Goal: Information Seeking & Learning: Learn about a topic

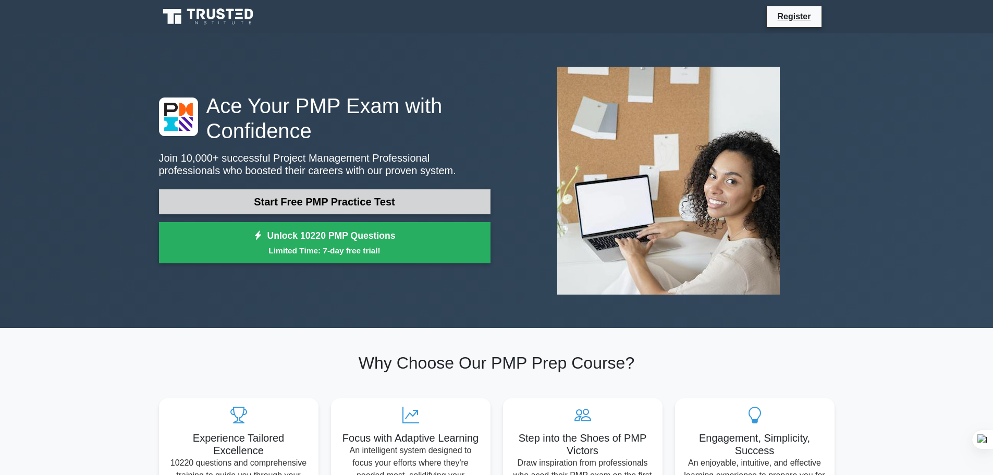
click at [364, 201] on link "Start Free PMP Practice Test" at bounding box center [325, 201] width 332 height 25
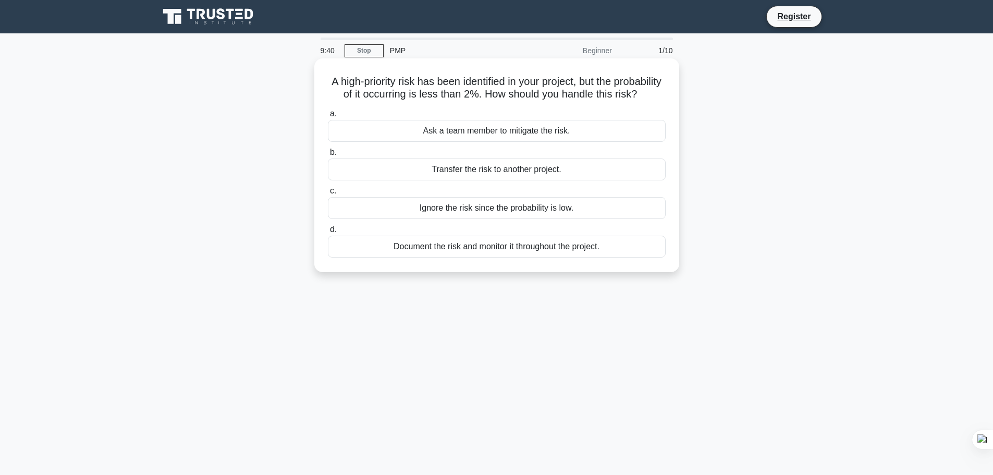
drag, startPoint x: 533, startPoint y: 94, endPoint x: 674, endPoint y: 107, distance: 141.9
click at [674, 107] on div "A high-priority risk has been identified in your project, but the probability o…" at bounding box center [497, 165] width 357 height 205
click at [531, 258] on div "Document the risk and monitor it throughout the project." at bounding box center [497, 247] width 338 height 22
click at [328, 233] on input "d. Document the risk and monitor it throughout the project." at bounding box center [328, 229] width 0 height 7
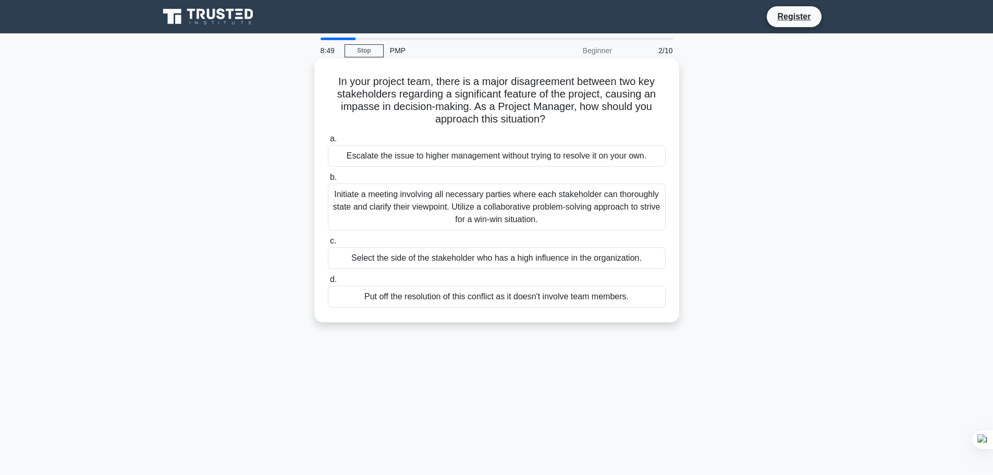
click at [507, 213] on div "Initiate a meeting involving all necessary parties where each stakeholder can t…" at bounding box center [497, 206] width 338 height 47
click at [328, 181] on input "b. Initiate a meeting involving all necessary parties where each stakeholder ca…" at bounding box center [328, 177] width 0 height 7
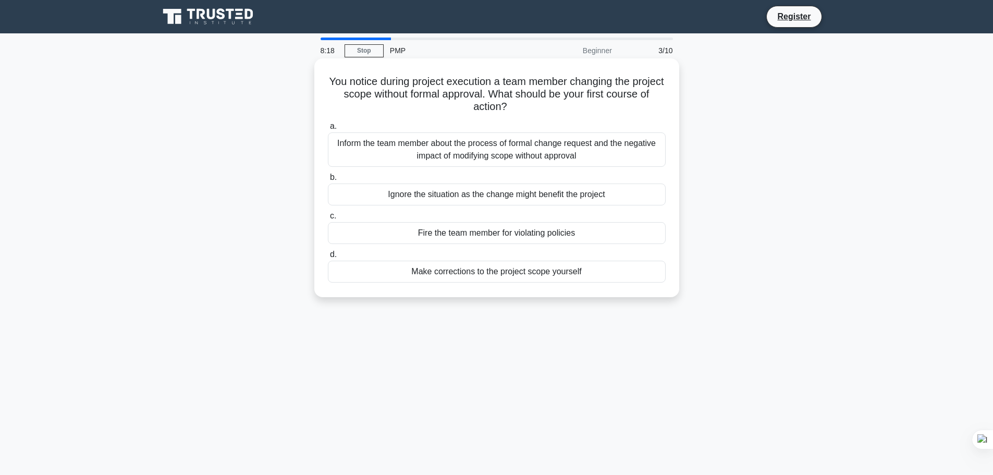
click at [510, 156] on div "Inform the team member about the process of formal change request and the negat…" at bounding box center [497, 149] width 338 height 34
click at [328, 130] on input "a. Inform the team member about the process of formal change request and the ne…" at bounding box center [328, 126] width 0 height 7
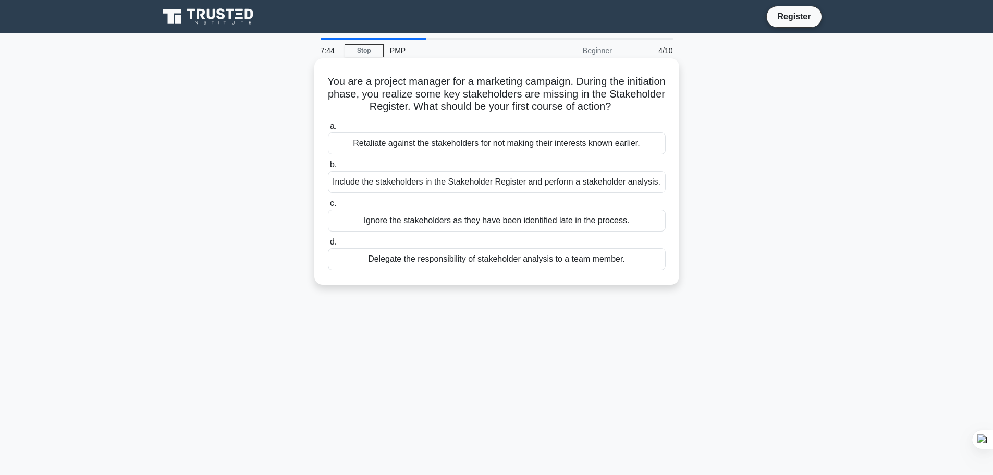
click at [507, 187] on div "Include the stakeholders in the Stakeholder Register and perform a stakeholder …" at bounding box center [497, 182] width 338 height 22
click at [328, 168] on input "b. Include the stakeholders in the Stakeholder Register and perform a stakehold…" at bounding box center [328, 165] width 0 height 7
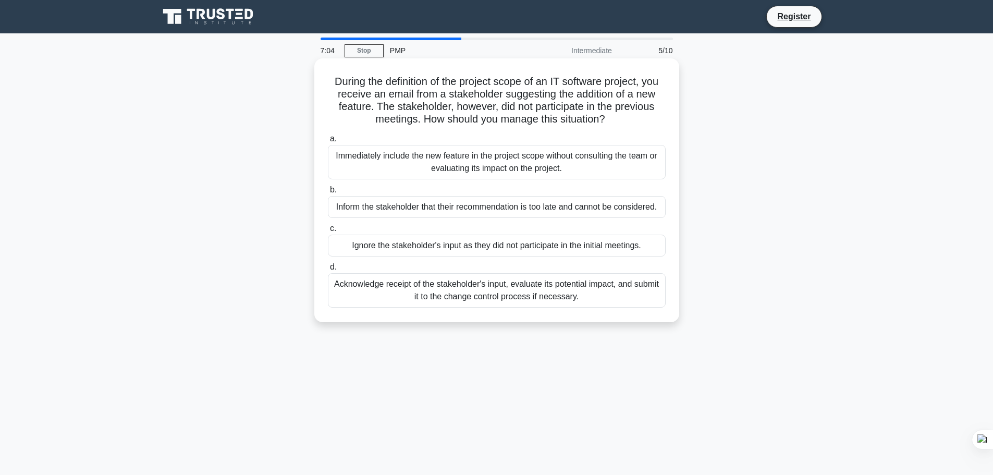
click at [565, 296] on div "Acknowledge receipt of the stakeholder's input, evaluate its potential impact, …" at bounding box center [497, 290] width 338 height 34
click at [328, 271] on input "d. Acknowledge receipt of the stakeholder's input, evaluate its potential impac…" at bounding box center [328, 267] width 0 height 7
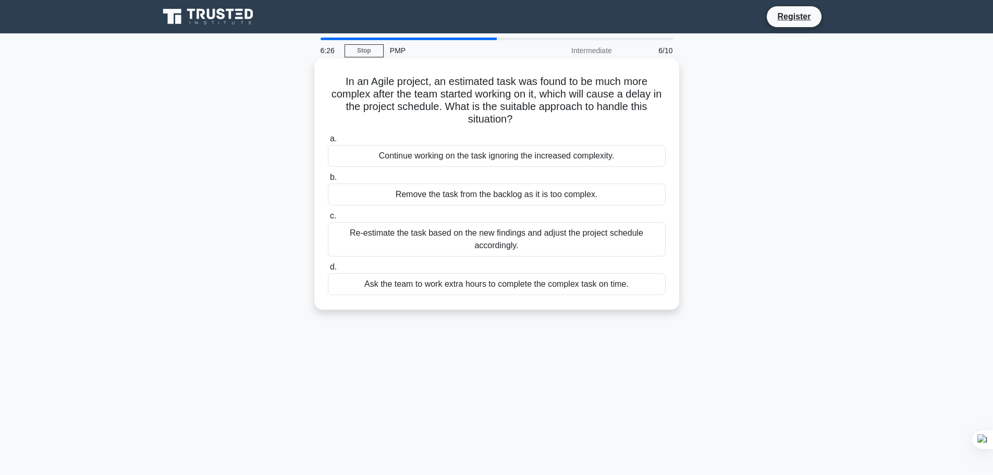
drag, startPoint x: 548, startPoint y: 94, endPoint x: 660, endPoint y: 121, distance: 115.8
click at [660, 121] on h5 "In an Agile project, an estimated task was found to be much more complex after …" at bounding box center [497, 100] width 340 height 51
click at [552, 285] on div "Ask the team to work extra hours to complete the complex task on time." at bounding box center [497, 284] width 338 height 22
click at [328, 271] on input "d. Ask the team to work extra hours to complete the complex task on time." at bounding box center [328, 267] width 0 height 7
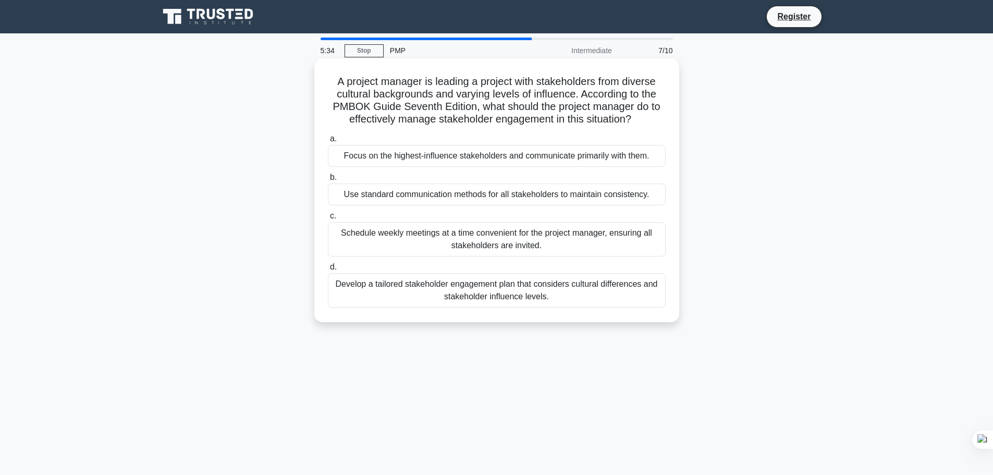
click at [585, 289] on div "Develop a tailored stakeholder engagement plan that considers cultural differen…" at bounding box center [497, 290] width 338 height 34
click at [328, 271] on input "d. Develop a tailored stakeholder engagement plan that considers cultural diffe…" at bounding box center [328, 267] width 0 height 7
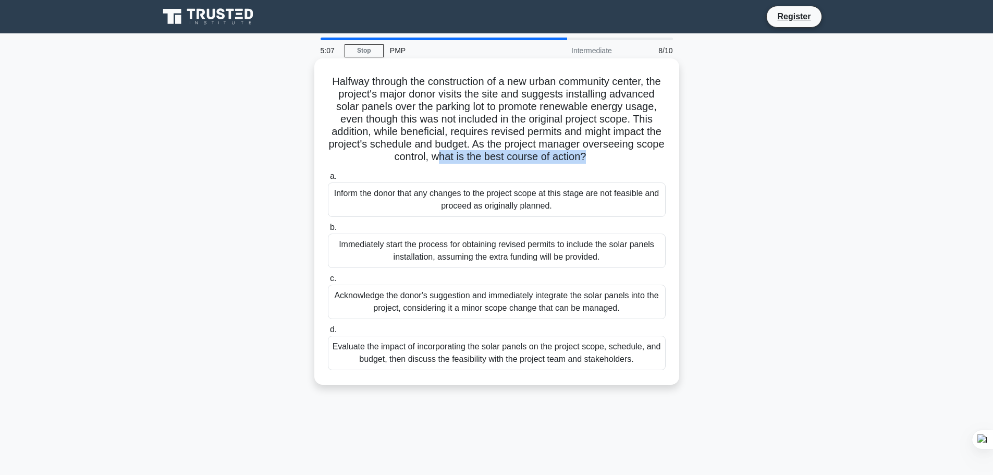
drag, startPoint x: 507, startPoint y: 157, endPoint x: 668, endPoint y: 159, distance: 161.1
click at [668, 159] on div "Halfway through the construction of a new urban community center, the project's…" at bounding box center [497, 222] width 357 height 318
click at [561, 164] on h5 "Halfway through the construction of a new urban community center, the project's…" at bounding box center [497, 119] width 340 height 89
drag, startPoint x: 565, startPoint y: 158, endPoint x: 650, endPoint y: 157, distance: 85.0
click at [650, 157] on h5 "Halfway through the construction of a new urban community center, the project's…" at bounding box center [497, 119] width 340 height 89
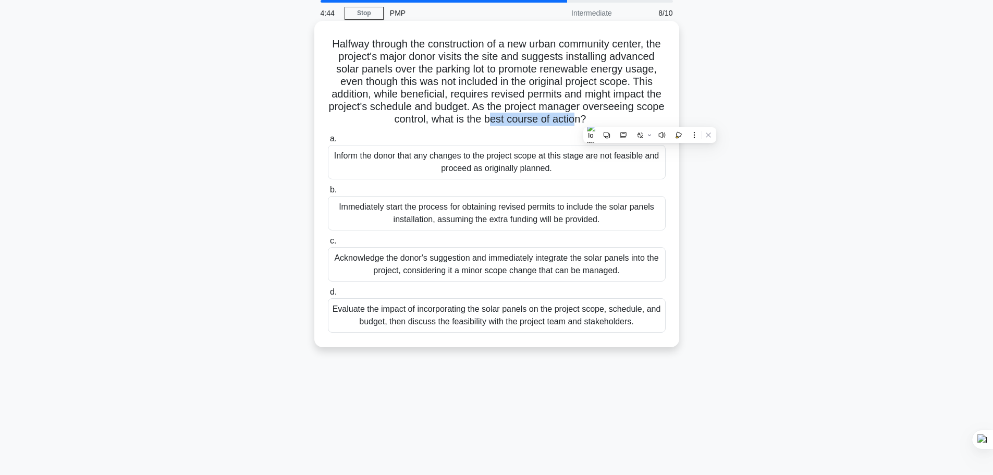
scroll to position [52, 0]
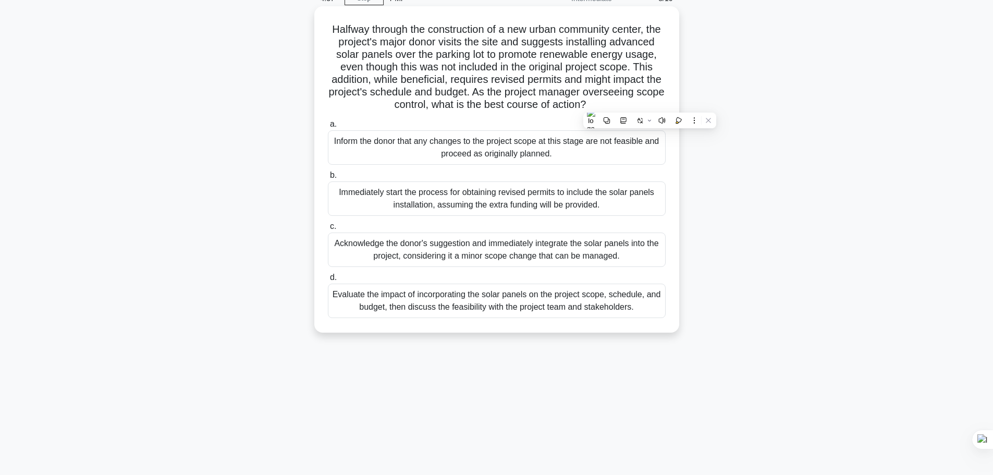
click at [567, 315] on div "Evaluate the impact of incorporating the solar panels on the project scope, sch…" at bounding box center [497, 301] width 338 height 34
click at [328, 281] on input "d. Evaluate the impact of incorporating the solar panels on the project scope, …" at bounding box center [328, 277] width 0 height 7
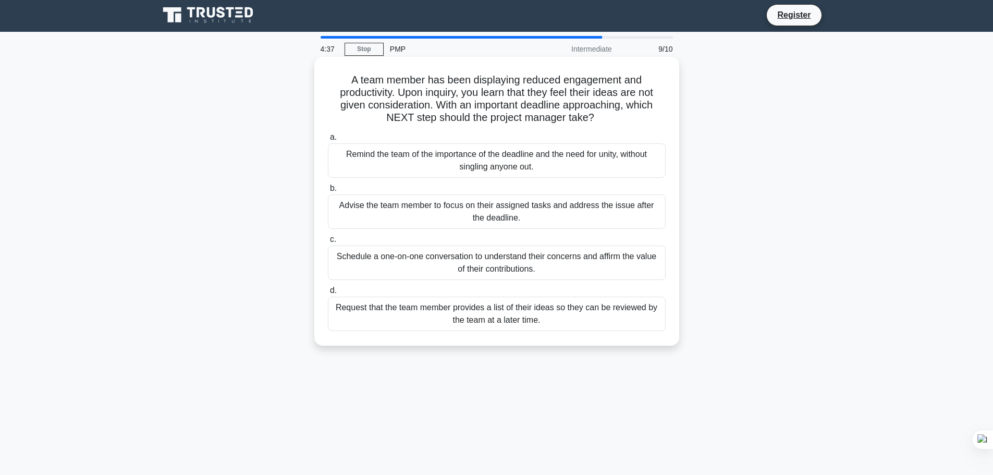
scroll to position [0, 0]
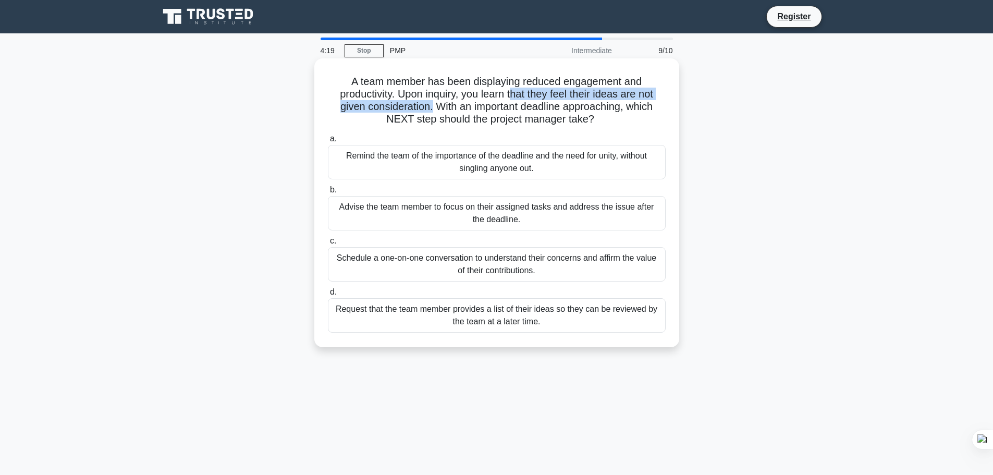
drag, startPoint x: 516, startPoint y: 94, endPoint x: 430, endPoint y: 108, distance: 87.6
click at [430, 108] on h5 "A team member has been displaying reduced engagement and productivity. Upon inq…" at bounding box center [497, 100] width 340 height 51
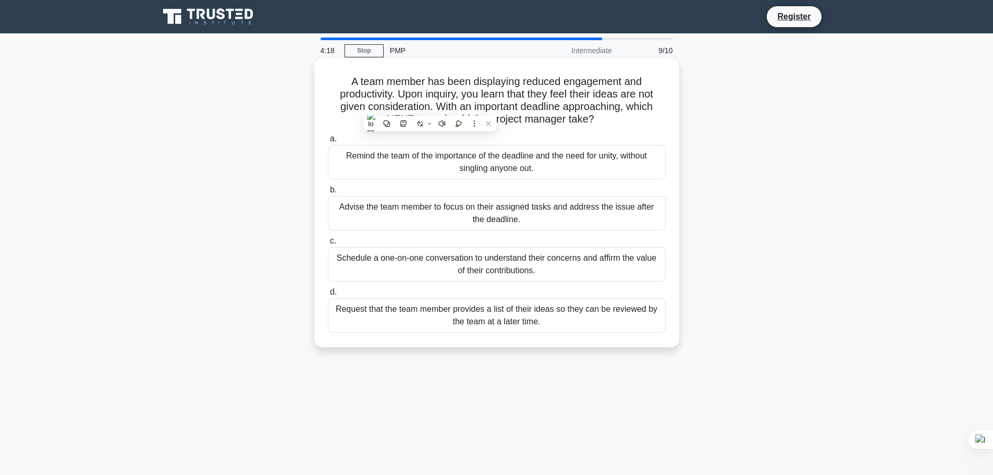
click at [585, 110] on h5 "A team member has been displaying reduced engagement and productivity. Upon inq…" at bounding box center [497, 100] width 340 height 51
click at [560, 267] on div "Schedule a one-on-one conversation to understand their concerns and affirm the …" at bounding box center [497, 264] width 338 height 34
click at [328, 244] on input "c. Schedule a one-on-one conversation to understand their concerns and affirm t…" at bounding box center [328, 241] width 0 height 7
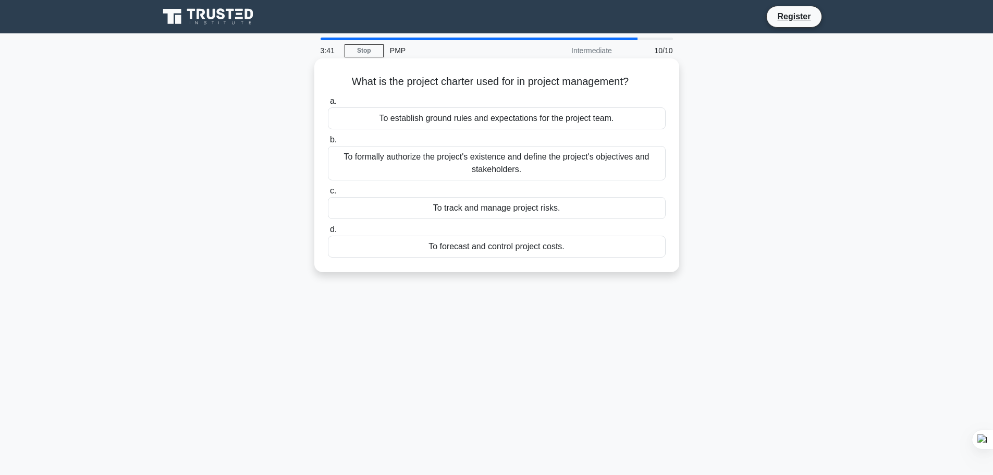
click at [549, 166] on div "To formally authorize the project's existence and define the project's objectiv…" at bounding box center [497, 163] width 338 height 34
click at [328, 143] on input "b. To formally authorize the project's existence and define the project's objec…" at bounding box center [328, 140] width 0 height 7
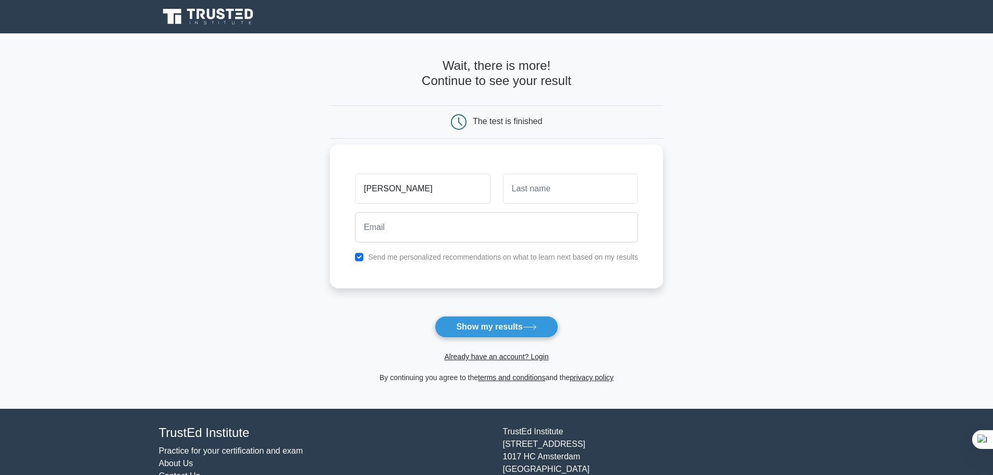
type input "[PERSON_NAME]"
click at [574, 197] on input "text" at bounding box center [570, 189] width 135 height 30
type input "Bouachria"
click at [466, 235] on input "email" at bounding box center [496, 227] width 283 height 30
type input "[EMAIL_ADDRESS][DOMAIN_NAME]"
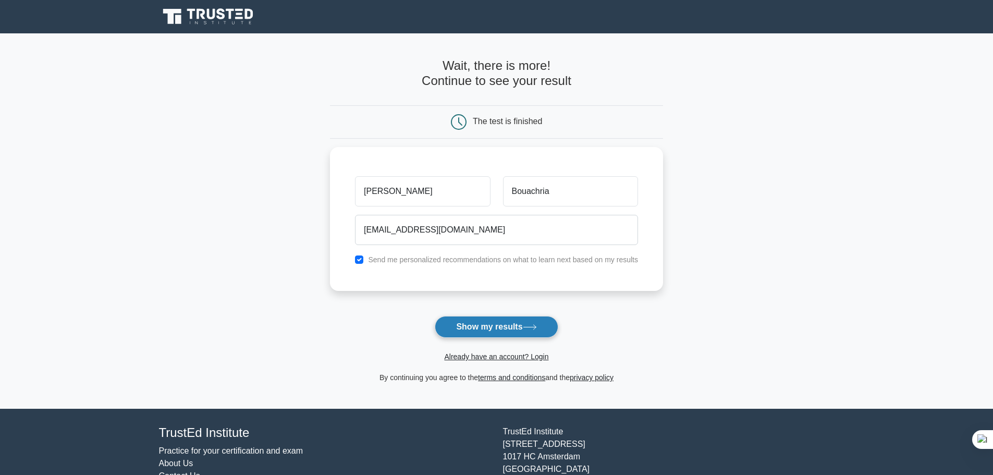
click at [507, 327] on button "Show my results" at bounding box center [496, 327] width 123 height 22
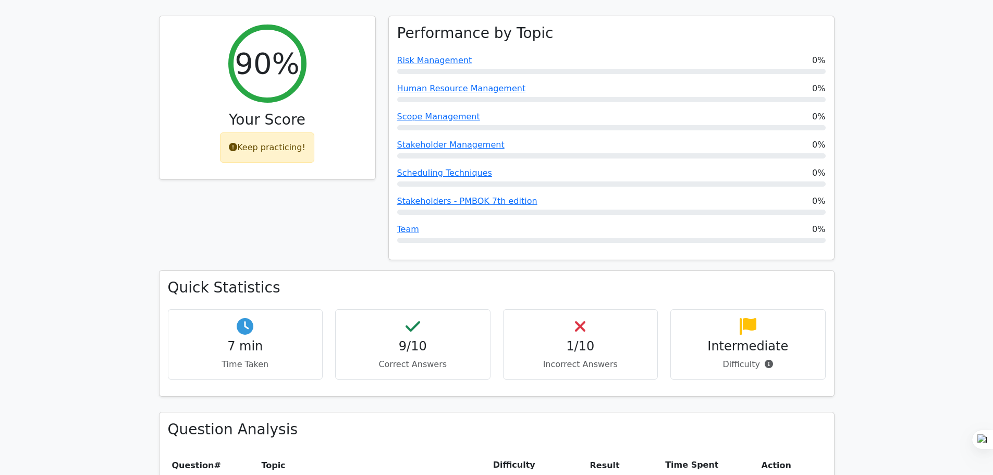
scroll to position [469, 0]
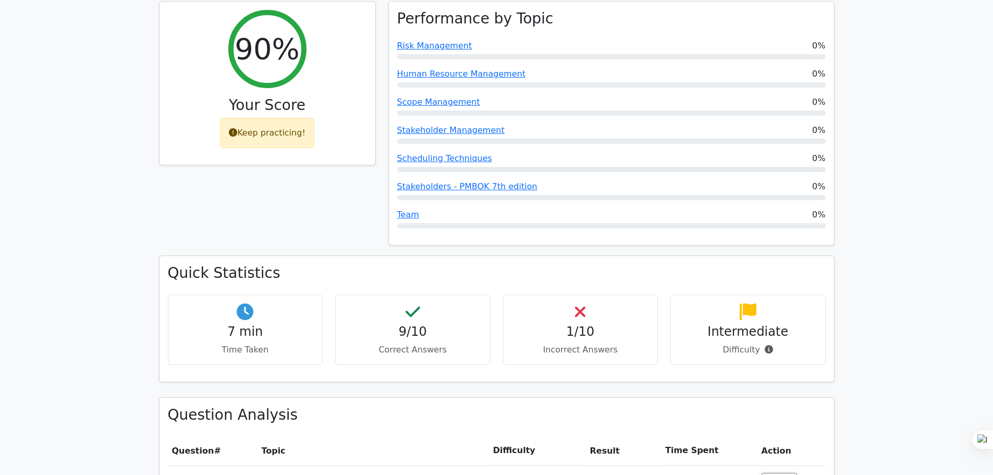
click at [575, 324] on h4 "1/10" at bounding box center [581, 331] width 138 height 15
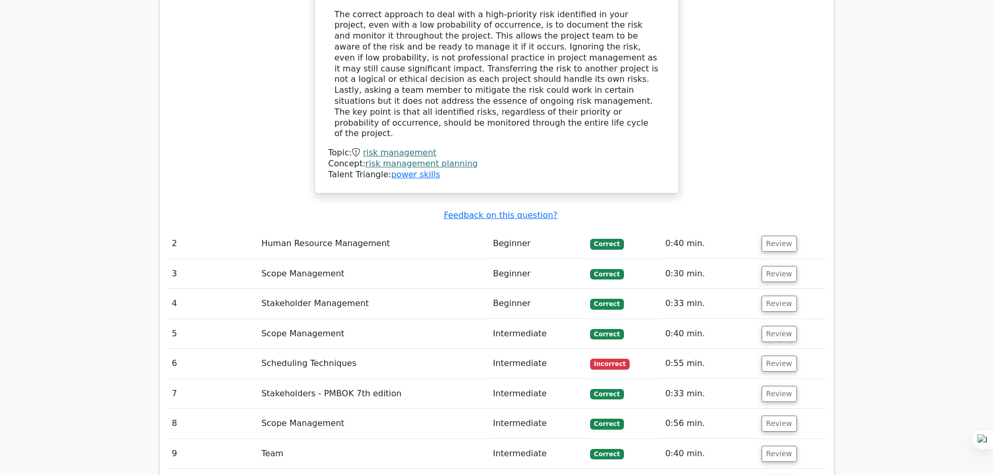
scroll to position [1199, 0]
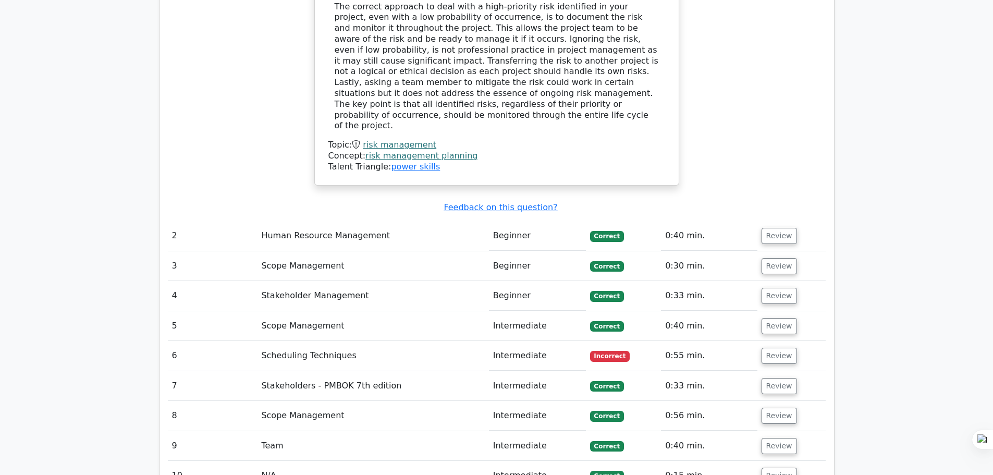
click at [276, 341] on td "Scheduling Techniques" at bounding box center [372, 356] width 231 height 30
click at [766, 348] on button "Review" at bounding box center [779, 356] width 35 height 16
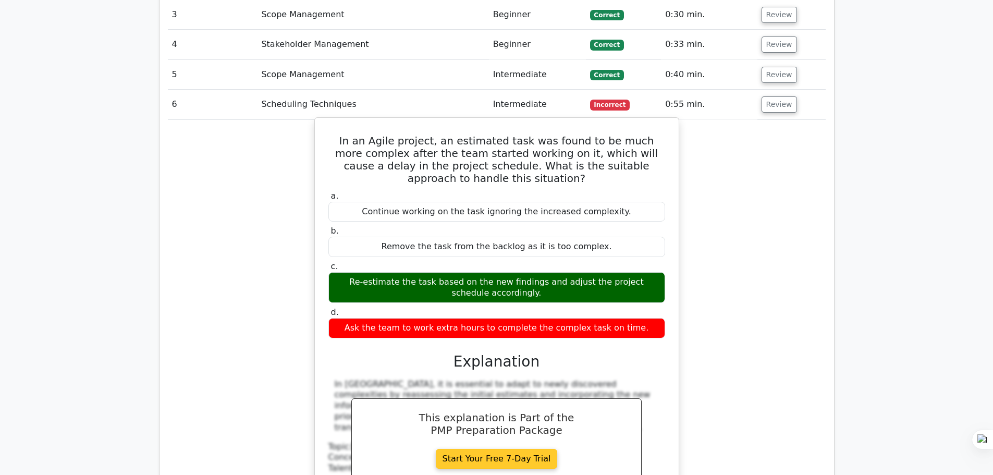
scroll to position [1512, 0]
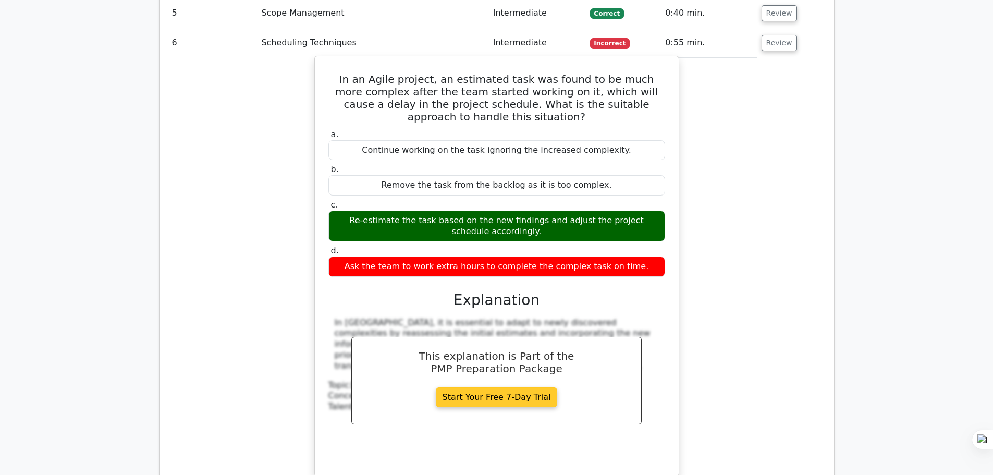
click at [479, 387] on link "Start Your Free 7-Day Trial" at bounding box center [497, 397] width 122 height 20
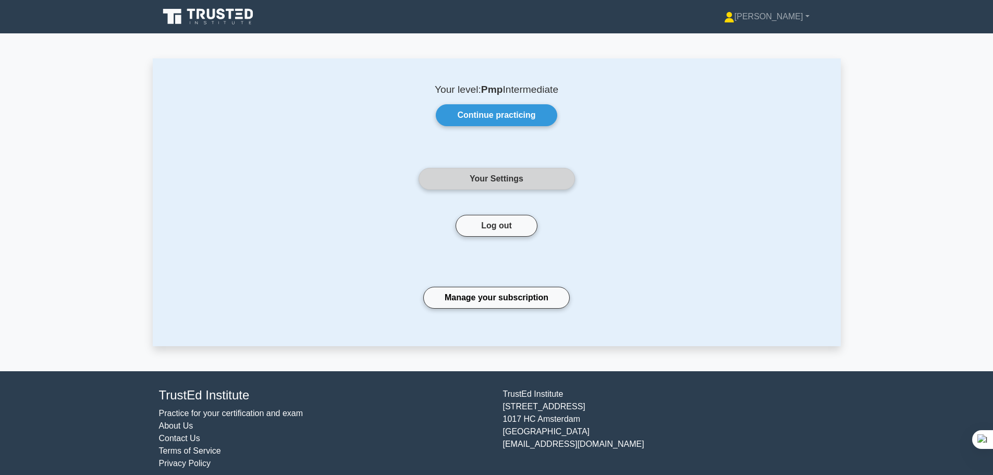
click at [510, 177] on link "Your Settings" at bounding box center [497, 179] width 156 height 22
click at [513, 301] on link "Manage your subscription" at bounding box center [496, 298] width 146 height 22
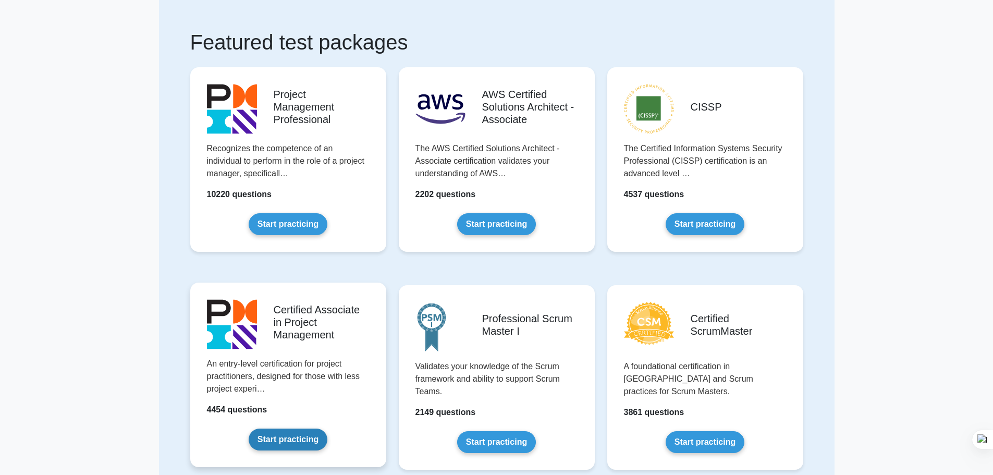
scroll to position [52, 0]
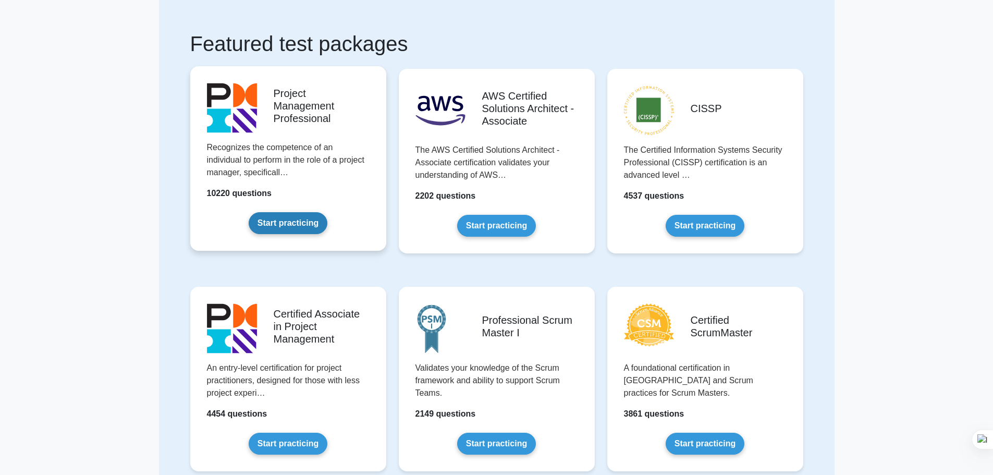
click at [290, 225] on link "Start practicing" at bounding box center [288, 223] width 79 height 22
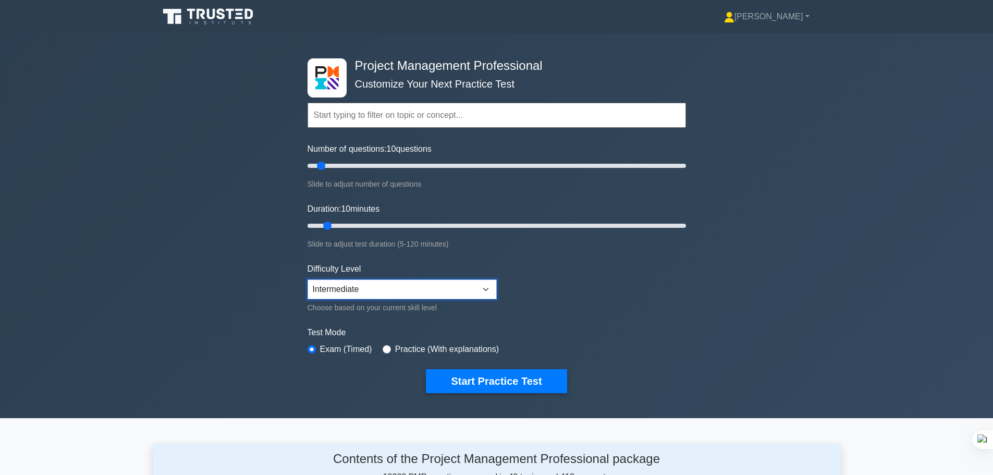
click at [440, 293] on select "Beginner Intermediate Expert" at bounding box center [402, 289] width 189 height 20
click at [308, 279] on select "Beginner Intermediate Expert" at bounding box center [402, 289] width 189 height 20
click at [442, 291] on select "Beginner Intermediate Expert" at bounding box center [402, 289] width 189 height 20
select select "intermediate"
click at [308, 279] on select "Beginner Intermediate Expert" at bounding box center [402, 289] width 189 height 20
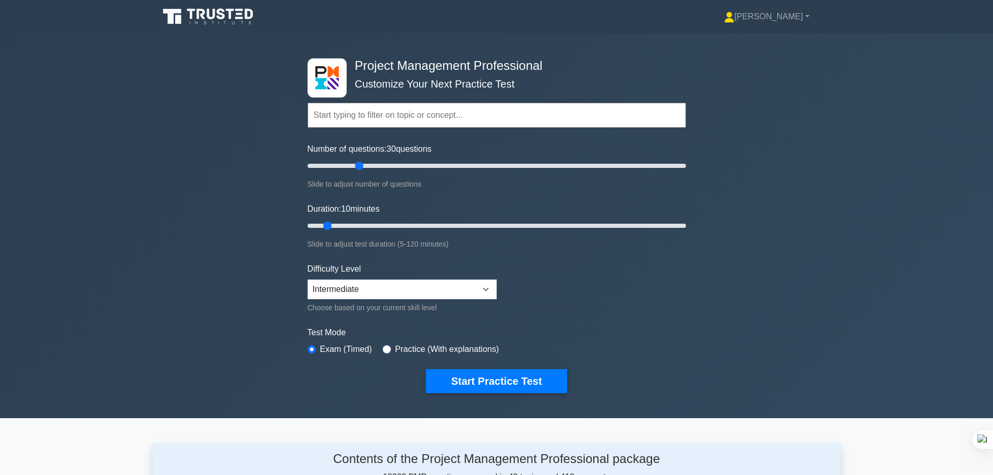
drag, startPoint x: 319, startPoint y: 166, endPoint x: 357, endPoint y: 166, distance: 37.5
click at [357, 166] on input "Number of questions: 30 questions" at bounding box center [497, 166] width 378 height 13
drag, startPoint x: 362, startPoint y: 166, endPoint x: 420, endPoint y: 167, distance: 57.9
type input "60"
click at [420, 167] on input "Number of questions: 60 questions" at bounding box center [497, 166] width 378 height 13
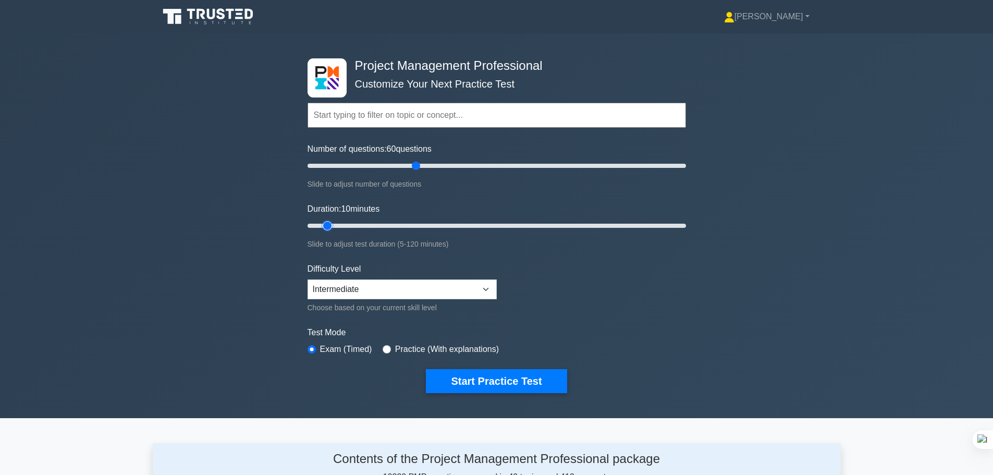
click at [330, 225] on input "Duration: 10 minutes" at bounding box center [497, 225] width 378 height 13
drag, startPoint x: 330, startPoint y: 225, endPoint x: 358, endPoint y: 225, distance: 27.6
type input "20"
click at [358, 225] on input "Duration: 20 minutes" at bounding box center [497, 225] width 378 height 13
drag, startPoint x: 416, startPoint y: 167, endPoint x: 342, endPoint y: 170, distance: 74.1
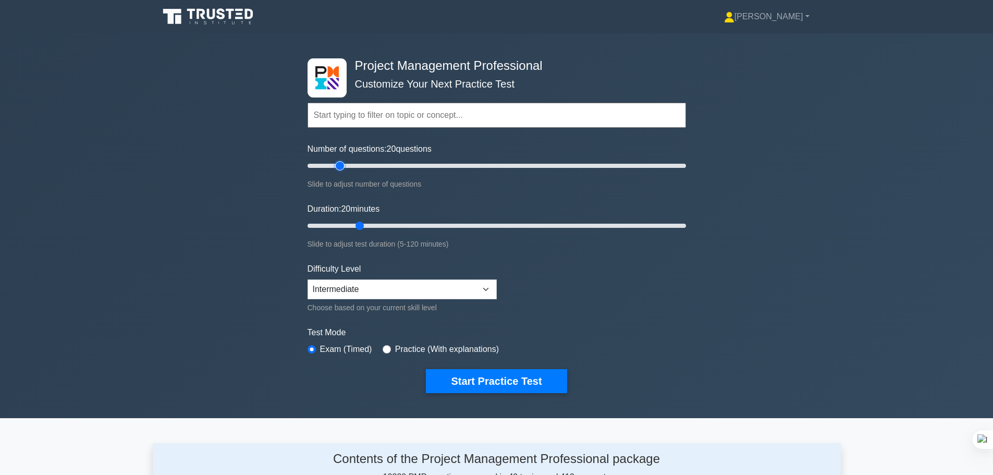
type input "20"
click at [342, 170] on input "Number of questions: 20 questions" at bounding box center [497, 166] width 378 height 13
drag, startPoint x: 359, startPoint y: 226, endPoint x: 389, endPoint y: 225, distance: 30.8
type input "30"
click at [389, 225] on input "Duration: 30 minutes" at bounding box center [497, 225] width 378 height 13
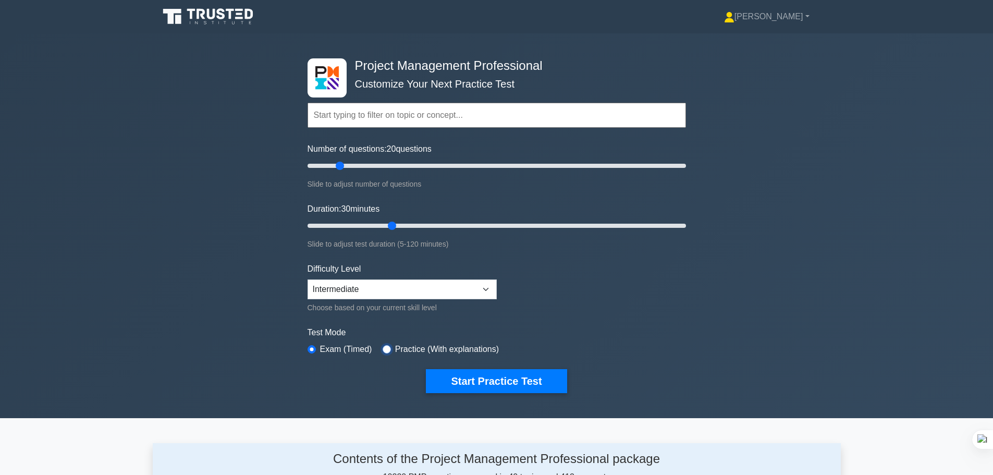
click at [383, 349] on input "radio" at bounding box center [387, 349] width 8 height 8
radio input "true"
click at [481, 384] on button "Start Practice Test" at bounding box center [496, 381] width 141 height 24
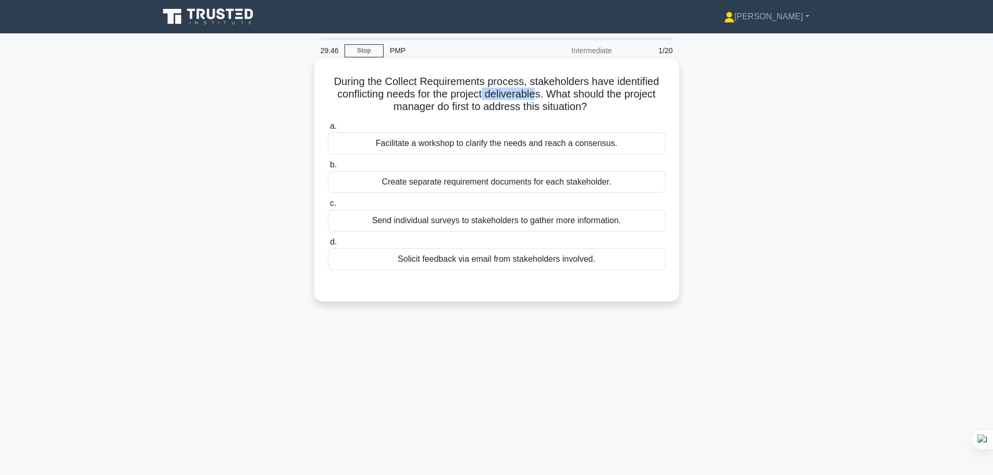
drag, startPoint x: 484, startPoint y: 95, endPoint x: 540, endPoint y: 97, distance: 55.8
click at [540, 97] on h5 "During the Collect Requirements process, stakeholders have identified conflicti…" at bounding box center [497, 94] width 340 height 39
click at [460, 146] on div "Facilitate a workshop to clarify the needs and reach a consensus." at bounding box center [497, 143] width 338 height 22
click at [328, 130] on input "a. Facilitate a workshop to clarify the needs and reach a consensus." at bounding box center [328, 126] width 0 height 7
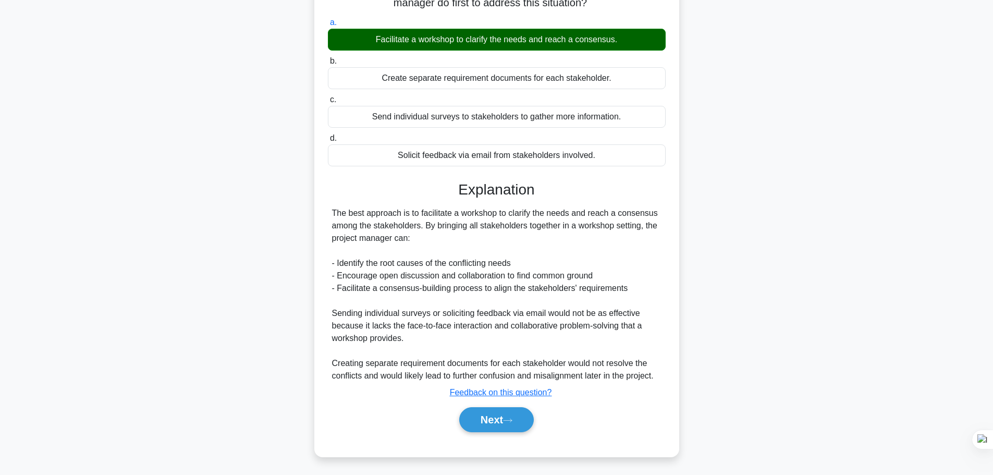
scroll to position [104, 0]
click at [511, 426] on button "Next" at bounding box center [496, 419] width 75 height 25
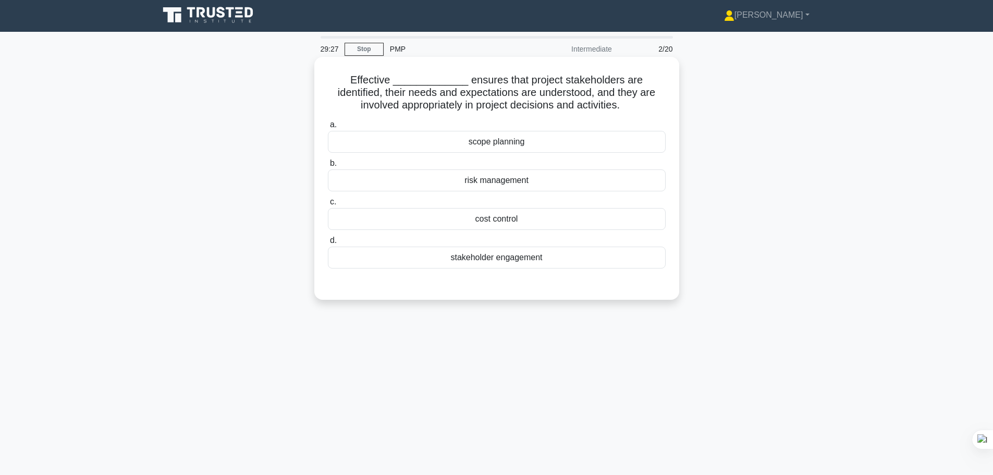
scroll to position [0, 0]
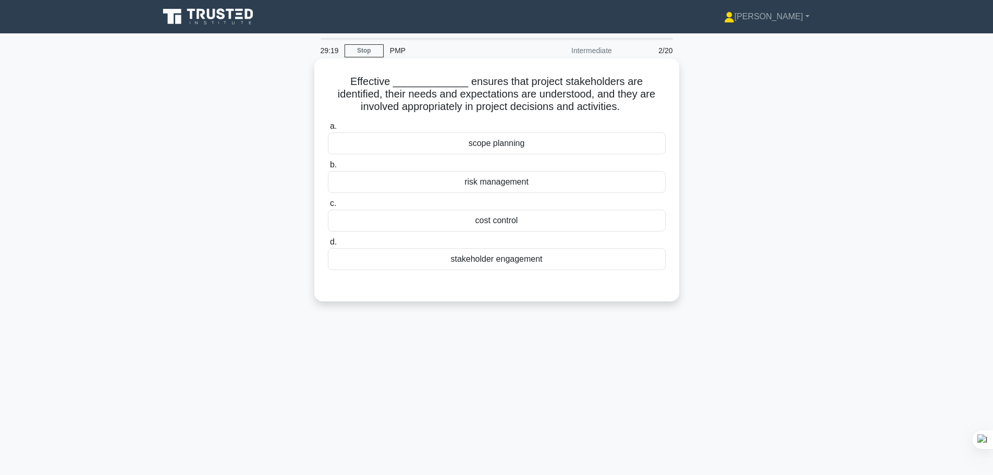
click at [553, 258] on div "stakeholder engagement" at bounding box center [497, 259] width 338 height 22
click at [328, 246] on input "d. stakeholder engagement" at bounding box center [328, 242] width 0 height 7
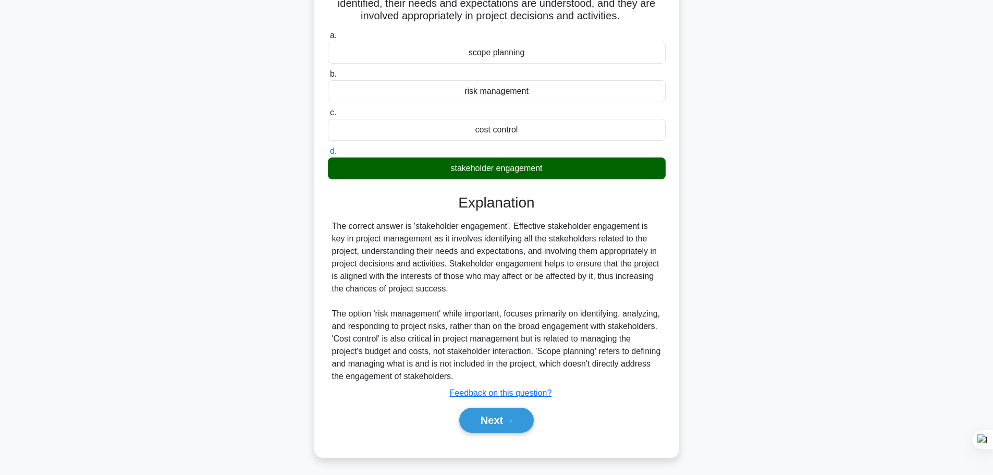
scroll to position [93, 0]
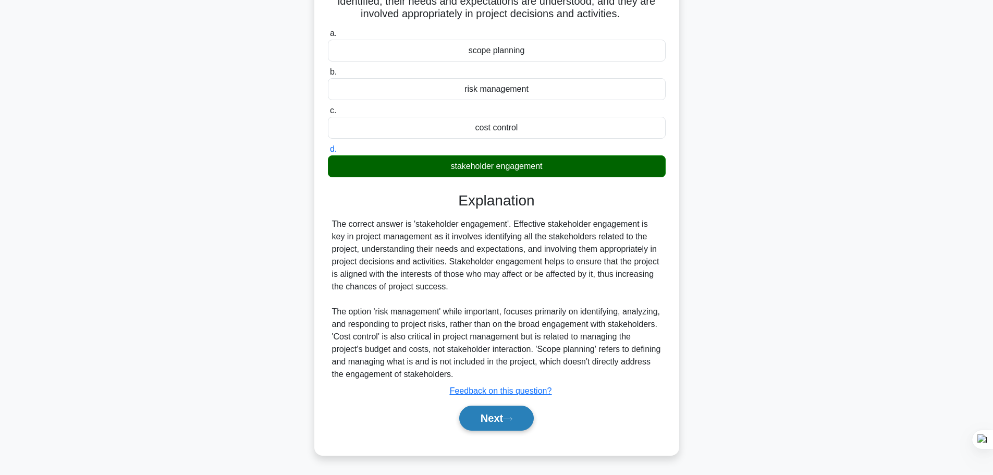
click at [508, 417] on icon at bounding box center [507, 419] width 9 height 6
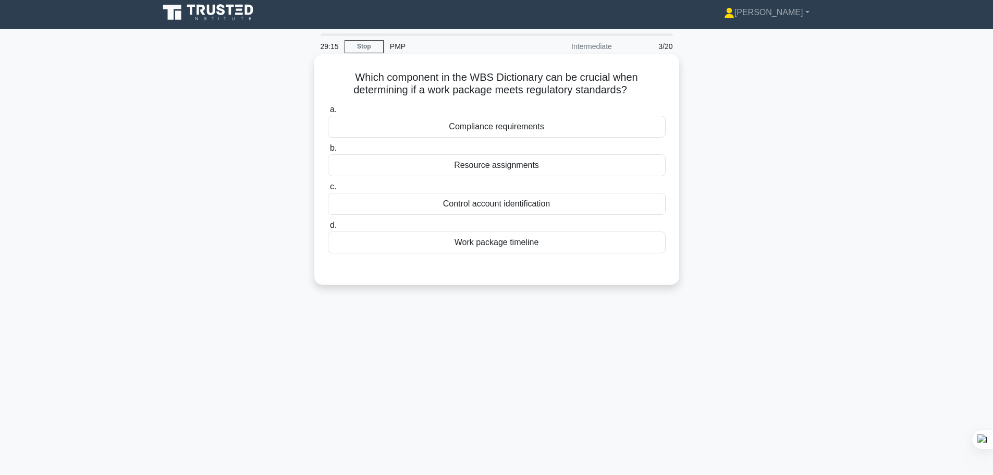
scroll to position [0, 0]
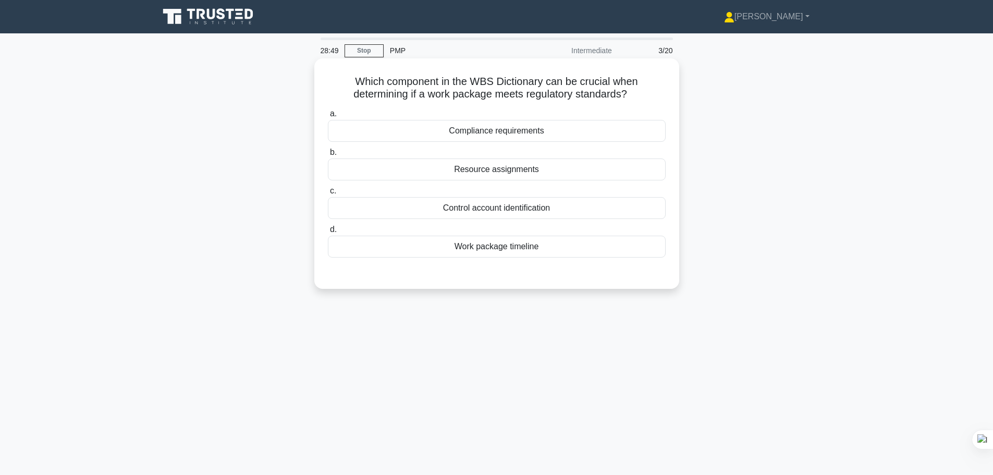
click at [504, 137] on div "Compliance requirements" at bounding box center [497, 131] width 338 height 22
click at [328, 117] on input "a. Compliance requirements" at bounding box center [328, 114] width 0 height 7
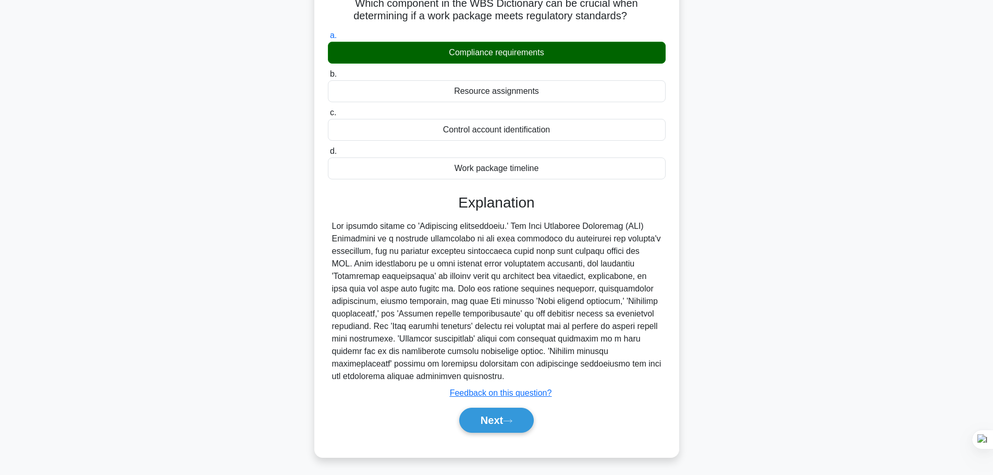
scroll to position [88, 0]
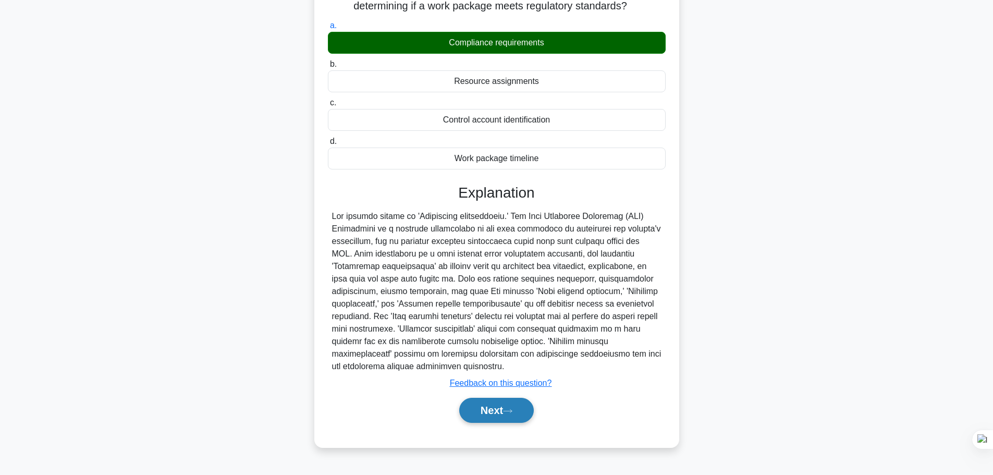
drag, startPoint x: 526, startPoint y: 401, endPoint x: 512, endPoint y: 406, distance: 14.8
click at [513, 405] on button "Next" at bounding box center [496, 410] width 75 height 25
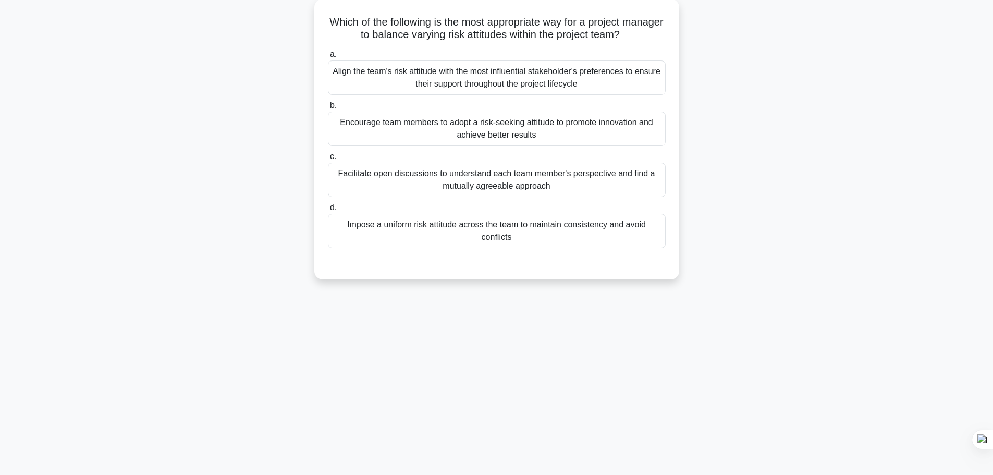
scroll to position [0, 0]
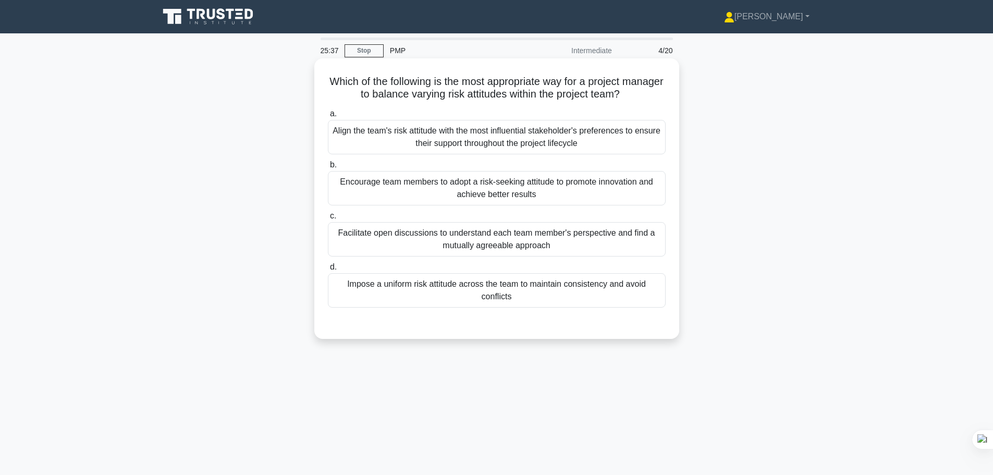
click at [511, 243] on div "Facilitate open discussions to understand each team member's perspective and fi…" at bounding box center [497, 239] width 338 height 34
click at [328, 219] on input "c. Facilitate open discussions to understand each team member's perspective and…" at bounding box center [328, 216] width 0 height 7
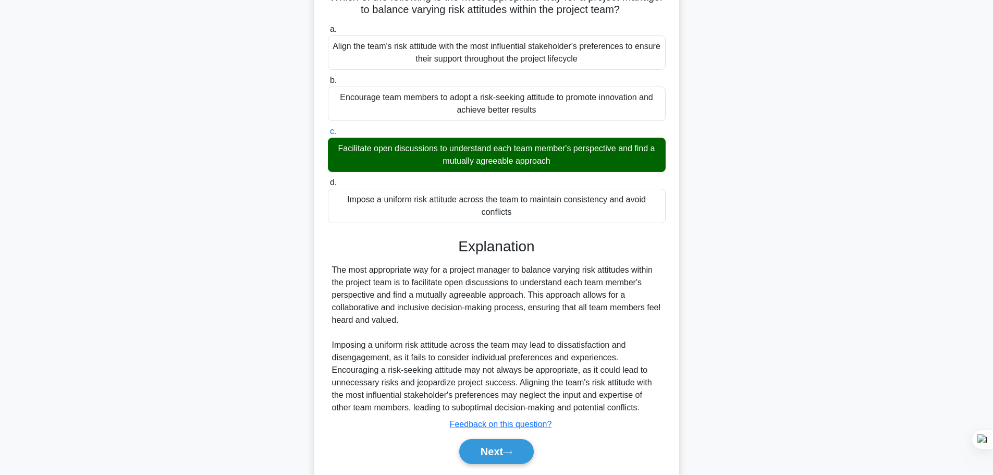
scroll to position [118, 0]
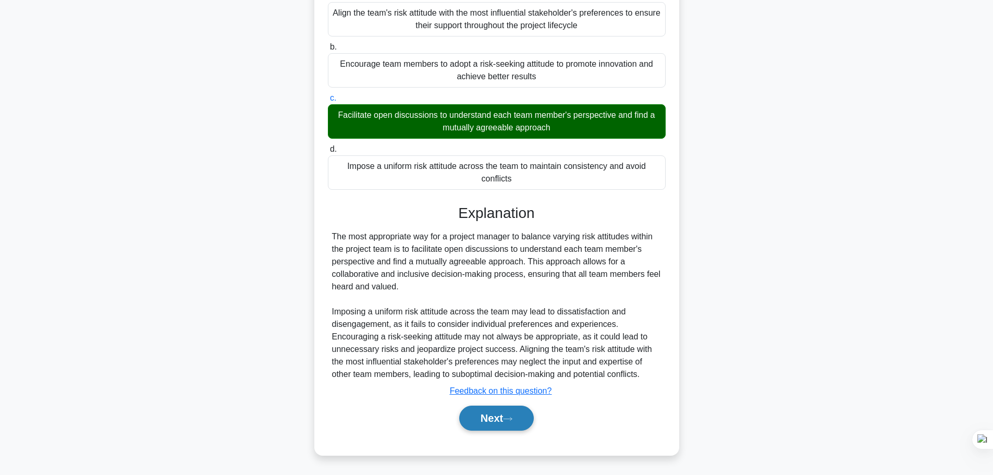
click at [521, 419] on button "Next" at bounding box center [496, 418] width 75 height 25
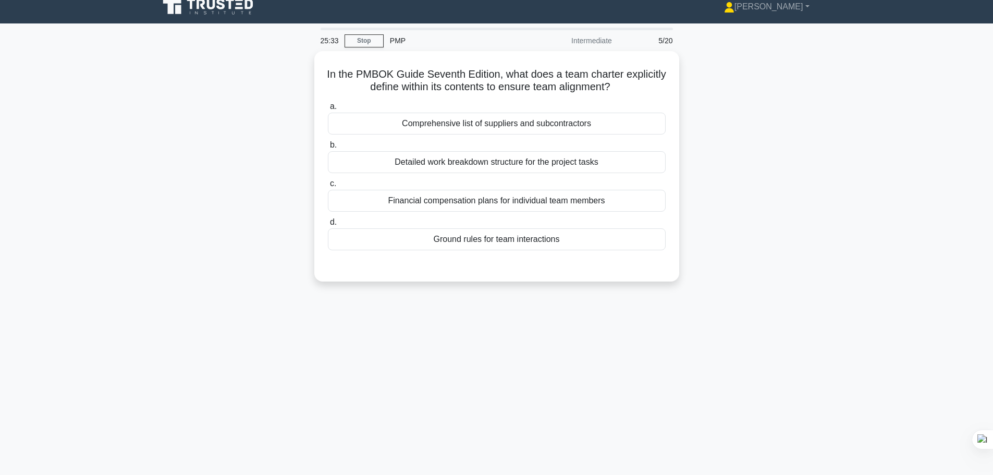
scroll to position [0, 0]
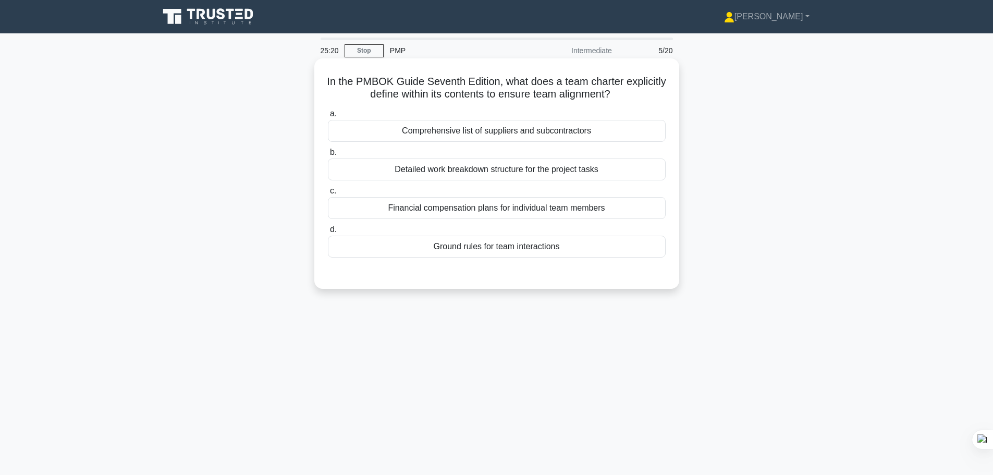
click at [542, 251] on div "Ground rules for team interactions" at bounding box center [497, 247] width 338 height 22
click at [328, 233] on input "d. Ground rules for team interactions" at bounding box center [328, 229] width 0 height 7
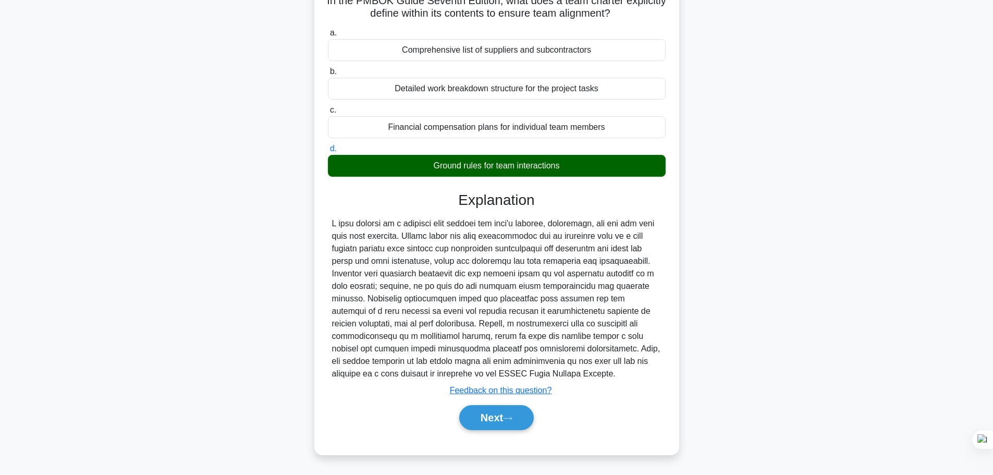
scroll to position [88, 0]
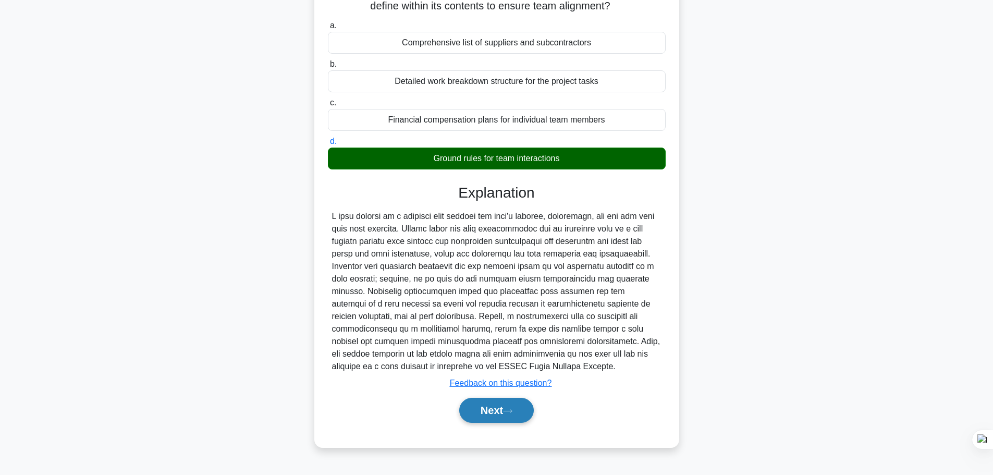
click at [517, 413] on button "Next" at bounding box center [496, 410] width 75 height 25
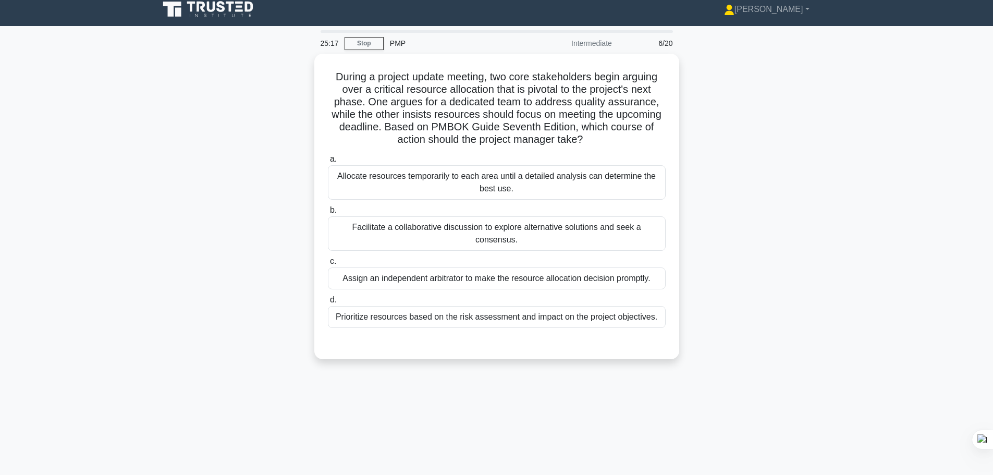
scroll to position [0, 0]
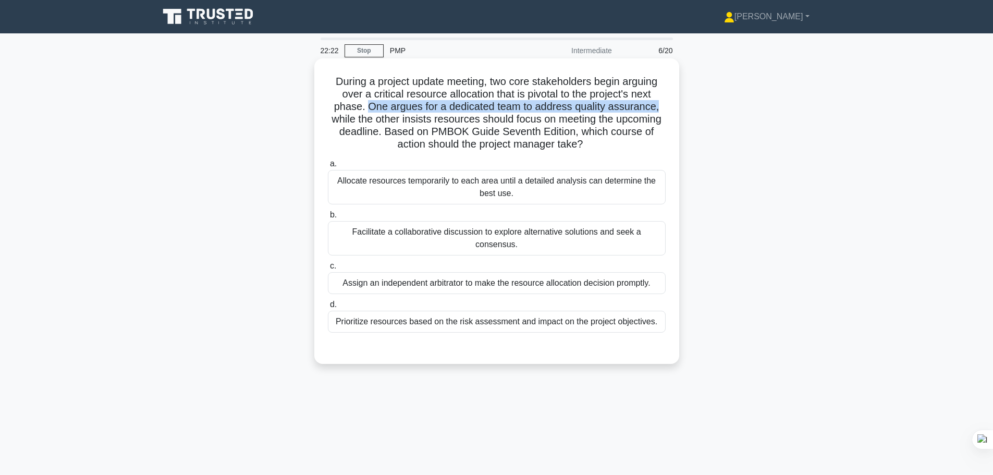
drag, startPoint x: 366, startPoint y: 107, endPoint x: 659, endPoint y: 109, distance: 293.0
click at [659, 109] on h5 "During a project update meeting, two core stakeholders begin arguing over a cri…" at bounding box center [497, 113] width 340 height 76
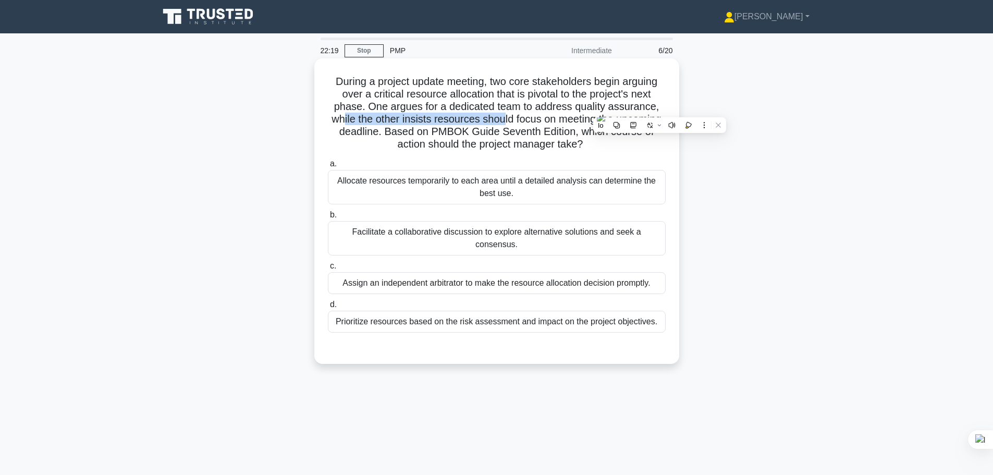
drag, startPoint x: 337, startPoint y: 120, endPoint x: 503, endPoint y: 123, distance: 166.3
click at [503, 123] on h5 "During a project update meeting, two core stakeholders begin arguing over a cri…" at bounding box center [497, 113] width 340 height 76
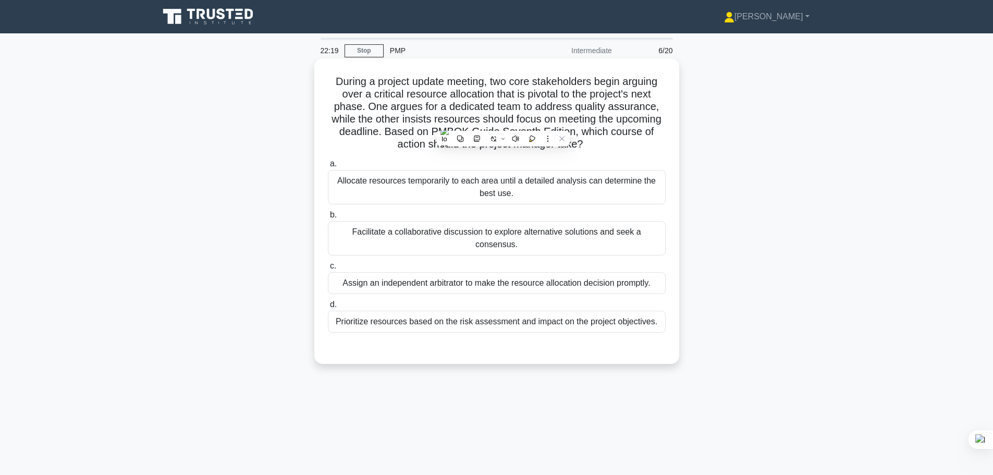
click at [530, 120] on h5 "During a project update meeting, two core stakeholders begin arguing over a cri…" at bounding box center [497, 113] width 340 height 76
drag, startPoint x: 599, startPoint y: 121, endPoint x: 390, endPoint y: 133, distance: 209.3
click at [390, 133] on h5 "During a project update meeting, two core stakeholders begin arguing over a cri…" at bounding box center [497, 113] width 340 height 76
click at [481, 134] on h5 "During a project update meeting, two core stakeholders begin arguing over a cri…" at bounding box center [497, 113] width 340 height 76
drag, startPoint x: 503, startPoint y: 133, endPoint x: 655, endPoint y: 146, distance: 152.3
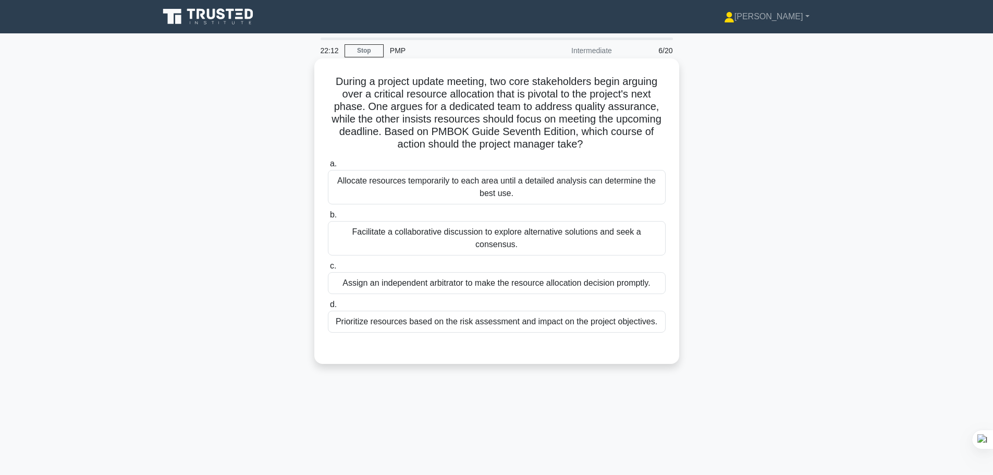
click at [655, 146] on h5 "During a project update meeting, two core stakeholders begin arguing over a cri…" at bounding box center [497, 113] width 340 height 76
click at [452, 158] on label "a. Allocate resources temporarily to each area until a detailed analysis can de…" at bounding box center [497, 180] width 338 height 47
click at [328, 161] on input "a. Allocate resources temporarily to each area until a detailed analysis can de…" at bounding box center [328, 164] width 0 height 7
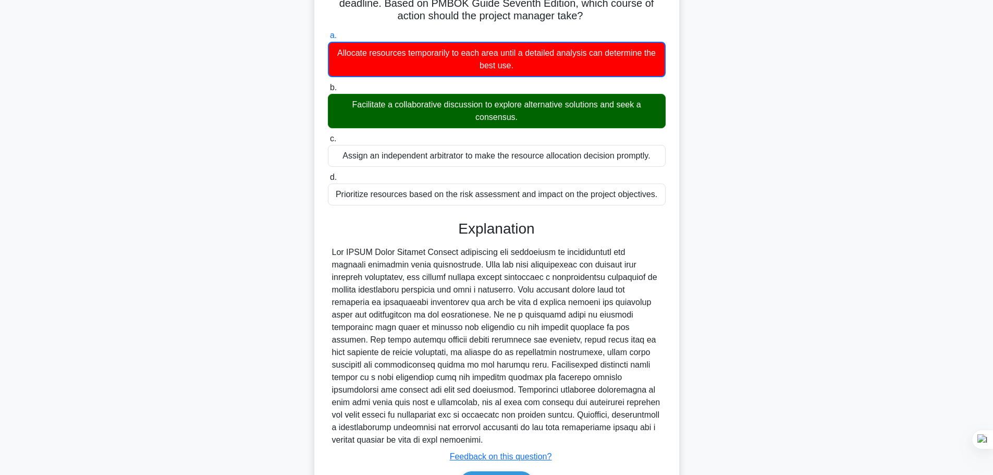
scroll to position [194, 0]
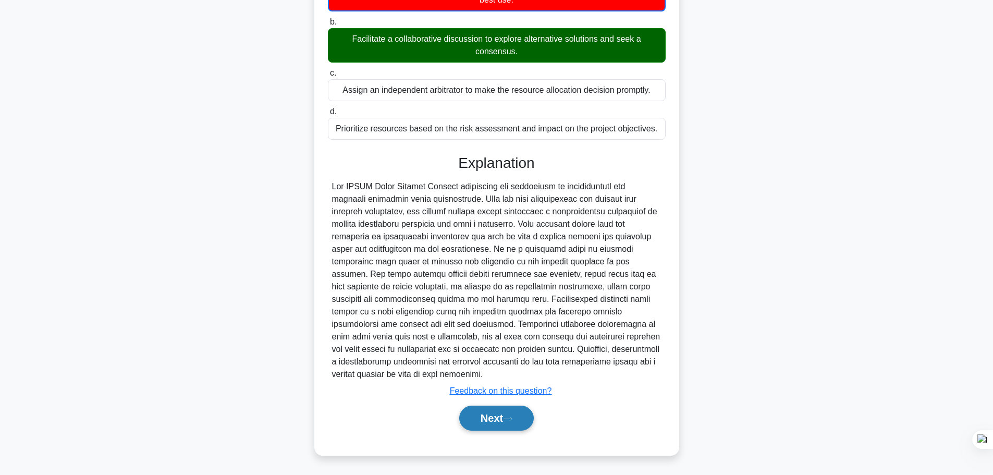
drag, startPoint x: 494, startPoint y: 422, endPoint x: 594, endPoint y: 345, distance: 126.7
click at [494, 422] on button "Next" at bounding box center [496, 418] width 75 height 25
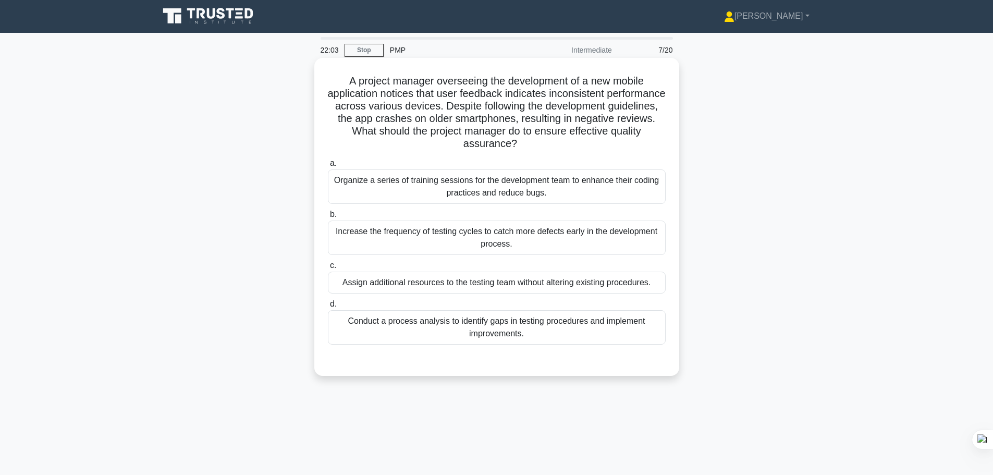
scroll to position [0, 0]
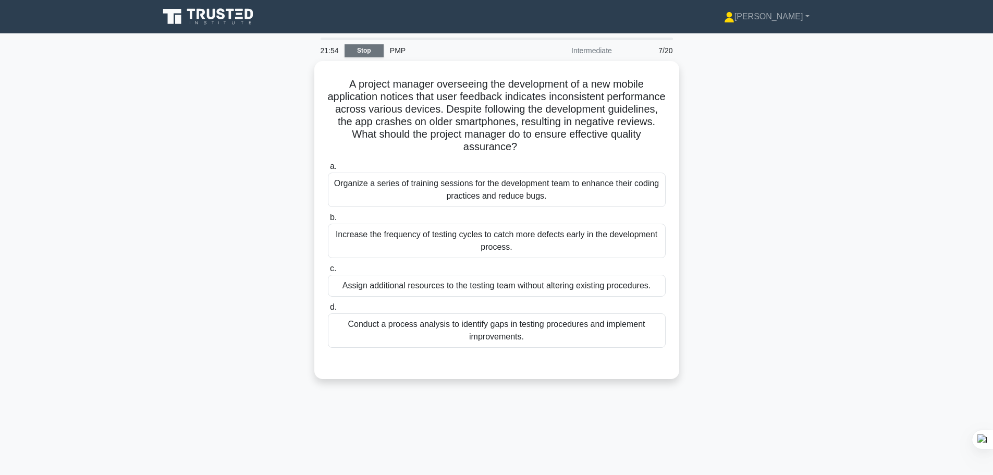
click at [371, 53] on link "Stop" at bounding box center [364, 50] width 39 height 13
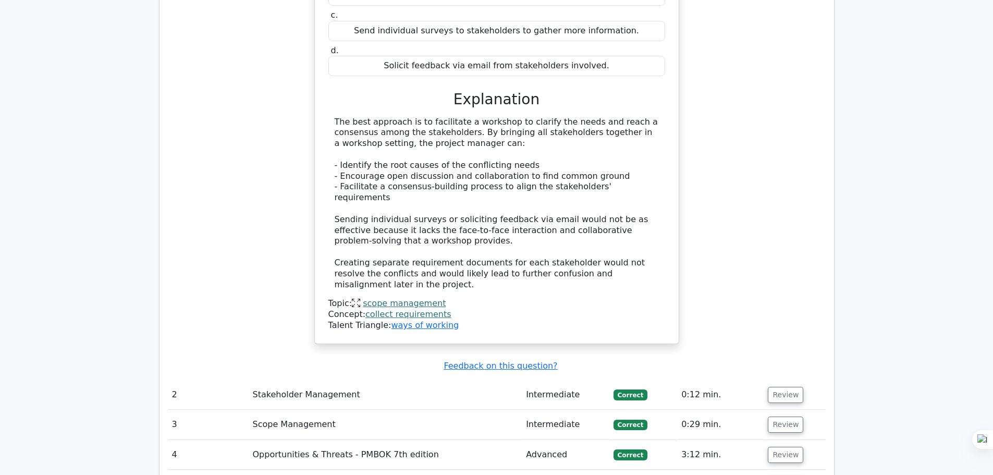
scroll to position [678, 0]
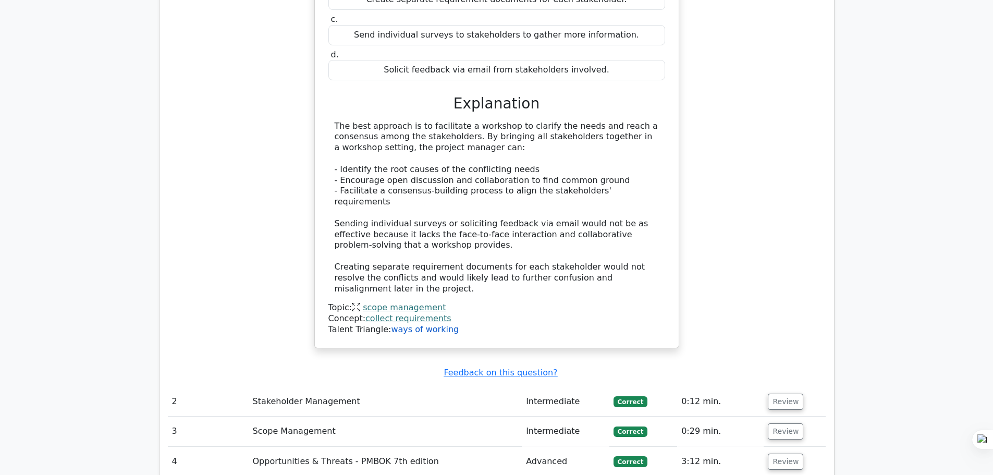
click at [413, 324] on link "ways of working" at bounding box center [425, 329] width 68 height 10
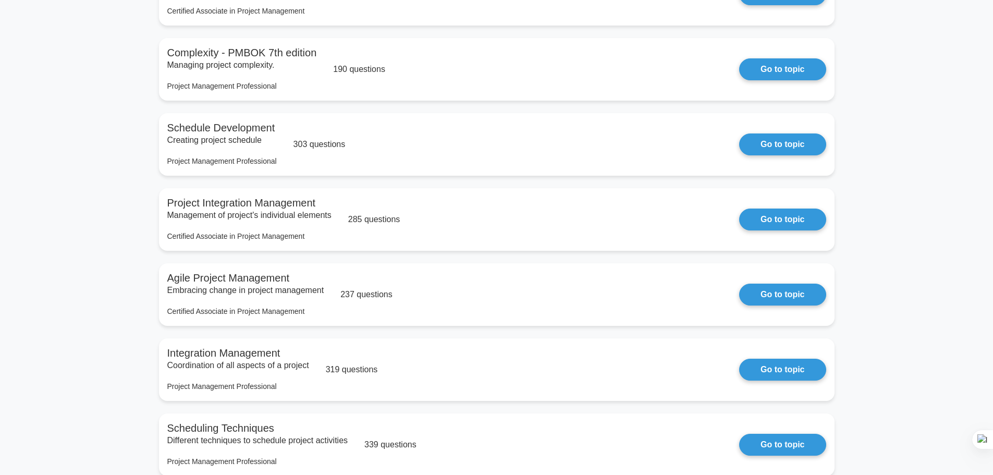
scroll to position [1303, 0]
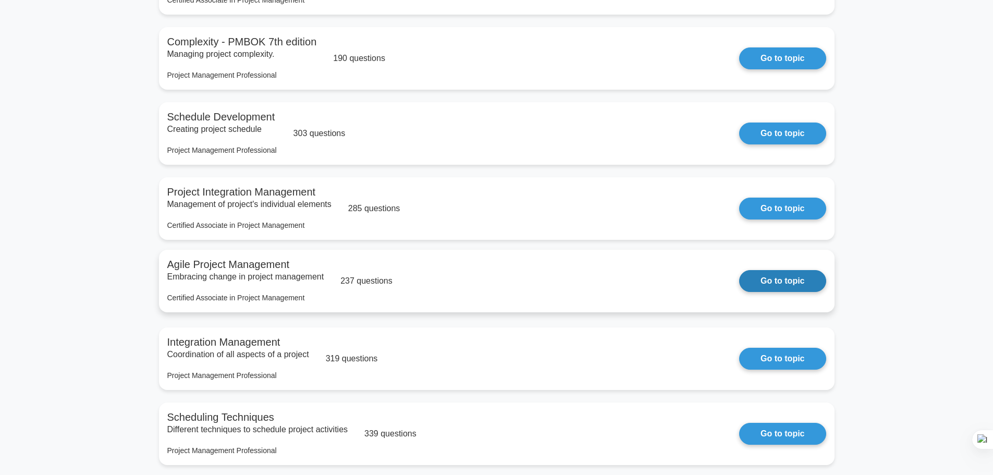
click at [781, 291] on link "Go to topic" at bounding box center [782, 281] width 87 height 22
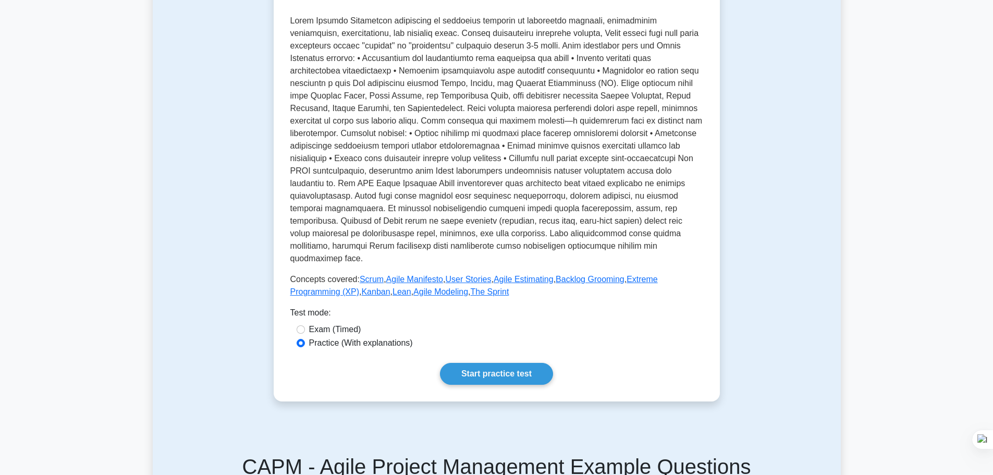
scroll to position [365, 0]
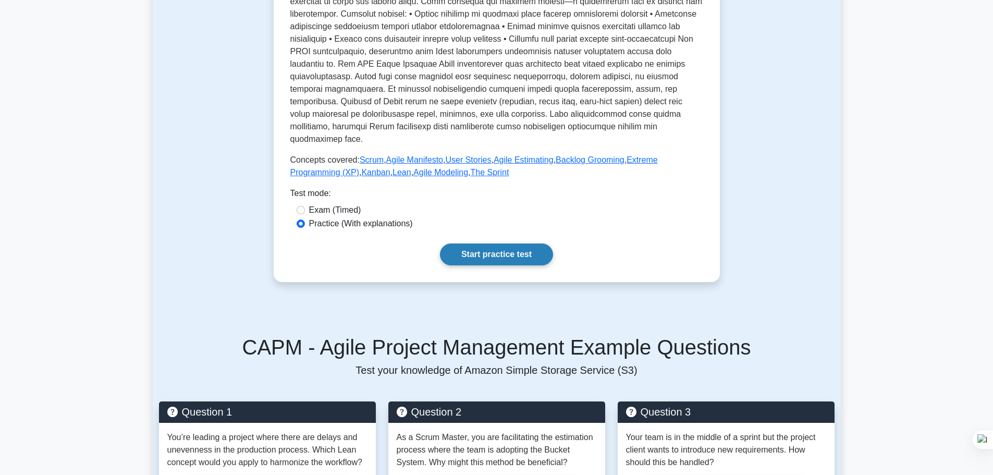
click at [506, 265] on link "Start practice test" at bounding box center [496, 254] width 113 height 22
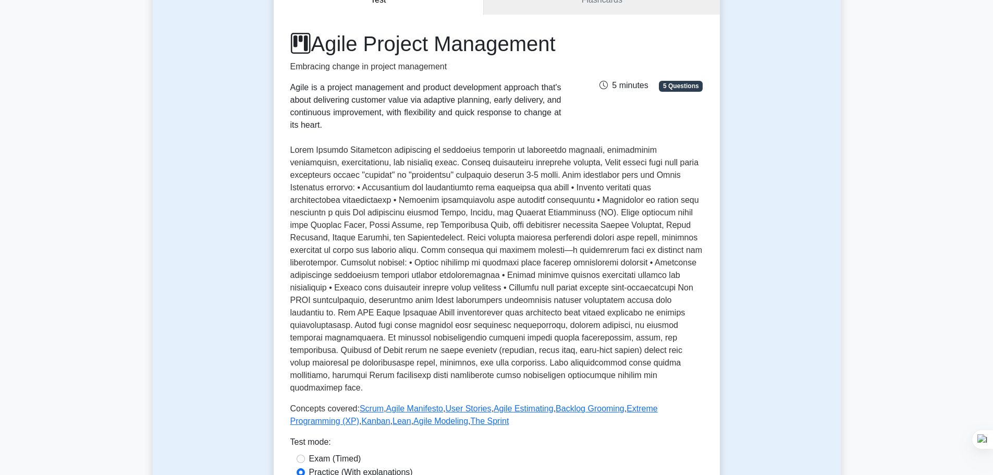
scroll to position [0, 0]
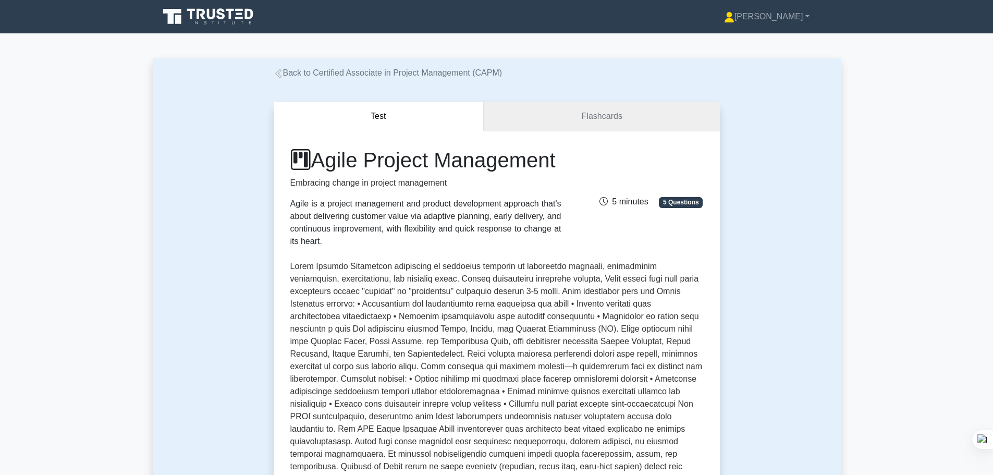
click at [596, 119] on link "Flashcards" at bounding box center [602, 117] width 236 height 30
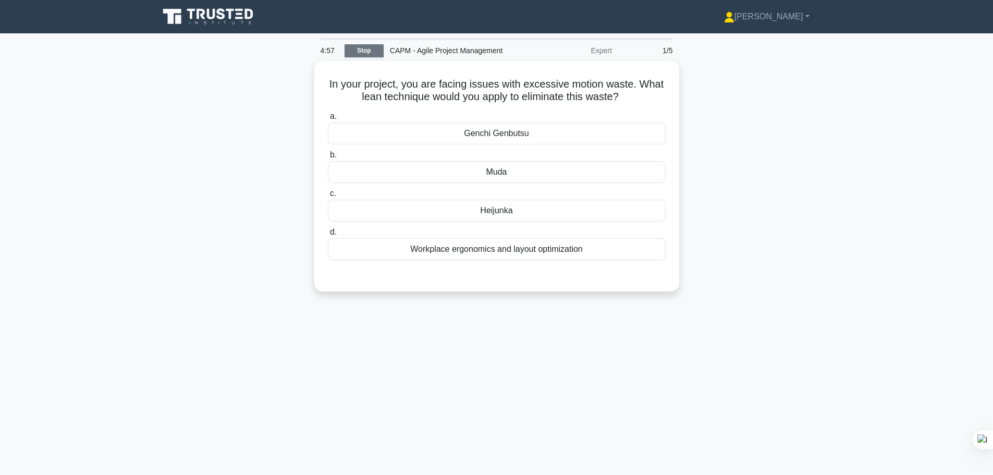
click at [366, 53] on link "Stop" at bounding box center [364, 50] width 39 height 13
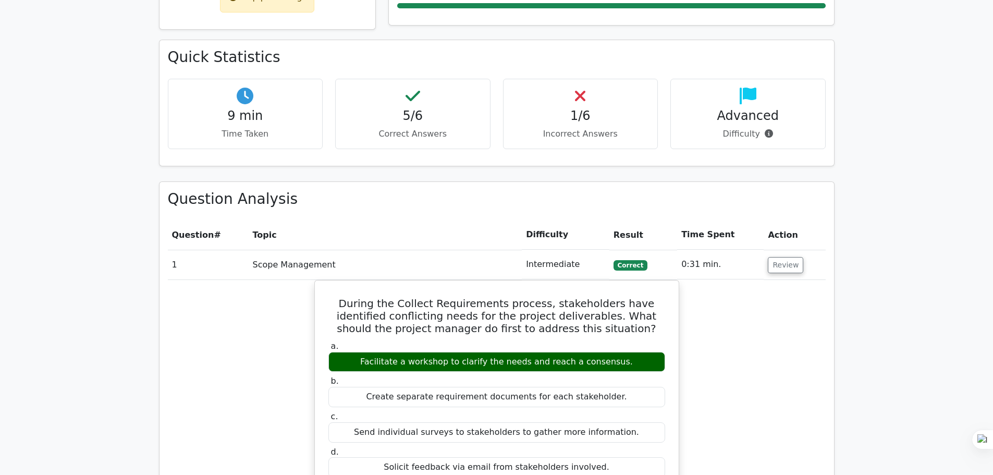
scroll to position [313, 0]
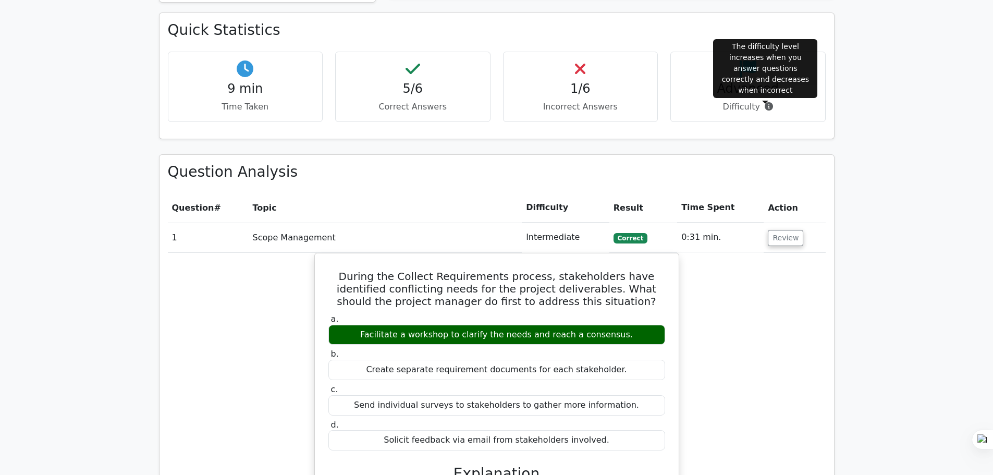
click at [766, 109] on icon at bounding box center [769, 106] width 8 height 8
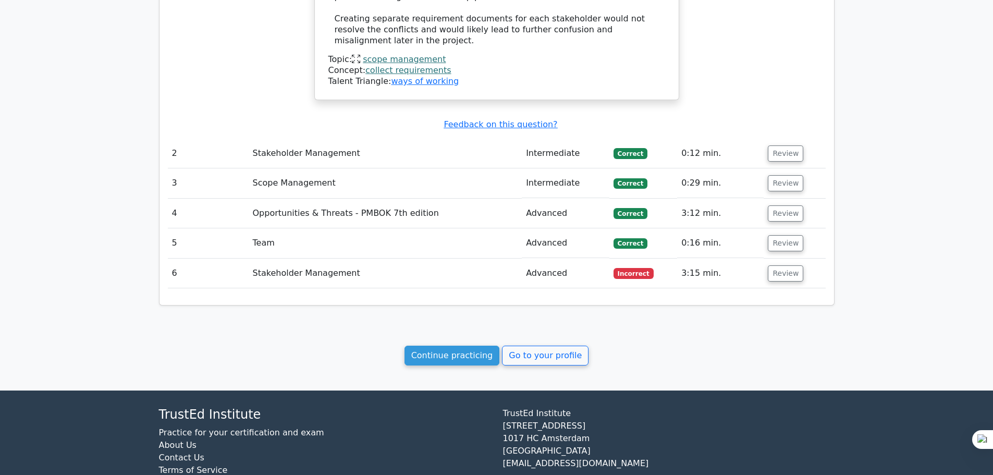
scroll to position [962, 0]
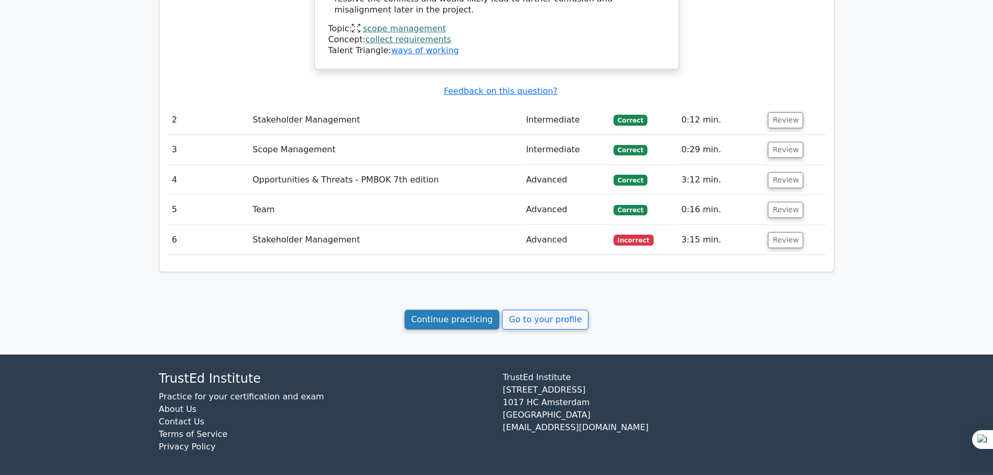
click at [468, 315] on link "Continue practicing" at bounding box center [452, 320] width 95 height 20
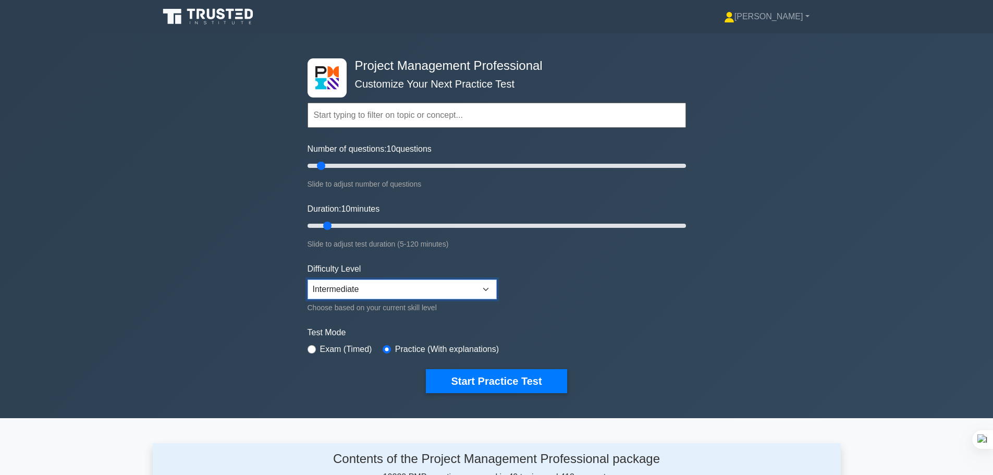
click at [417, 288] on select "Beginner Intermediate Expert" at bounding box center [402, 289] width 189 height 20
select select "expert"
click at [308, 279] on select "Beginner Intermediate Expert" at bounding box center [402, 289] width 189 height 20
click at [348, 349] on label "Exam (Timed)" at bounding box center [346, 349] width 52 height 13
click at [315, 350] on input "radio" at bounding box center [312, 349] width 8 height 8
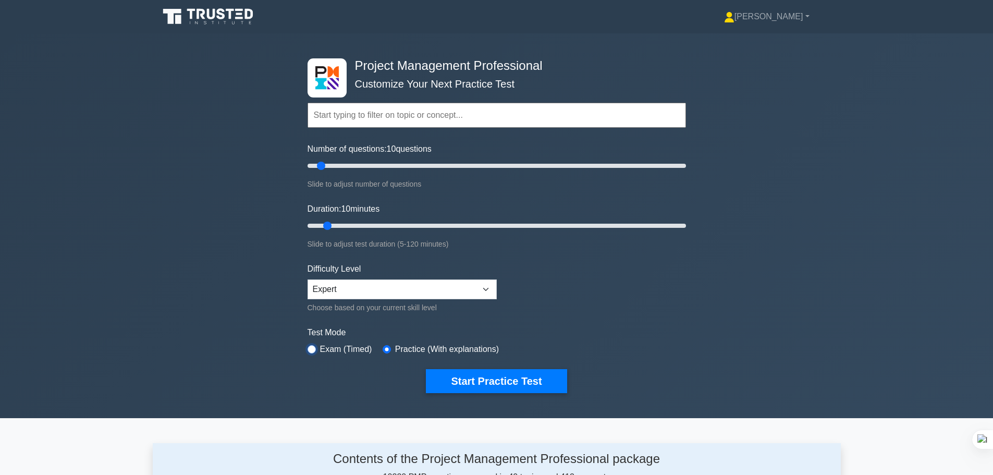
radio input "true"
click at [493, 383] on button "Start Practice Test" at bounding box center [496, 381] width 141 height 24
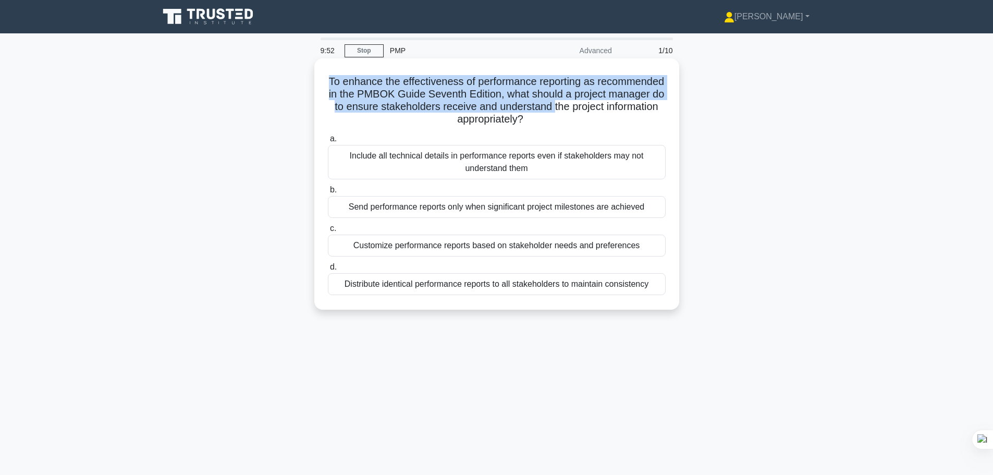
drag, startPoint x: 359, startPoint y: 80, endPoint x: 648, endPoint y: 103, distance: 290.2
click at [648, 103] on h5 "To enhance the effectiveness of performance reporting as recommended in the PMB…" at bounding box center [497, 100] width 340 height 51
click at [496, 109] on h5 "To enhance the effectiveness of performance reporting as recommended in the PMB…" at bounding box center [497, 100] width 340 height 51
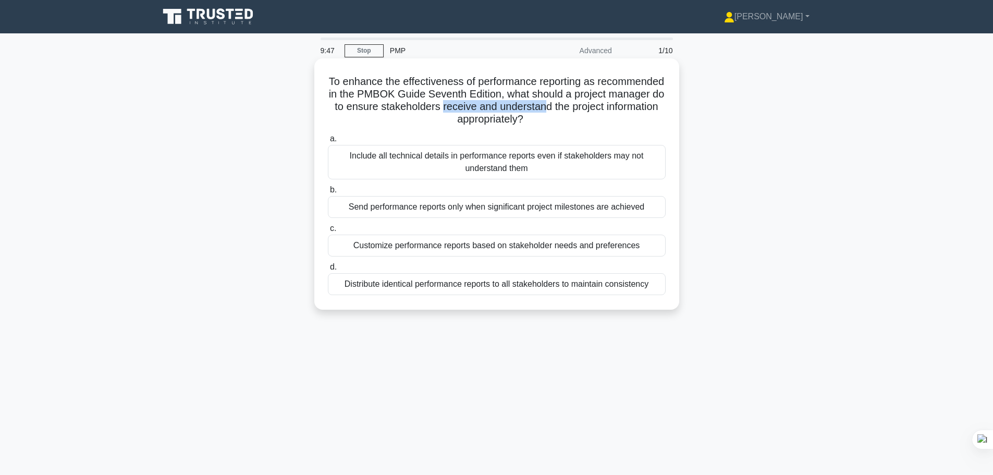
drag, startPoint x: 534, startPoint y: 109, endPoint x: 621, endPoint y: 113, distance: 87.7
click at [642, 109] on h5 "To enhance the effectiveness of performance reporting as recommended in the PMB…" at bounding box center [497, 100] width 340 height 51
click at [485, 108] on h5 "To enhance the effectiveness of performance reporting as recommended in the PMB…" at bounding box center [497, 100] width 340 height 51
drag, startPoint x: 572, startPoint y: 105, endPoint x: 653, endPoint y: 118, distance: 81.8
click at [653, 118] on h5 "To enhance the effectiveness of performance reporting as recommended in the PMB…" at bounding box center [497, 100] width 340 height 51
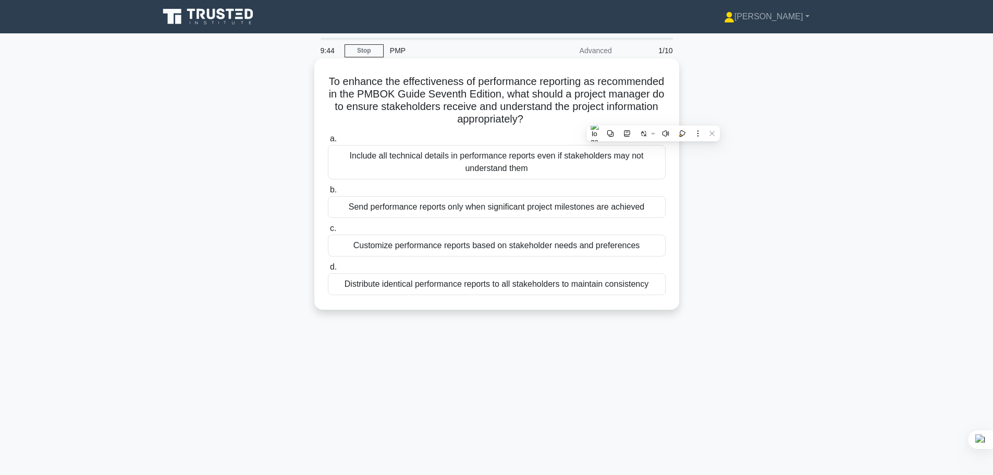
click at [522, 121] on h5 "To enhance the effectiveness of performance reporting as recommended in the PMB…" at bounding box center [497, 100] width 340 height 51
click at [495, 246] on div "Customize performance reports based on stakeholder needs and preferences" at bounding box center [497, 246] width 338 height 22
click at [328, 232] on input "c. Customize performance reports based on stakeholder needs and preferences" at bounding box center [328, 228] width 0 height 7
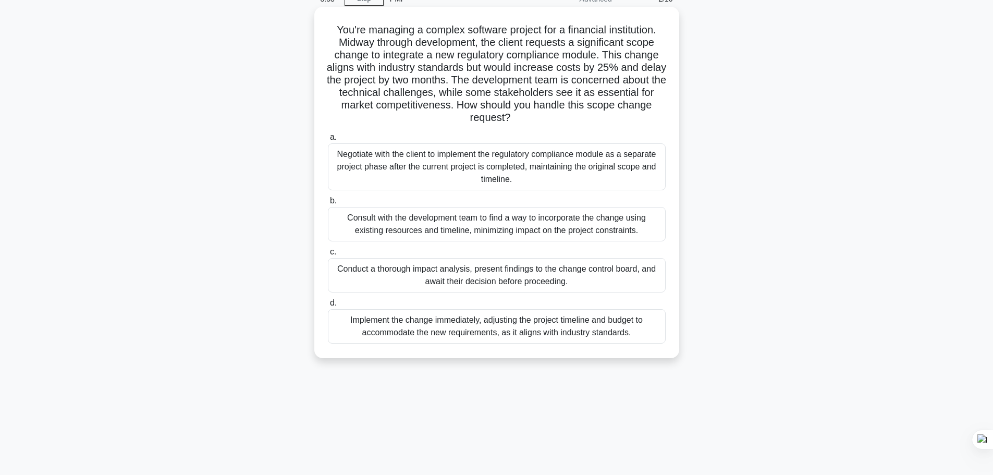
scroll to position [52, 0]
click at [470, 226] on div "Consult with the development team to find a way to incorporate the change using…" at bounding box center [497, 223] width 338 height 34
click at [328, 204] on input "b. Consult with the development team to find a way to incorporate the change us…" at bounding box center [328, 200] width 0 height 7
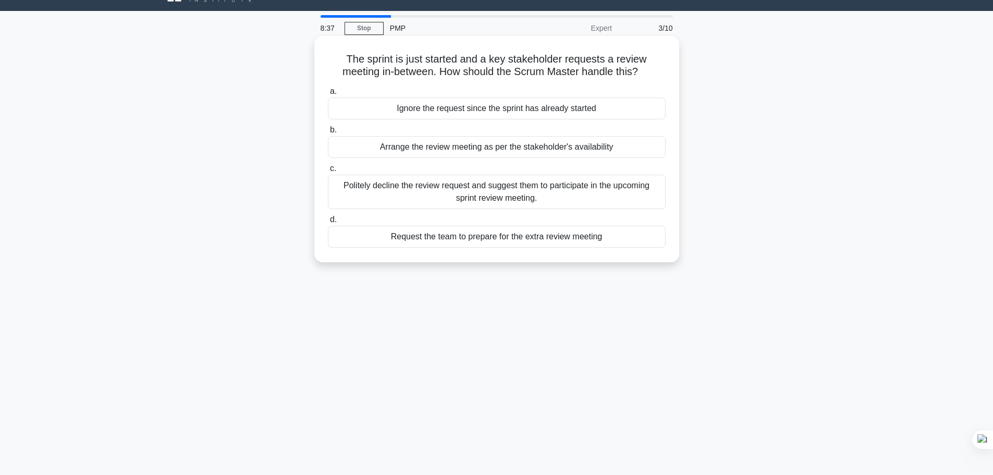
scroll to position [0, 0]
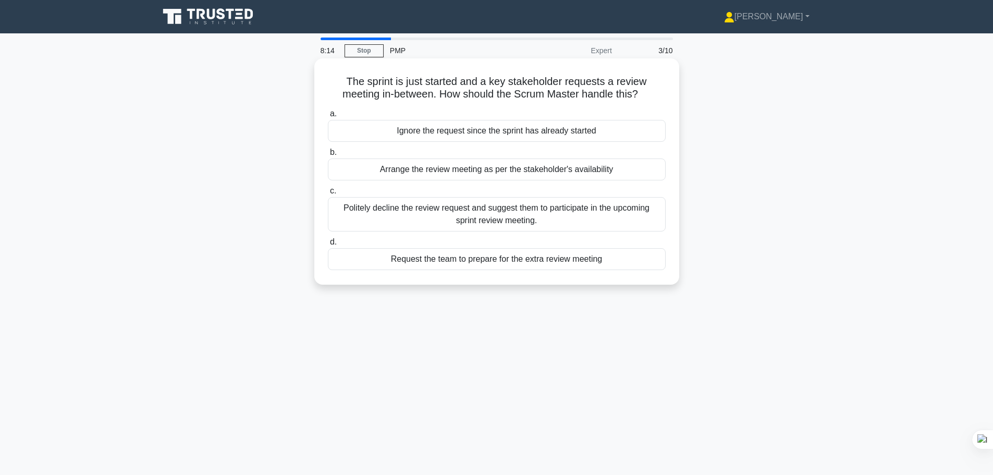
click at [504, 258] on div "Request the team to prepare for the extra review meeting" at bounding box center [497, 259] width 338 height 22
click at [328, 246] on input "d. Request the team to prepare for the extra review meeting" at bounding box center [328, 242] width 0 height 7
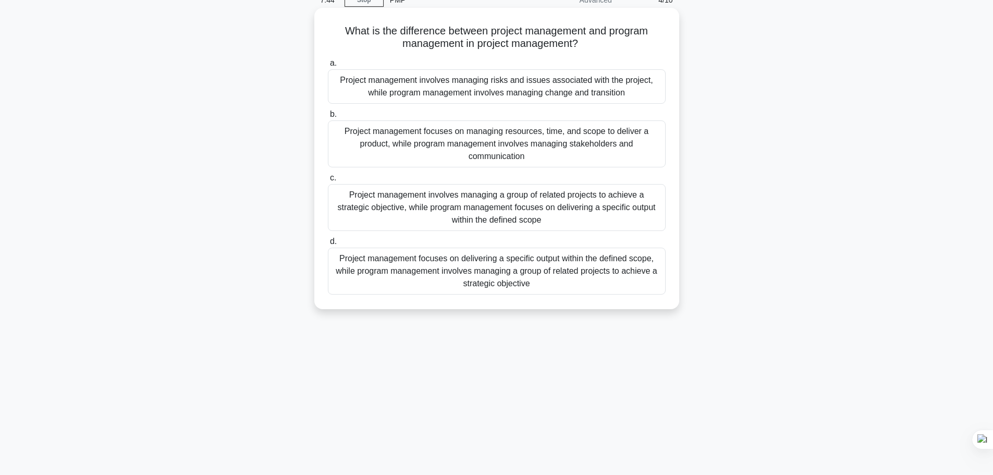
scroll to position [52, 0]
click at [599, 275] on div "Project management focuses on delivering a specific output within the defined s…" at bounding box center [497, 269] width 338 height 47
click at [328, 243] on input "d. Project management focuses on delivering a specific output within the define…" at bounding box center [328, 240] width 0 height 7
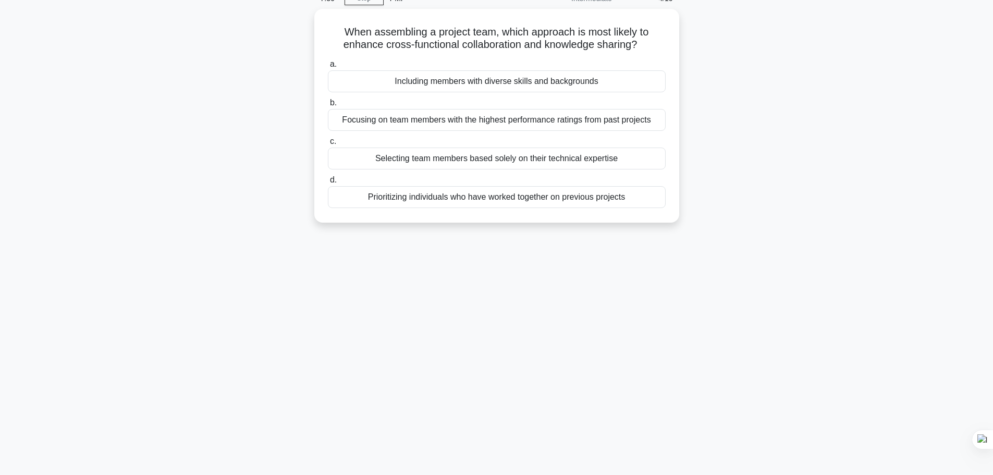
scroll to position [0, 0]
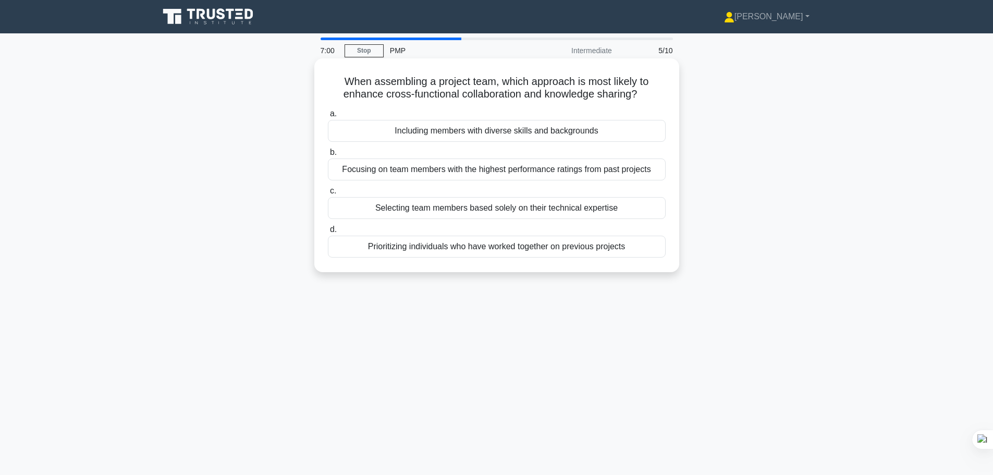
click at [507, 253] on div "Prioritizing individuals who have worked together on previous projects" at bounding box center [497, 247] width 338 height 22
click at [328, 233] on input "d. Prioritizing individuals who have worked together on previous projects" at bounding box center [328, 229] width 0 height 7
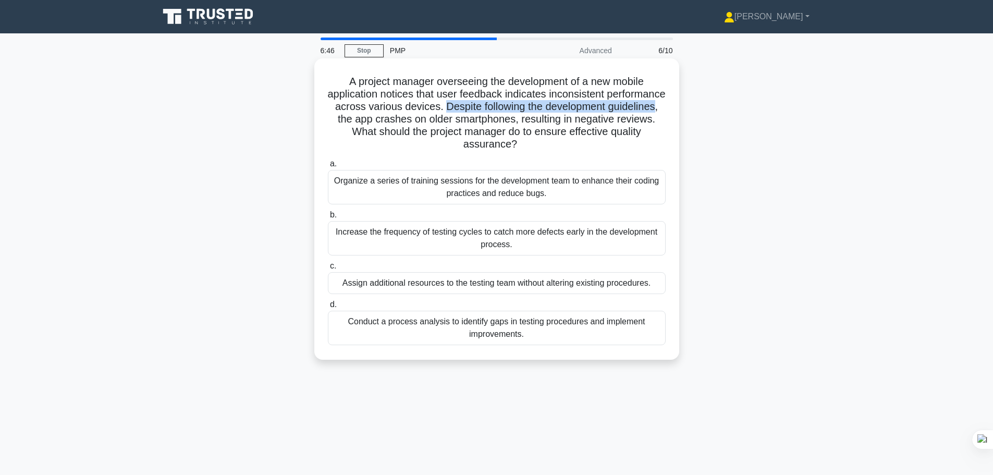
drag, startPoint x: 498, startPoint y: 108, endPoint x: 374, endPoint y: 120, distance: 124.7
click at [374, 120] on h5 "A project manager overseeing the development of a new mobile application notice…" at bounding box center [497, 113] width 340 height 76
click at [470, 120] on h5 "A project manager overseeing the development of a new mobile application notice…" at bounding box center [497, 113] width 340 height 76
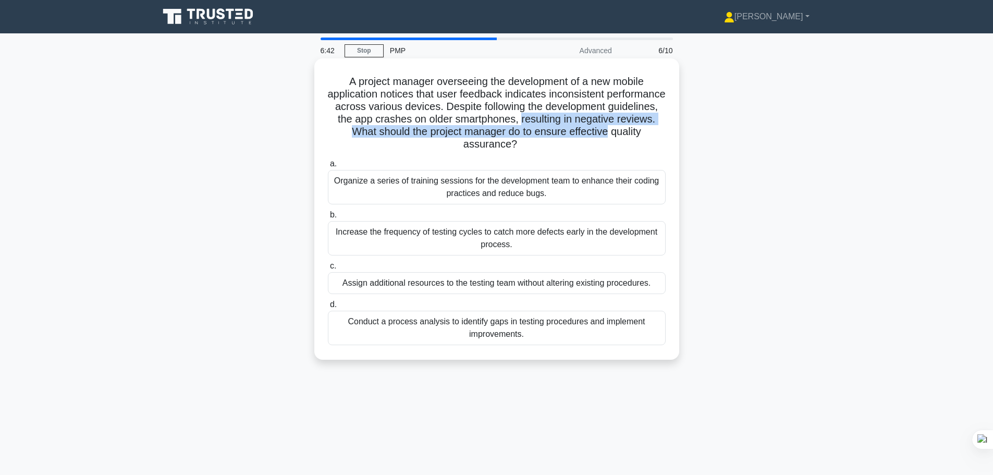
drag, startPoint x: 569, startPoint y: 119, endPoint x: 665, endPoint y: 132, distance: 97.3
click at [665, 132] on h5 "A project manager overseeing the development of a new mobile application notice…" at bounding box center [497, 113] width 340 height 76
click at [457, 130] on h5 "A project manager overseeing the development of a new mobile application notice…" at bounding box center [497, 113] width 340 height 76
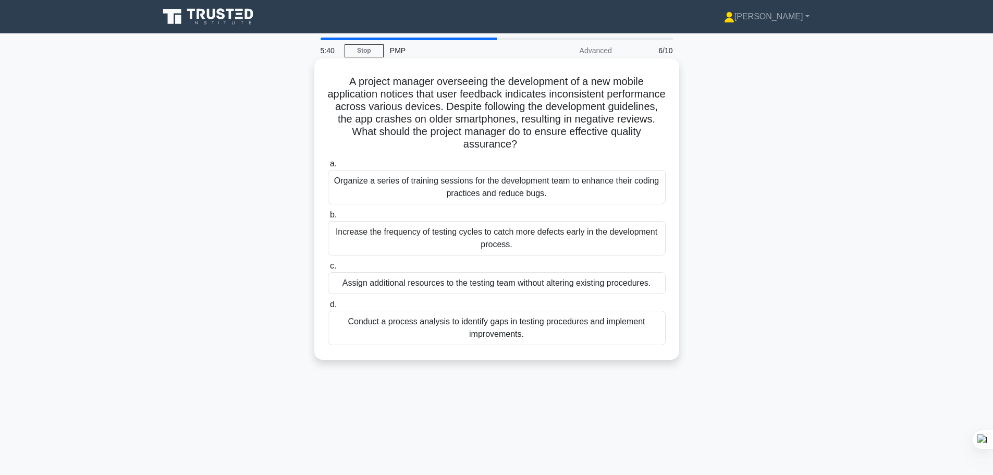
click at [480, 324] on div "Conduct a process analysis to identify gaps in testing procedures and implement…" at bounding box center [497, 328] width 338 height 34
click at [328, 308] on input "d. Conduct a process analysis to identify gaps in testing procedures and implem…" at bounding box center [328, 304] width 0 height 7
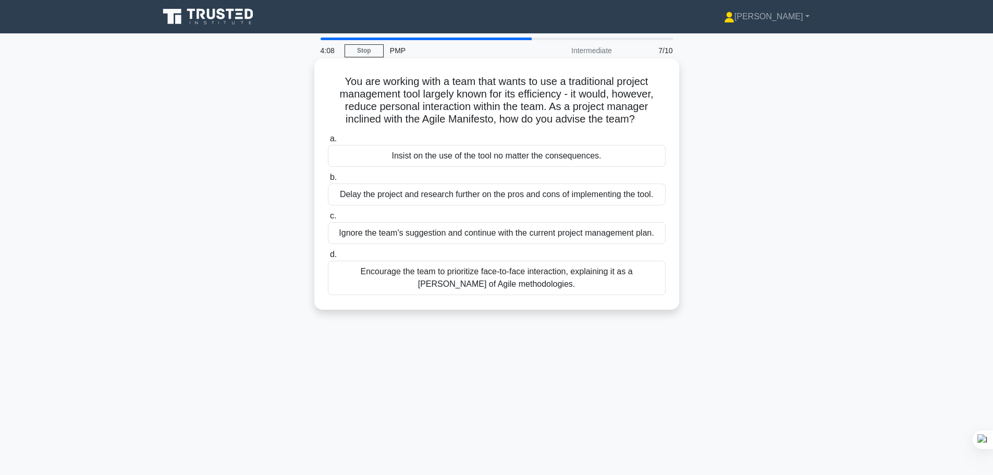
click at [582, 280] on div "Encourage the team to prioritize face-to-face interaction, explaining it as a t…" at bounding box center [497, 278] width 338 height 34
click at [328, 258] on input "d. Encourage the team to prioritize face-to-face interaction, explaining it as …" at bounding box center [328, 254] width 0 height 7
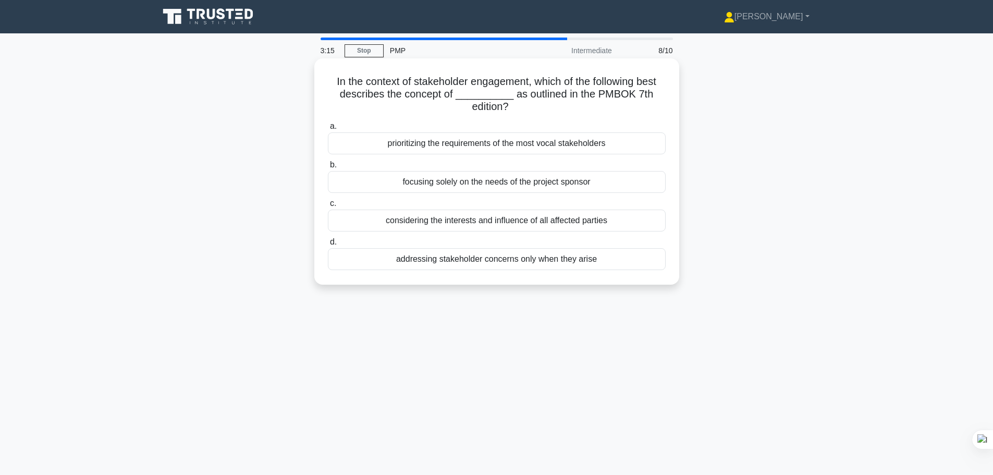
click at [481, 224] on div "considering the interests and influence of all affected parties" at bounding box center [497, 221] width 338 height 22
click at [328, 207] on input "c. considering the interests and influence of all affected parties" at bounding box center [328, 203] width 0 height 7
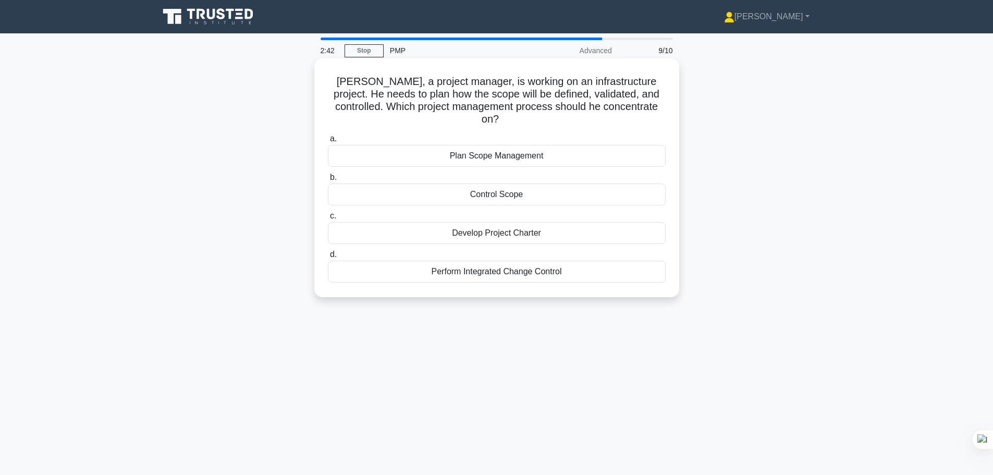
click at [489, 184] on div "Control Scope" at bounding box center [497, 194] width 338 height 22
click at [328, 181] on input "b. Control Scope" at bounding box center [328, 177] width 0 height 7
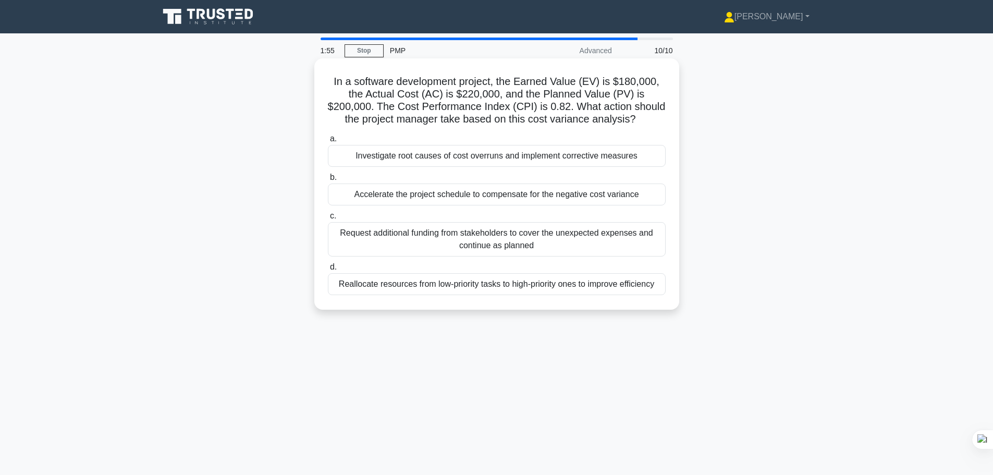
click at [425, 155] on div "Investigate root causes of cost overruns and implement corrective measures" at bounding box center [497, 156] width 338 height 22
click at [328, 142] on input "a. Investigate root causes of cost overruns and implement corrective measures" at bounding box center [328, 139] width 0 height 7
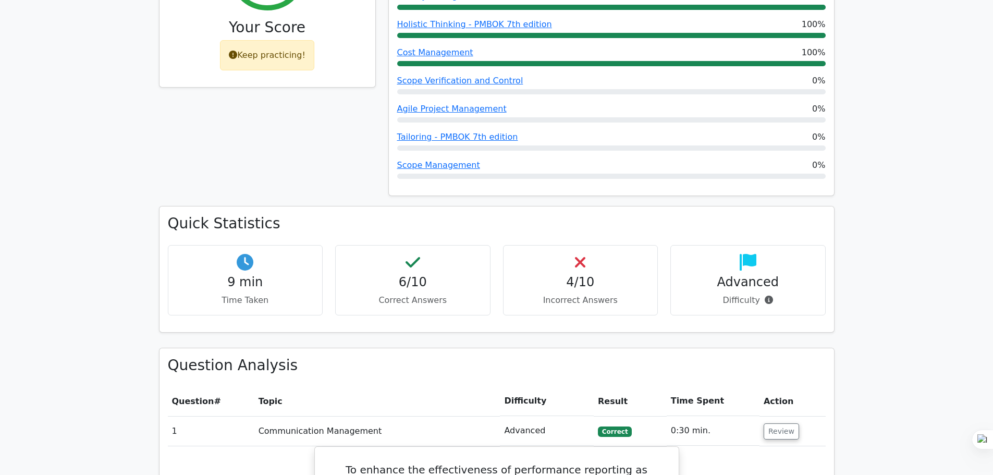
scroll to position [261, 0]
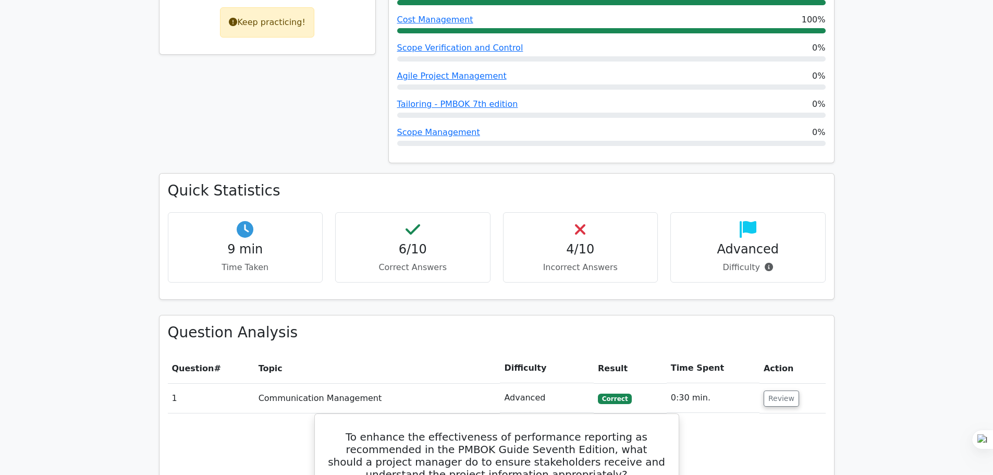
click at [581, 260] on div "4/10 Incorrect Answers" at bounding box center [580, 247] width 155 height 70
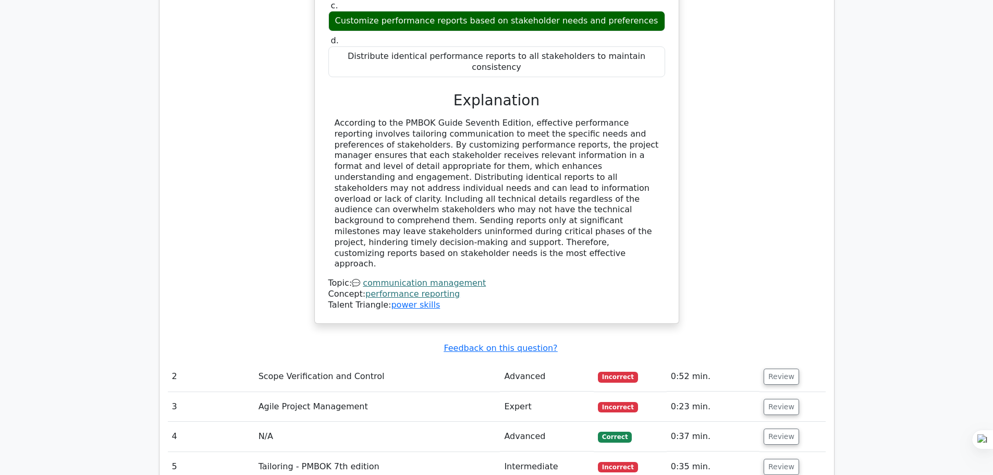
scroll to position [1095, 0]
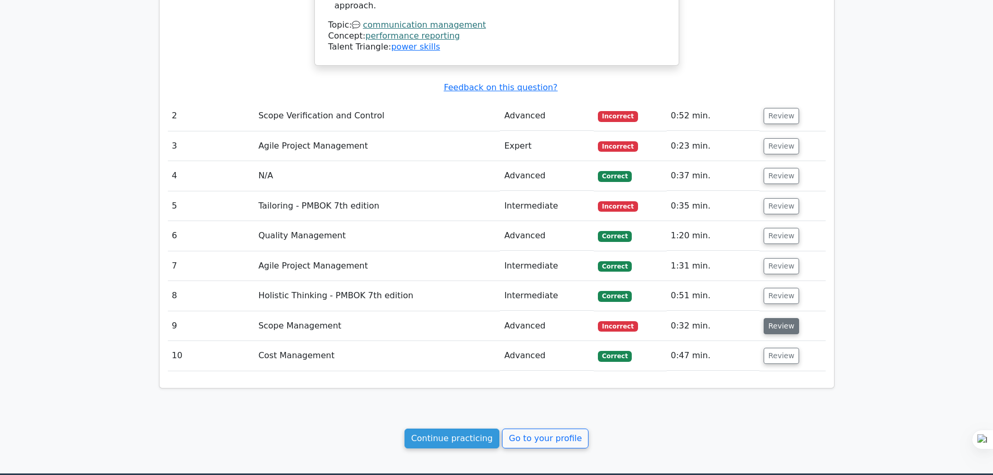
click at [779, 318] on button "Review" at bounding box center [781, 326] width 35 height 16
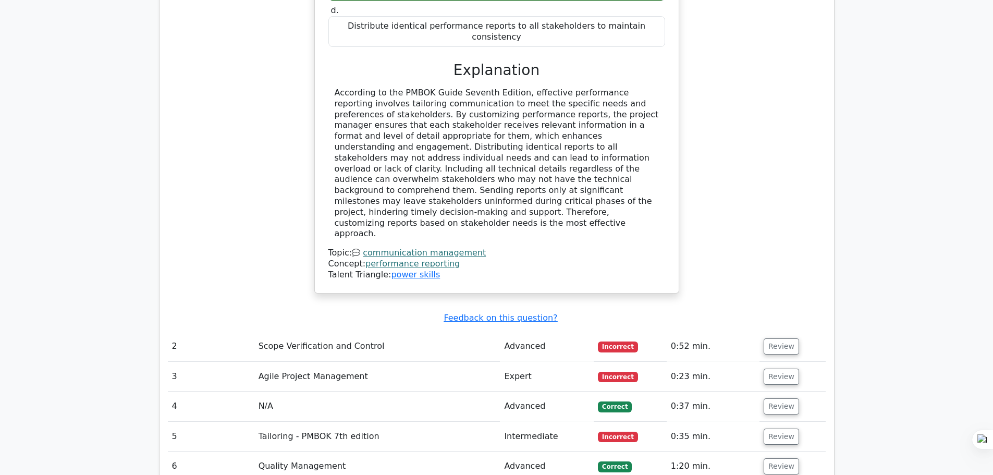
scroll to position [992, 0]
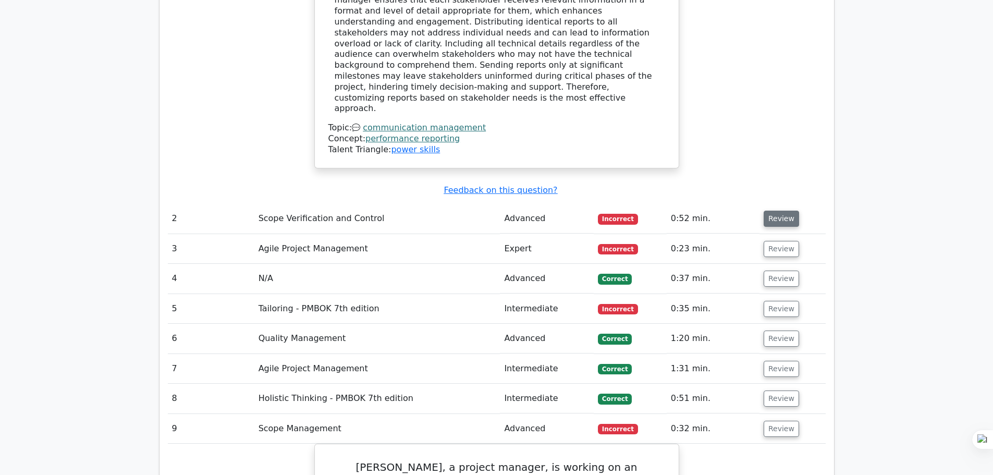
click at [774, 211] on button "Review" at bounding box center [781, 219] width 35 height 16
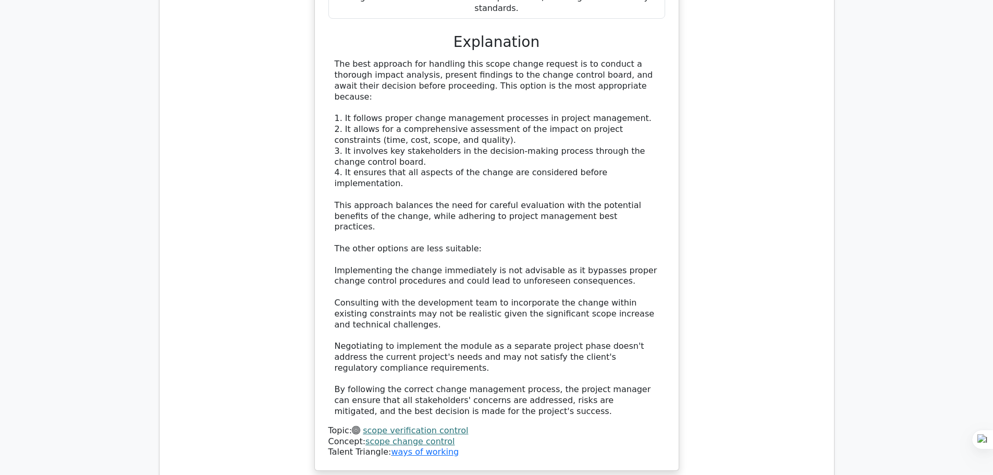
scroll to position [1565, 0]
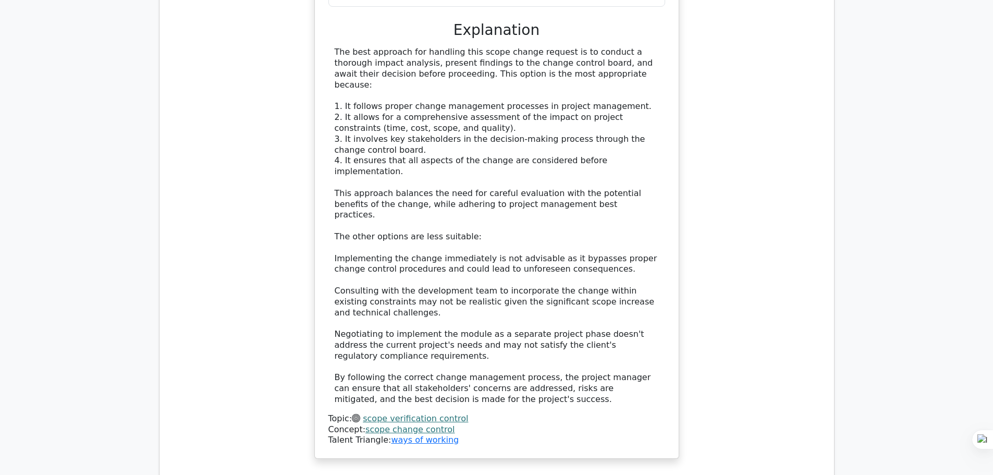
click at [391, 424] on link "scope change control" at bounding box center [409, 429] width 89 height 10
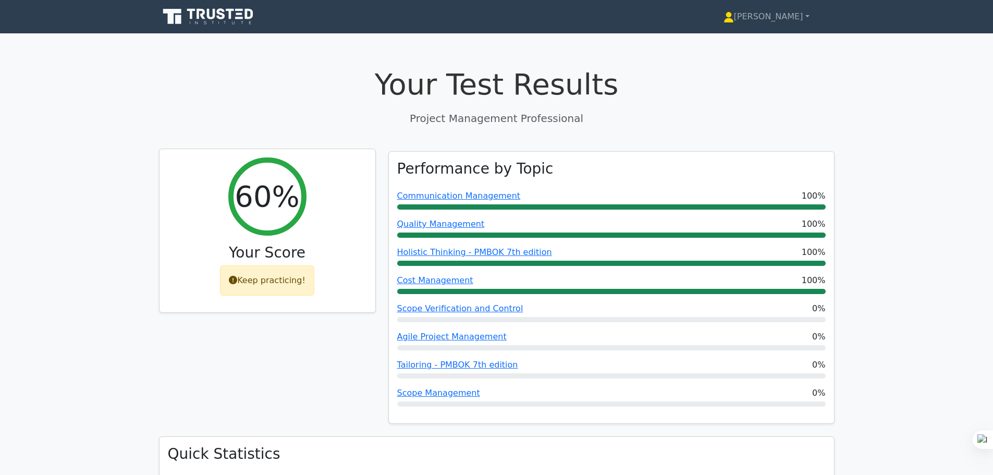
click at [237, 282] on icon at bounding box center [233, 280] width 8 height 8
click at [798, 23] on link "[PERSON_NAME]" at bounding box center [767, 16] width 136 height 21
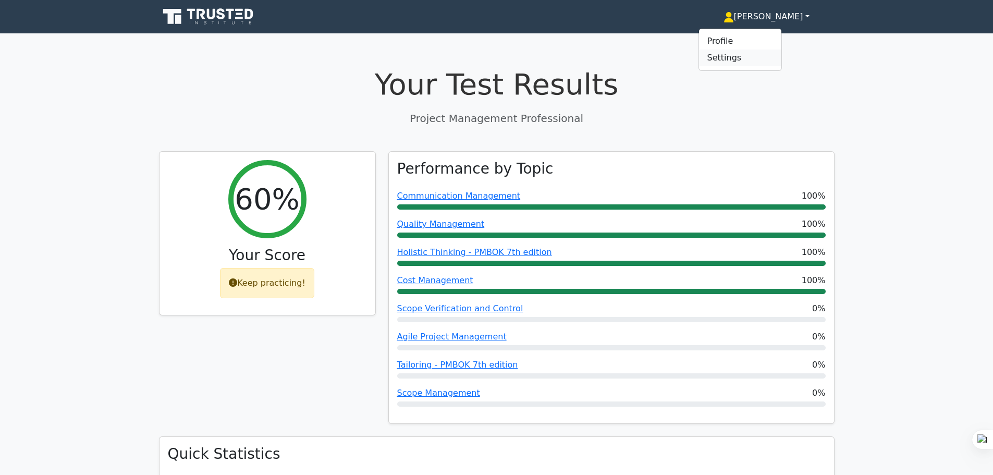
click at [768, 56] on link "Settings" at bounding box center [740, 58] width 82 height 17
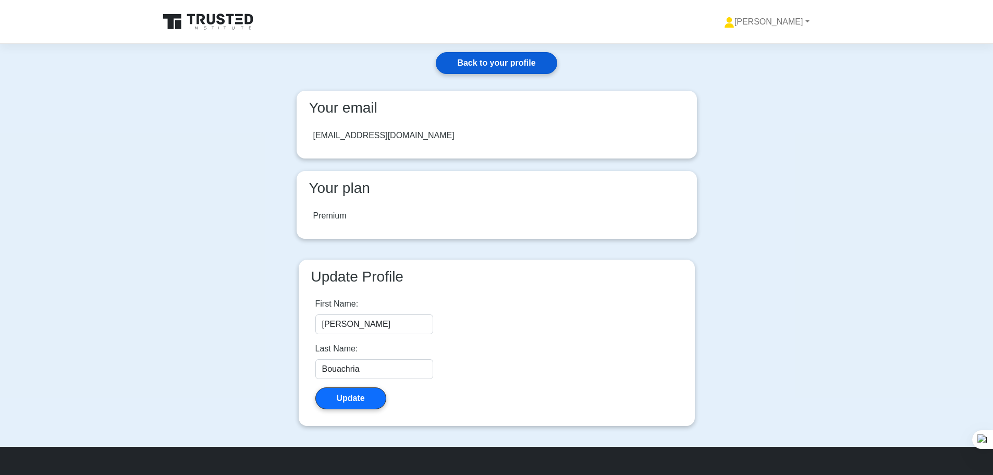
click at [503, 65] on link "Back to your profile" at bounding box center [496, 63] width 121 height 22
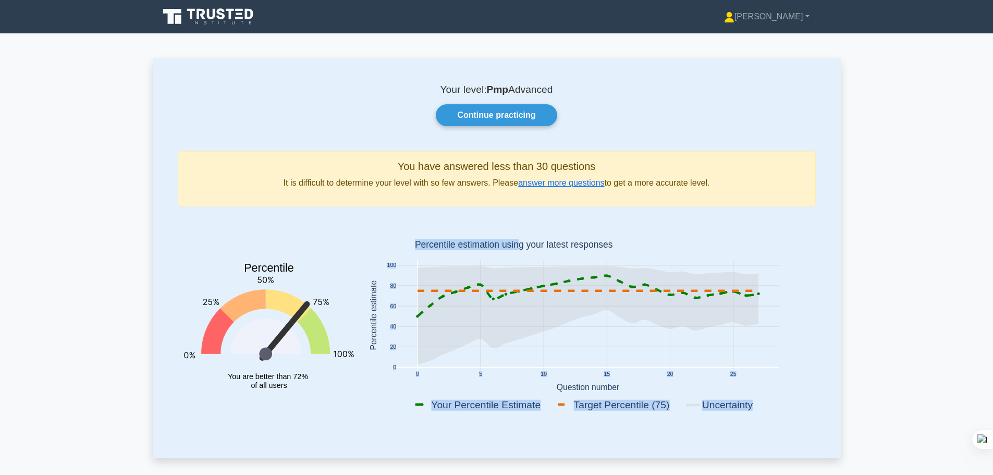
drag, startPoint x: 534, startPoint y: 247, endPoint x: 651, endPoint y: 248, distance: 117.3
click at [651, 248] on icon "0 5 10 15 20 25 0 20 40 60 80 100 Your Percentile Estimate Target Percentile (7…" at bounding box center [588, 317] width 456 height 205
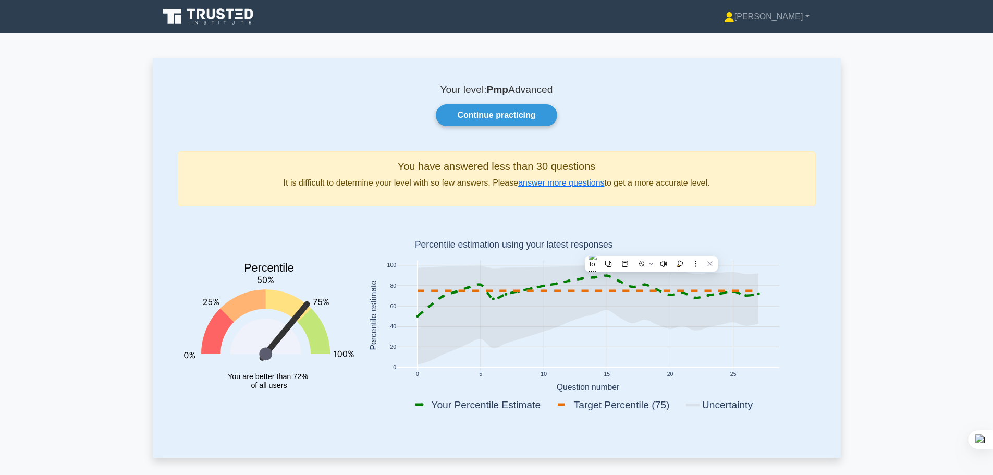
click at [751, 244] on rect at bounding box center [588, 317] width 456 height 205
drag, startPoint x: 496, startPoint y: 119, endPoint x: 540, endPoint y: 139, distance: 47.4
click at [497, 119] on link "Continue practicing" at bounding box center [496, 115] width 121 height 22
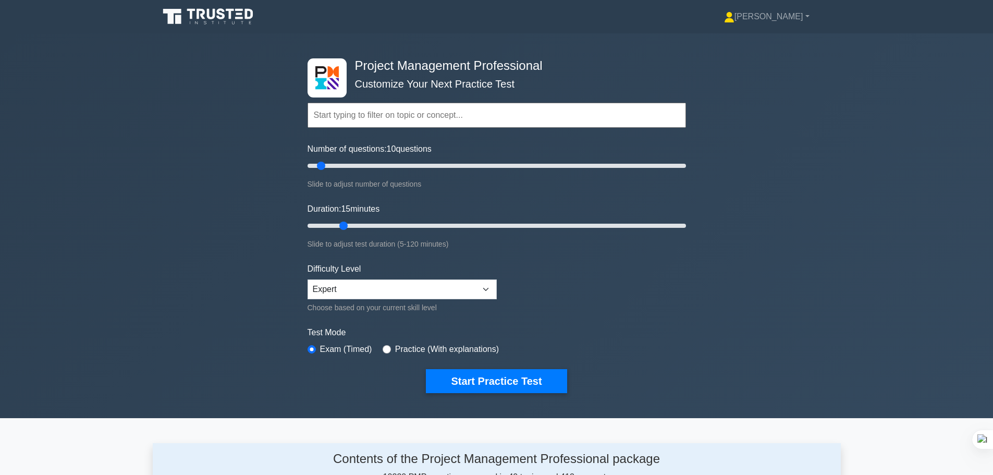
drag, startPoint x: 330, startPoint y: 226, endPoint x: 349, endPoint y: 235, distance: 20.3
type input "15"
click at [336, 224] on input "Duration: 15 minutes" at bounding box center [497, 225] width 378 height 13
click at [479, 381] on button "Start Practice Test" at bounding box center [496, 381] width 141 height 24
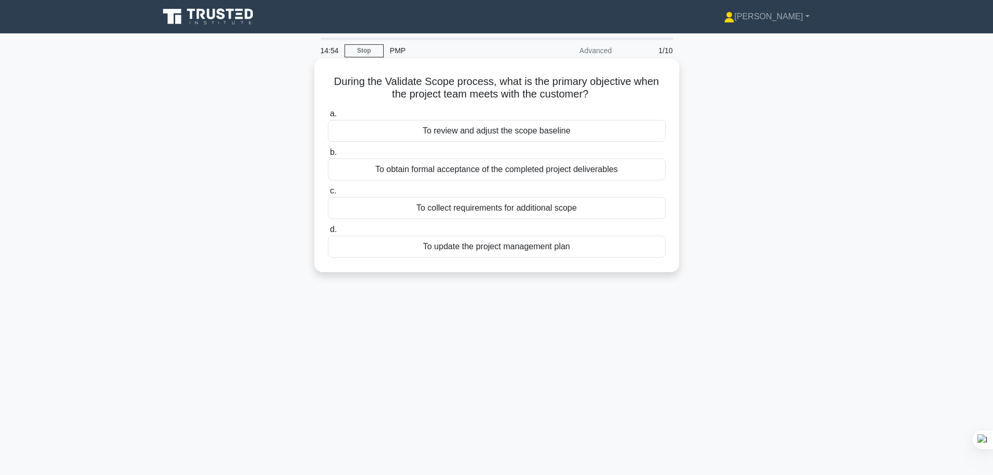
drag, startPoint x: 467, startPoint y: 95, endPoint x: 604, endPoint y: 100, distance: 137.2
click at [604, 100] on h5 "During the Validate Scope process, what is the primary objective when the proje…" at bounding box center [497, 88] width 340 height 26
click at [645, 93] on h5 "During the Validate Scope process, what is the primary objective when the proje…" at bounding box center [497, 88] width 340 height 26
click at [512, 170] on div "To obtain formal acceptance of the completed project deliverables" at bounding box center [497, 169] width 338 height 22
click at [328, 156] on input "b. To obtain formal acceptance of the completed project deliverables" at bounding box center [328, 152] width 0 height 7
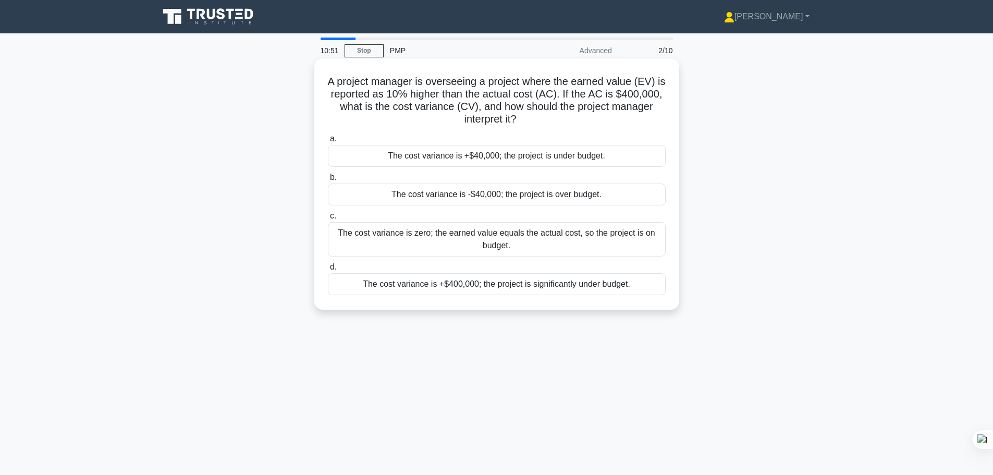
click at [493, 154] on div "The cost variance is +$40,000; the project is under budget." at bounding box center [497, 156] width 338 height 22
click at [328, 142] on input "a. The cost variance is +$40,000; the project is under budget." at bounding box center [328, 139] width 0 height 7
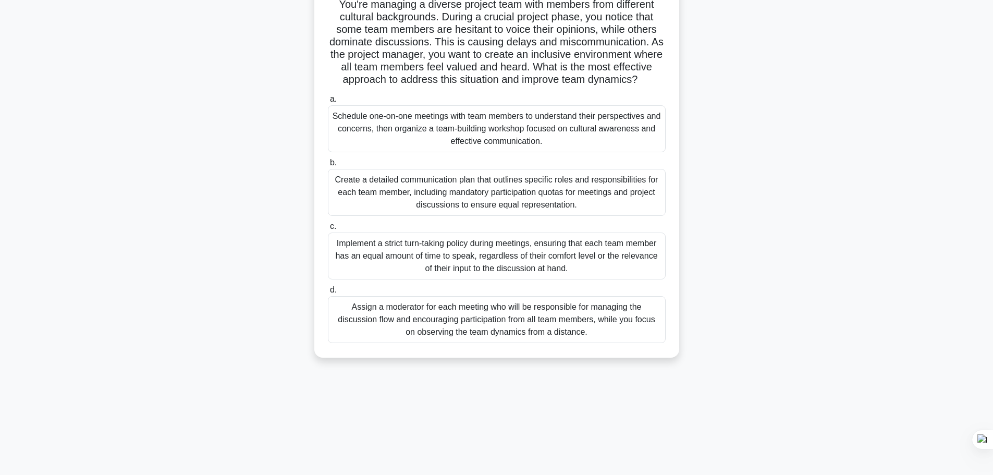
scroll to position [88, 0]
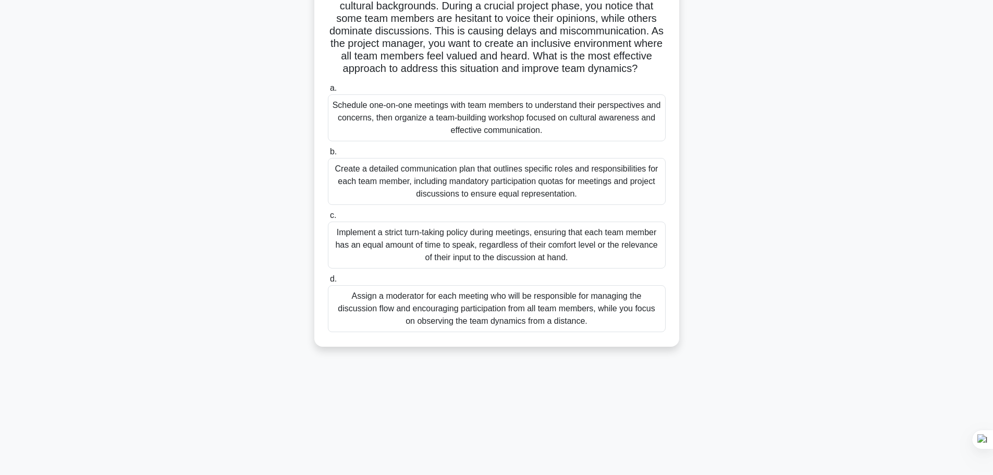
click at [566, 134] on div "Schedule one-on-one meetings with team members to understand their perspectives…" at bounding box center [497, 117] width 338 height 47
click at [328, 92] on input "a. Schedule one-on-one meetings with team members to understand their perspecti…" at bounding box center [328, 88] width 0 height 7
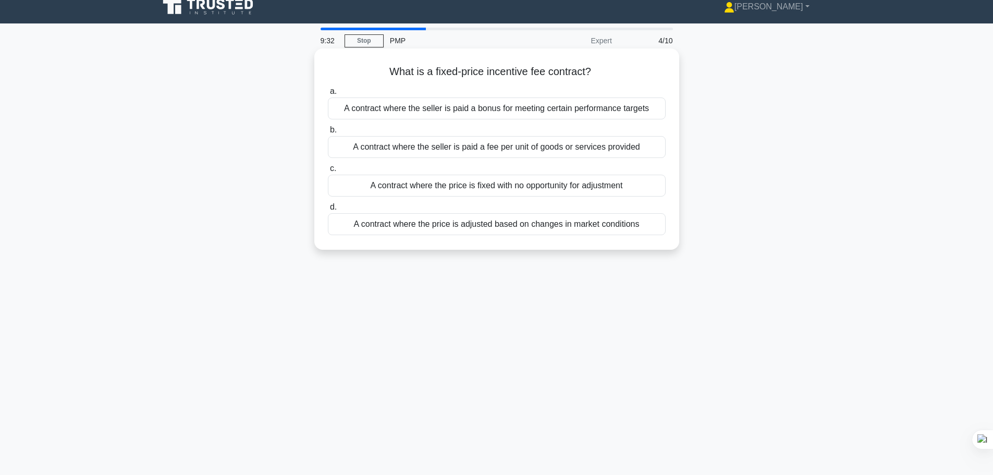
scroll to position [0, 0]
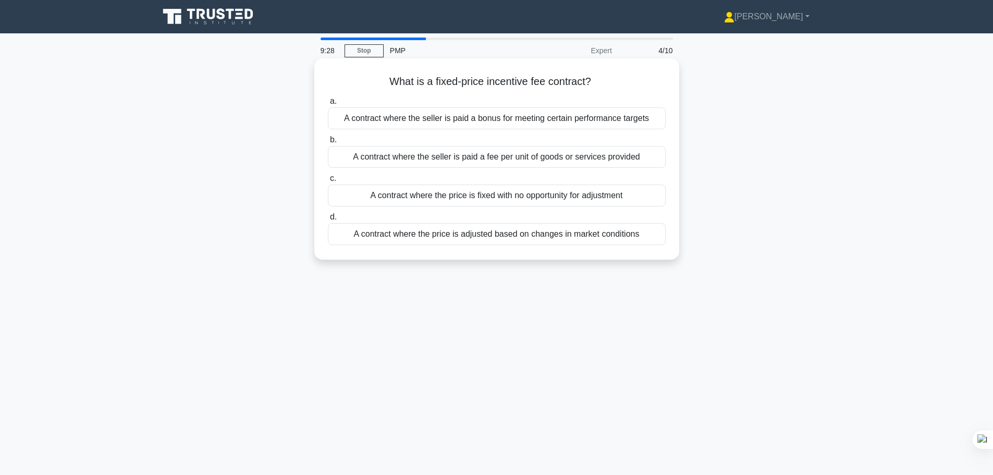
drag, startPoint x: 487, startPoint y: 84, endPoint x: 603, endPoint y: 84, distance: 115.2
click at [603, 84] on h5 "What is a fixed-price incentive fee contract? .spinner_0XTQ{transform-origin:ce…" at bounding box center [497, 82] width 340 height 14
click at [642, 78] on h5 "What is a fixed-price incentive fee contract? .spinner_0XTQ{transform-origin:ce…" at bounding box center [497, 82] width 340 height 14
drag, startPoint x: 434, startPoint y: 82, endPoint x: 588, endPoint y: 79, distance: 154.3
click at [588, 79] on h5 "What is a fixed-price incentive fee contract? .spinner_0XTQ{transform-origin:ce…" at bounding box center [497, 82] width 340 height 14
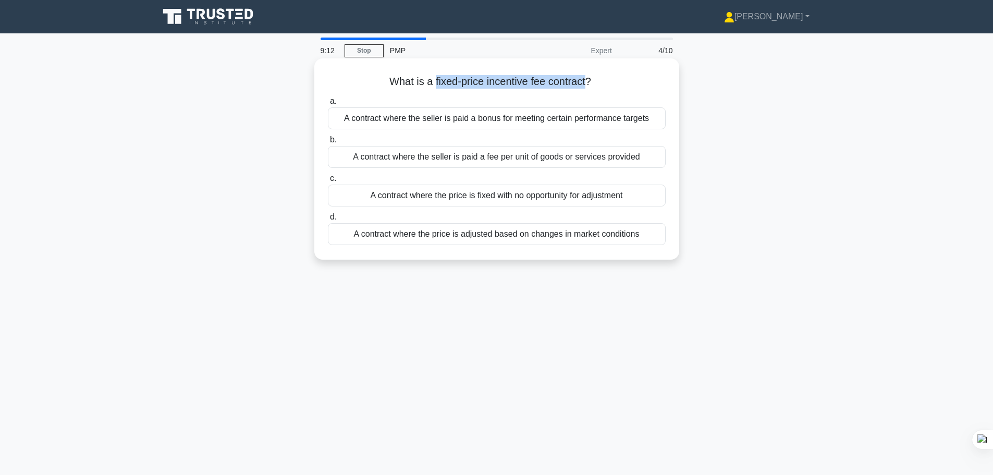
copy h5 "fixed-price incentive fee contract"
click at [468, 119] on div "A contract where the seller is paid a bonus for meeting certain performance tar…" at bounding box center [497, 118] width 338 height 22
click at [328, 105] on input "a. A contract where the seller is paid a bonus for meeting certain performance …" at bounding box center [328, 101] width 0 height 7
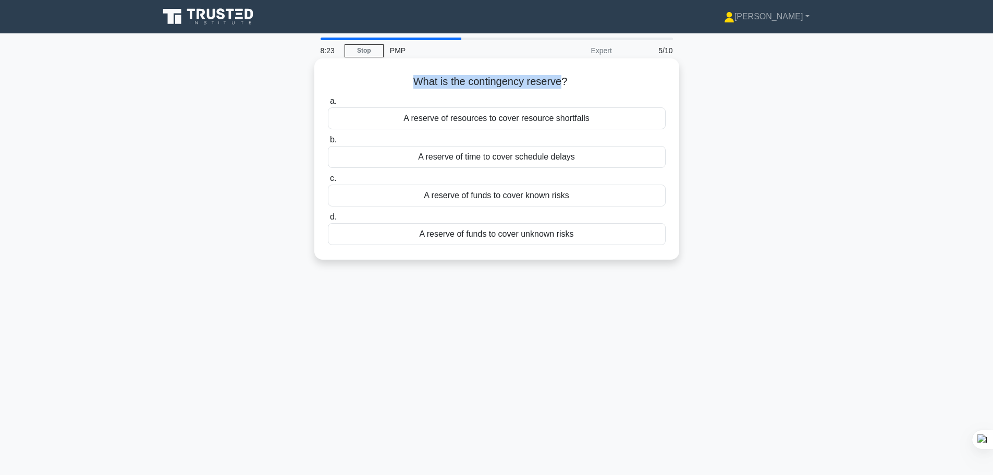
drag, startPoint x: 561, startPoint y: 82, endPoint x: 414, endPoint y: 82, distance: 146.5
click at [414, 82] on h5 "What is the contingency reserve? .spinner_0XTQ{transform-origin:center;animatio…" at bounding box center [497, 82] width 340 height 14
copy h5 "What is the contingency reserve"
click at [523, 197] on div "A reserve of funds to cover known risks" at bounding box center [497, 196] width 338 height 22
click at [328, 182] on input "c. A reserve of funds to cover known risks" at bounding box center [328, 178] width 0 height 7
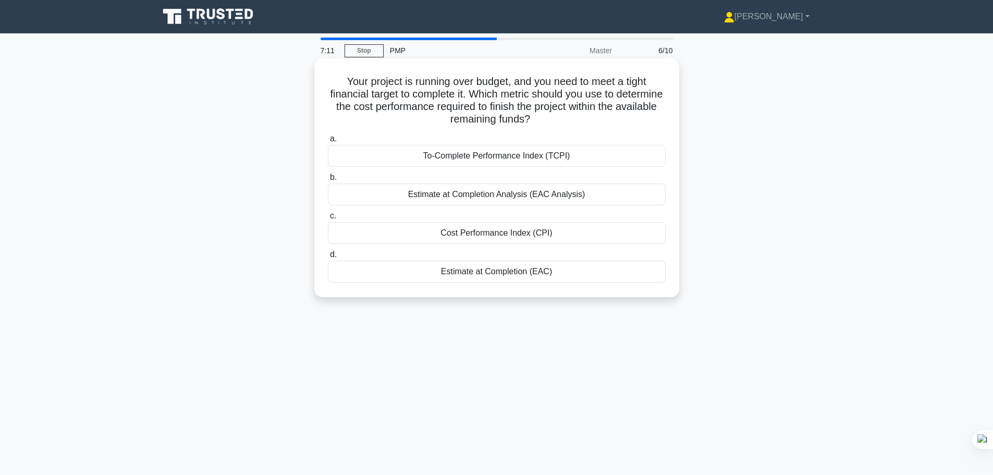
drag, startPoint x: 572, startPoint y: 121, endPoint x: 341, endPoint y: 83, distance: 234.0
click at [341, 83] on h5 "Your project is running over budget, and you need to meet a tight financial tar…" at bounding box center [497, 100] width 340 height 51
copy h5 "Your project is running over budget, and you need to meet a tight financial tar…"
click at [521, 157] on div "To-Complete Performance Index (TCPI)" at bounding box center [497, 156] width 338 height 22
click at [328, 142] on input "a. To-Complete Performance Index (TCPI)" at bounding box center [328, 139] width 0 height 7
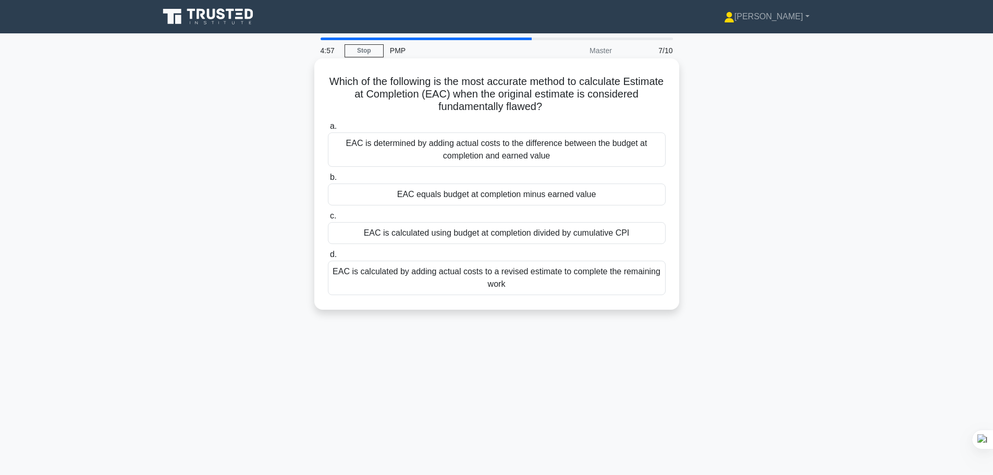
click at [486, 234] on div "EAC is calculated using budget at completion divided by cumulative CPI" at bounding box center [497, 233] width 338 height 22
click at [328, 219] on input "c. EAC is calculated using budget at completion divided by cumulative CPI" at bounding box center [328, 216] width 0 height 7
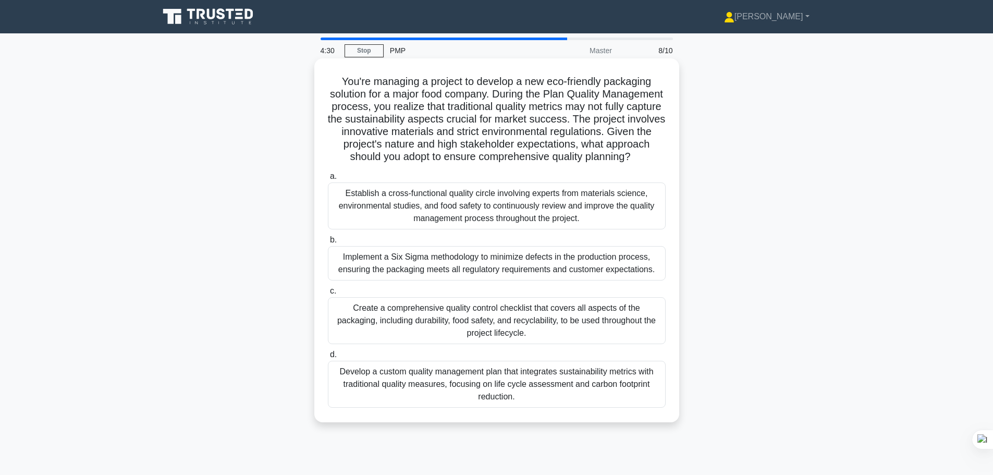
drag, startPoint x: 337, startPoint y: 121, endPoint x: 662, endPoint y: 172, distance: 329.2
click at [662, 164] on h5 "You're managing a project to develop a new eco-friendly packaging solution for …" at bounding box center [497, 119] width 340 height 89
click at [543, 132] on h5 "You're managing a project to develop a new eco-friendly packaging solution for …" at bounding box center [497, 119] width 340 height 89
drag, startPoint x: 436, startPoint y: 131, endPoint x: 648, endPoint y: 167, distance: 215.3
click at [648, 164] on h5 "You're managing a project to develop a new eco-friendly packaging solution for …" at bounding box center [497, 119] width 340 height 89
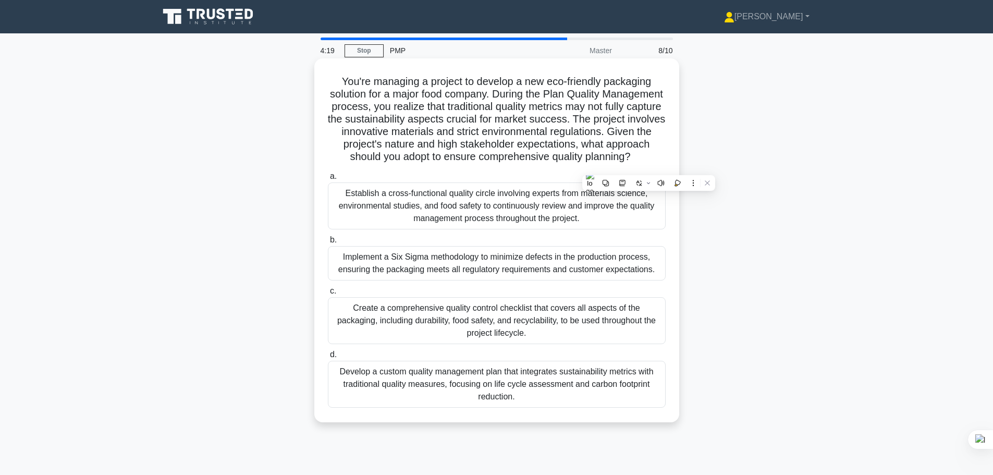
click at [467, 137] on h5 "You're managing a project to develop a new eco-friendly packaging solution for …" at bounding box center [497, 119] width 340 height 89
drag, startPoint x: 421, startPoint y: 145, endPoint x: 648, endPoint y: 167, distance: 228.9
click at [648, 164] on h5 "You're managing a project to develop a new eco-friendly packaging solution for …" at bounding box center [497, 119] width 340 height 89
click at [511, 151] on h5 "You're managing a project to develop a new eco-friendly packaging solution for …" at bounding box center [497, 119] width 340 height 89
click at [592, 156] on h5 "You're managing a project to develop a new eco-friendly packaging solution for …" at bounding box center [497, 119] width 340 height 89
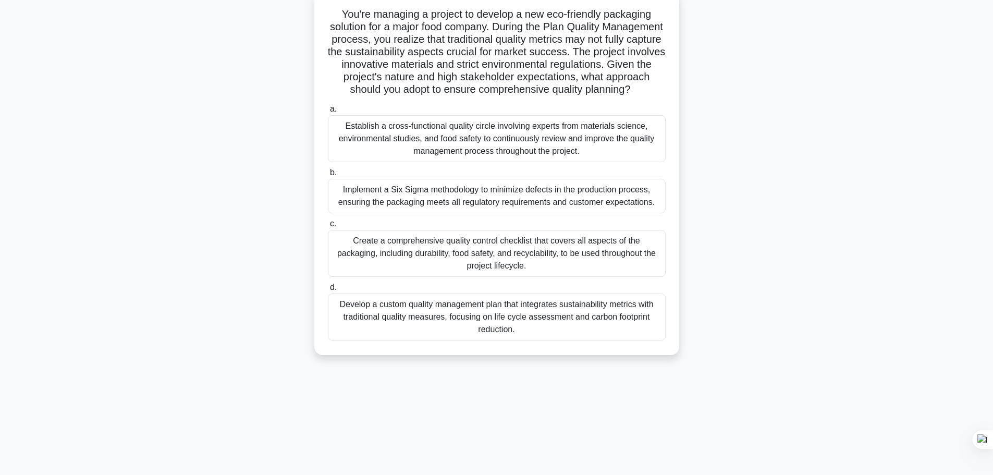
scroll to position [88, 0]
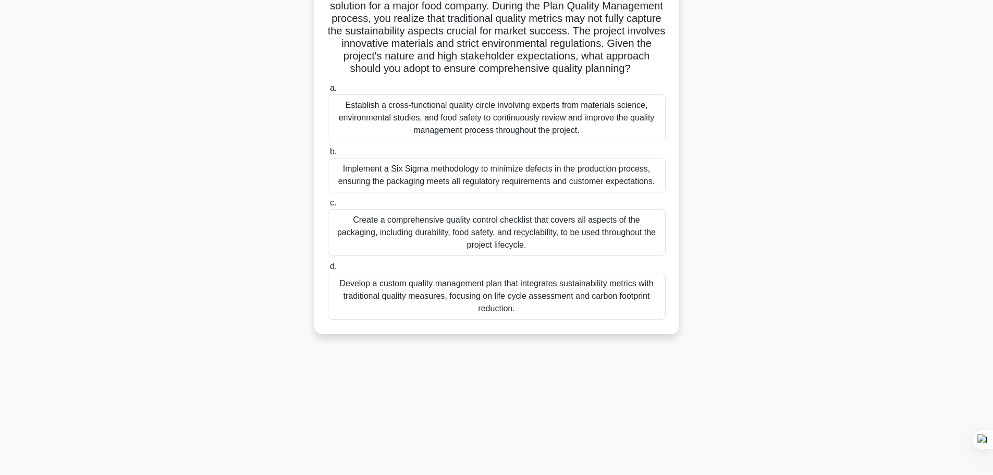
click at [463, 138] on div "Establish a cross-functional quality circle involving experts from materials sc…" at bounding box center [497, 117] width 338 height 47
click at [328, 92] on input "a. Establish a cross-functional quality circle involving experts from materials…" at bounding box center [328, 88] width 0 height 7
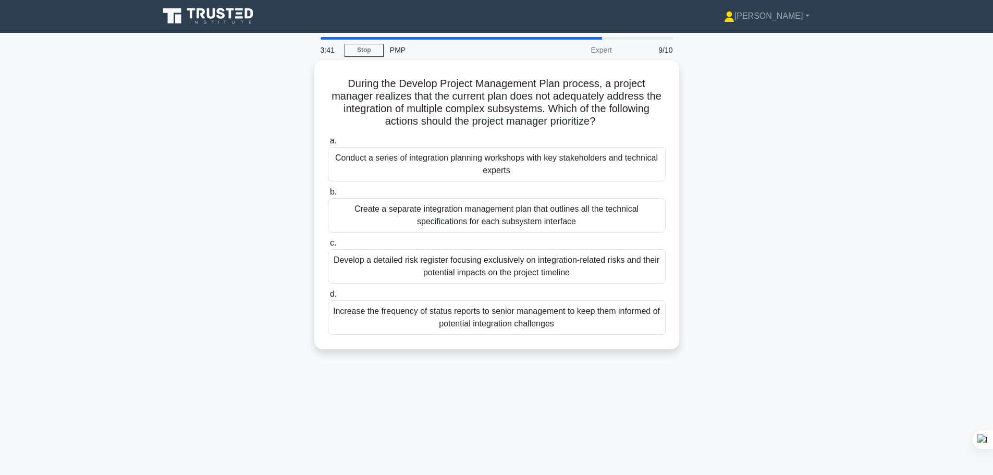
scroll to position [0, 0]
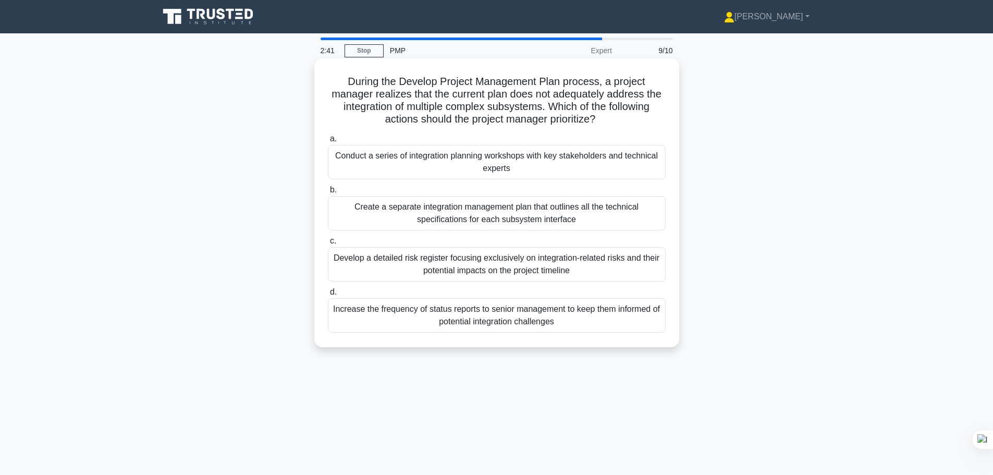
click at [577, 164] on div "Conduct a series of integration planning workshops with key stakeholders and te…" at bounding box center [497, 162] width 338 height 34
click at [328, 142] on input "a. Conduct a series of integration planning workshops with key stakeholders and…" at bounding box center [328, 139] width 0 height 7
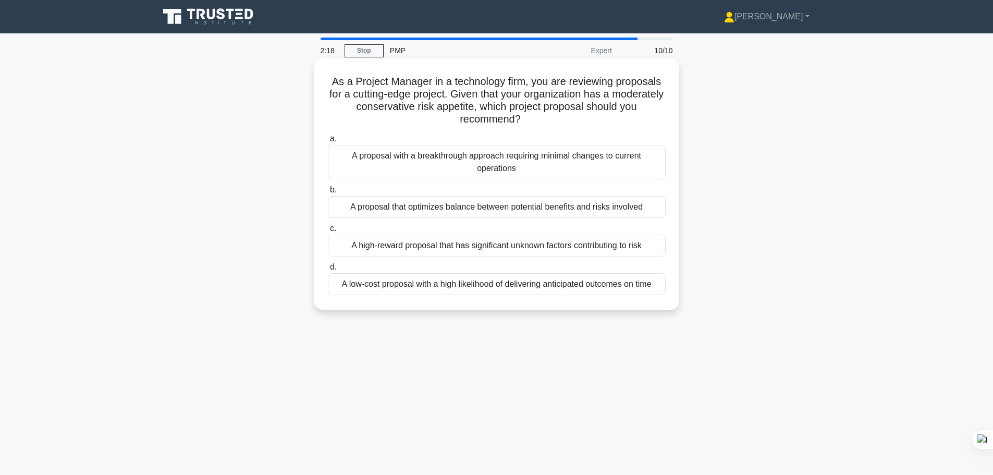
drag, startPoint x: 548, startPoint y: 120, endPoint x: 379, endPoint y: 96, distance: 170.5
click at [328, 84] on h5 "As a Project Manager in a technology firm, you are reviewing proposals for a cu…" at bounding box center [497, 100] width 340 height 51
copy h5 "As a Project Manager in a technology firm, you are reviewing proposals for a cu…"
click at [484, 209] on div "A proposal that optimizes balance between potential benefits and risks involved" at bounding box center [497, 207] width 338 height 22
click at [328, 193] on input "b. A proposal that optimizes balance between potential benefits and risks invol…" at bounding box center [328, 190] width 0 height 7
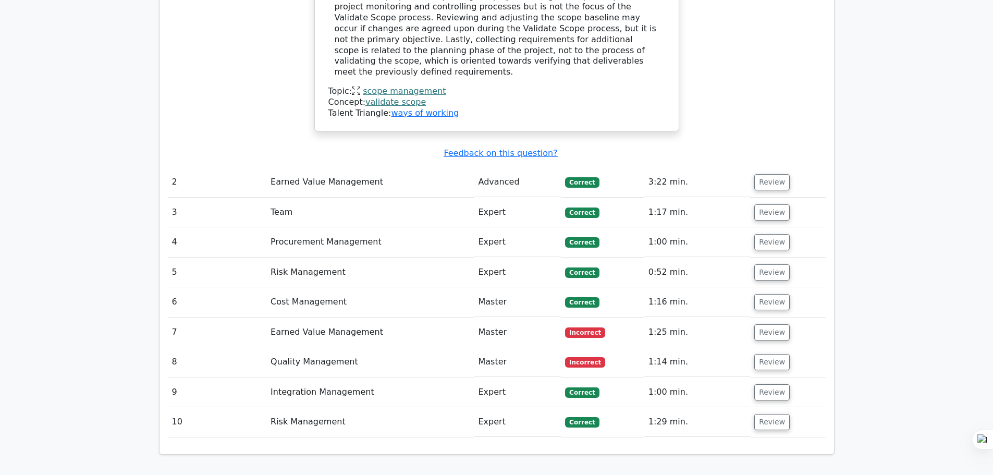
scroll to position [1043, 0]
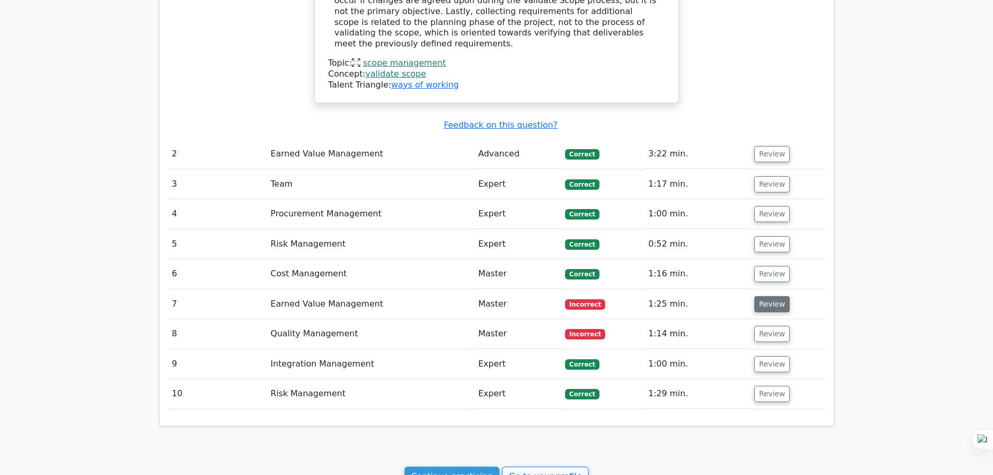
click at [765, 296] on button "Review" at bounding box center [771, 304] width 35 height 16
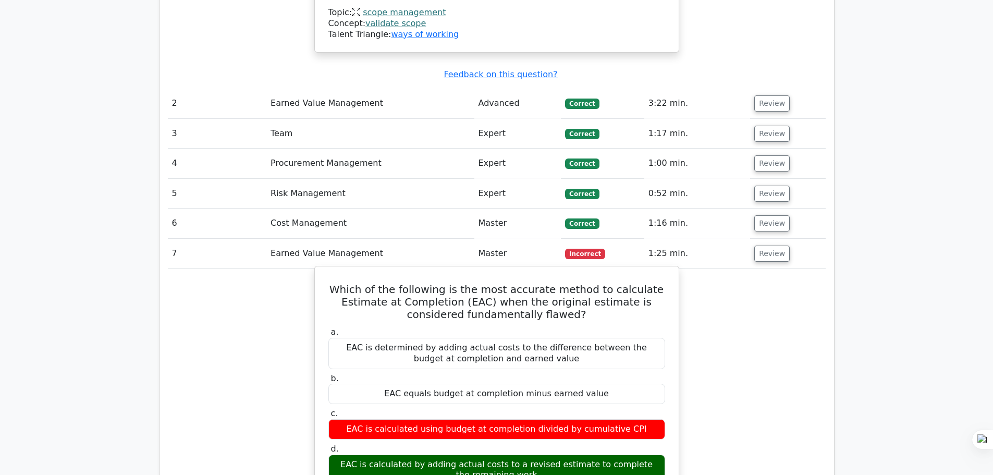
scroll to position [1095, 0]
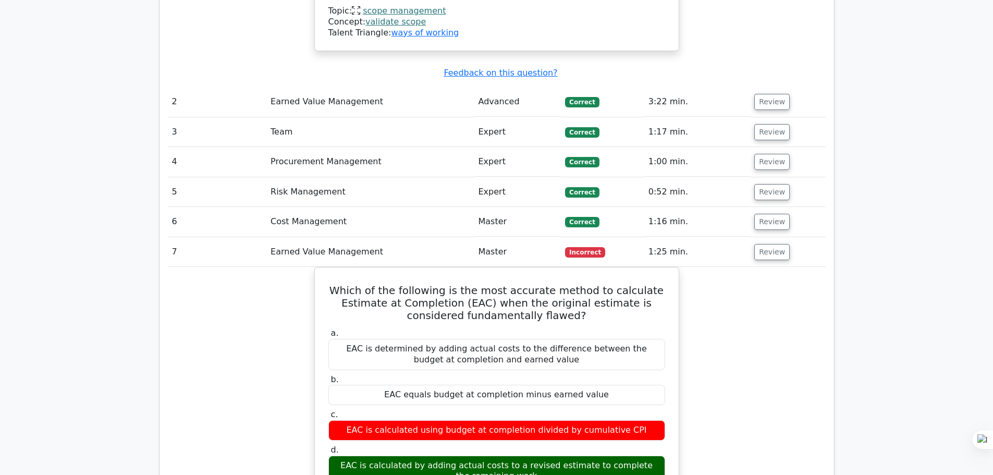
click at [755, 333] on div "Which of the following is the most accurate method to calculate Estimate at Com…" at bounding box center [497, 479] width 658 height 424
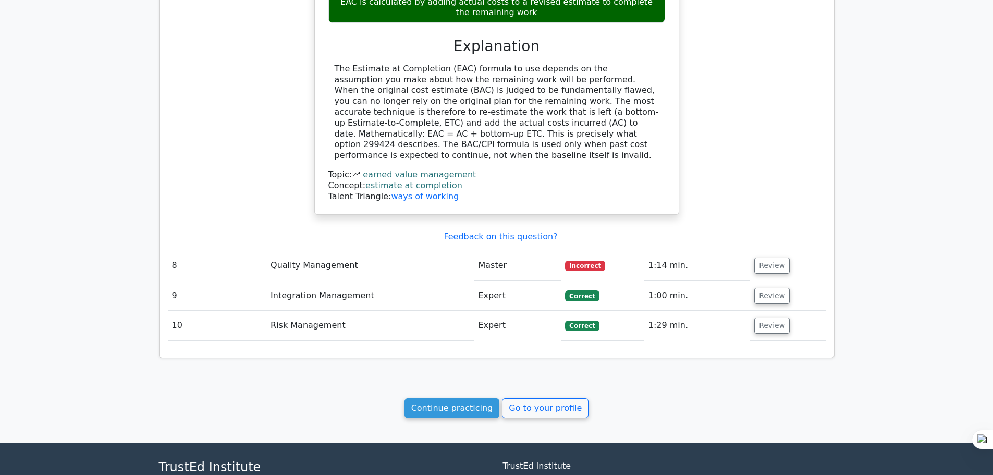
scroll to position [1564, 0]
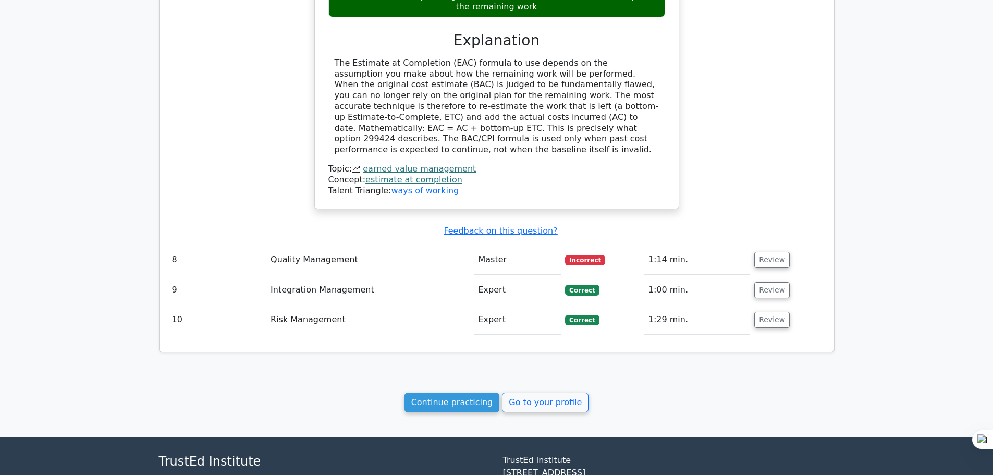
click at [338, 245] on td "Quality Management" at bounding box center [369, 260] width 207 height 30
click at [758, 252] on button "Review" at bounding box center [771, 260] width 35 height 16
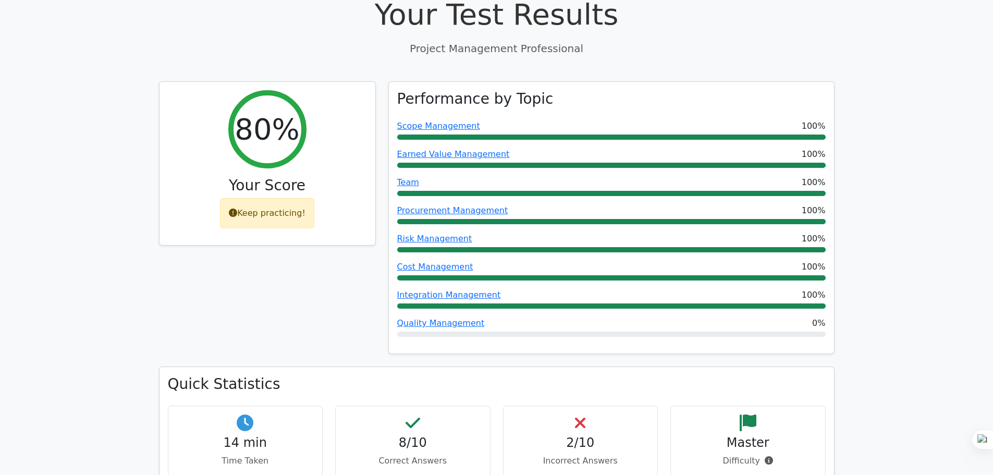
scroll to position [0, 0]
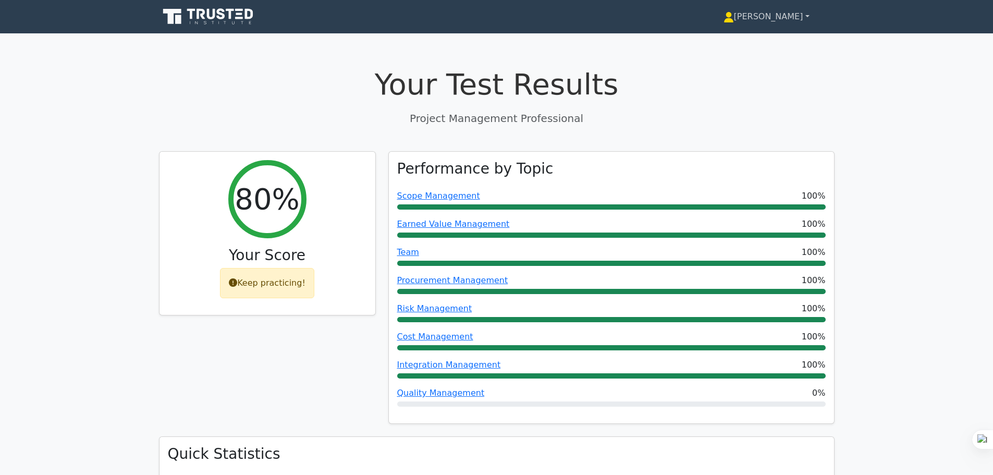
click at [804, 22] on link "[PERSON_NAME]" at bounding box center [767, 16] width 136 height 21
click at [775, 59] on link "Settings" at bounding box center [740, 58] width 82 height 17
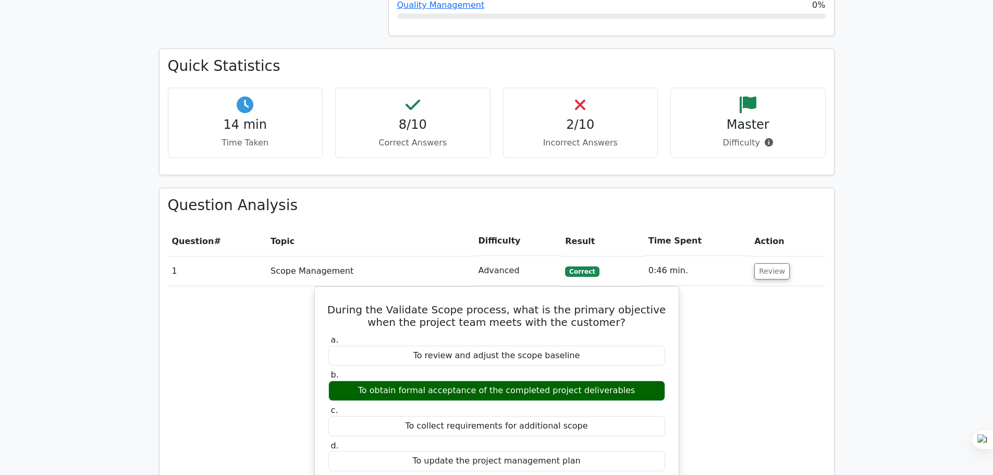
scroll to position [417, 0]
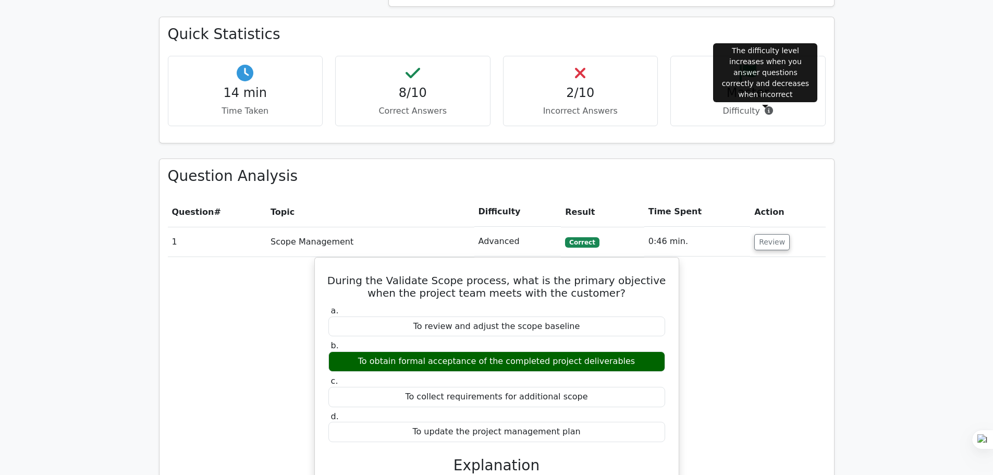
click at [766, 112] on icon at bounding box center [769, 110] width 8 height 8
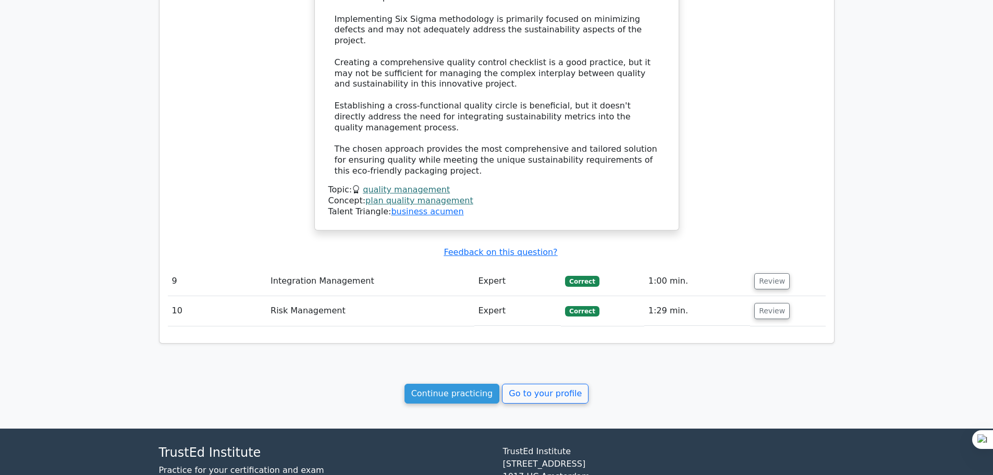
scroll to position [2406, 0]
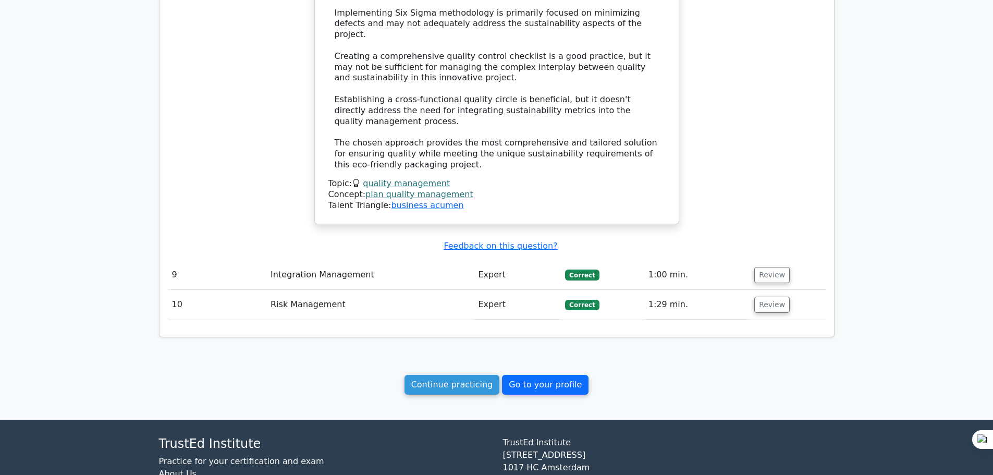
click at [531, 375] on link "Go to your profile" at bounding box center [545, 385] width 87 height 20
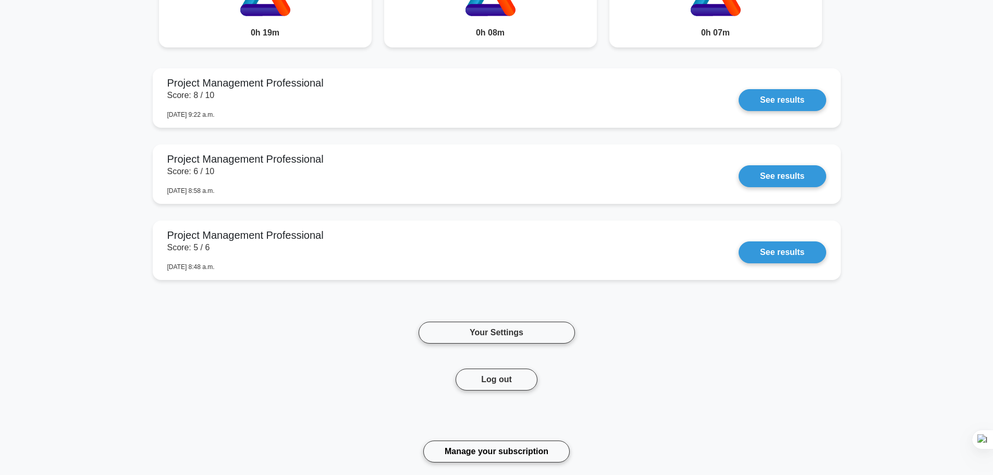
scroll to position [730, 0]
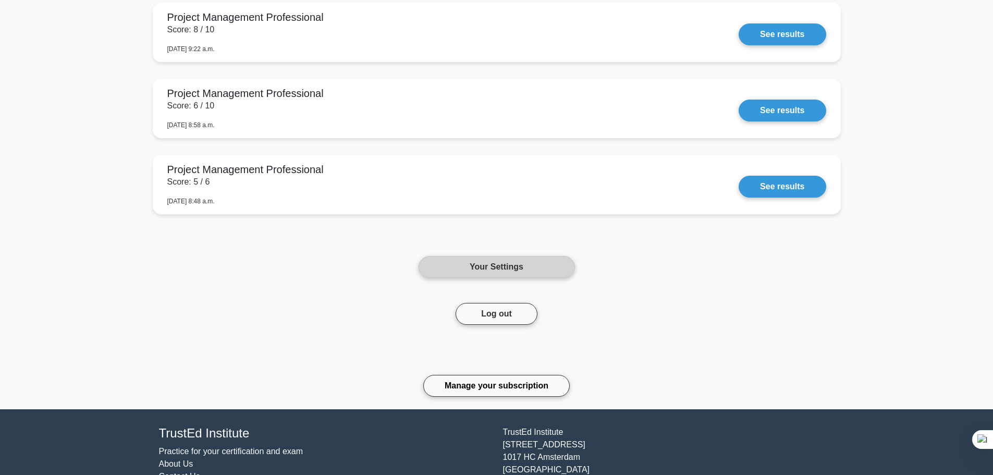
click at [527, 273] on link "Your Settings" at bounding box center [497, 267] width 156 height 22
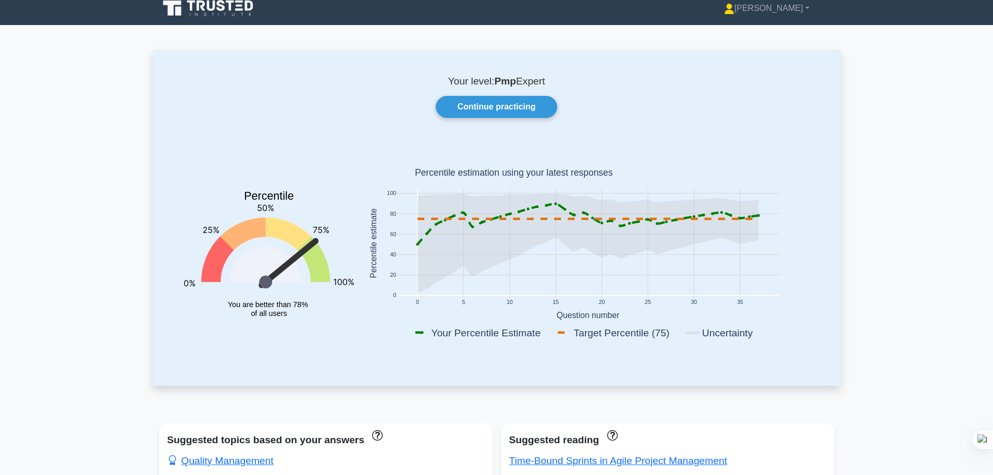
scroll to position [0, 0]
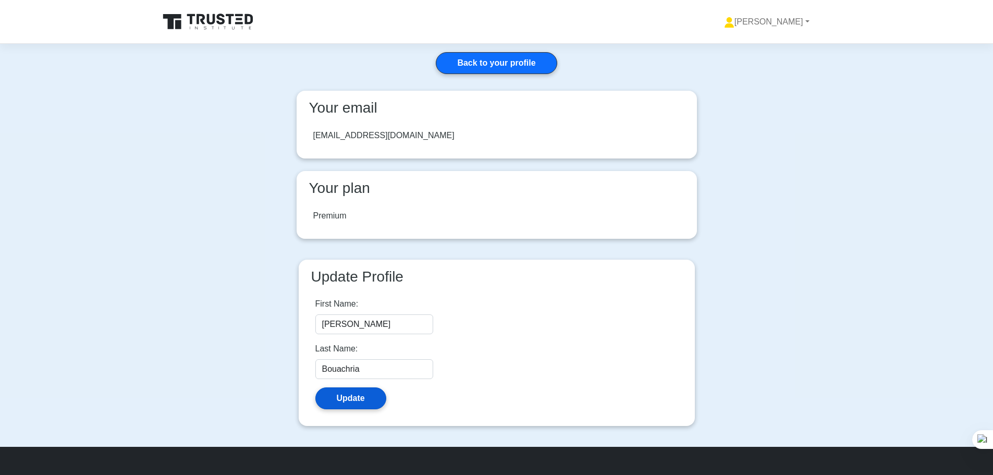
click at [340, 400] on button "Update" at bounding box center [350, 398] width 71 height 22
